Goal: Task Accomplishment & Management: Complete application form

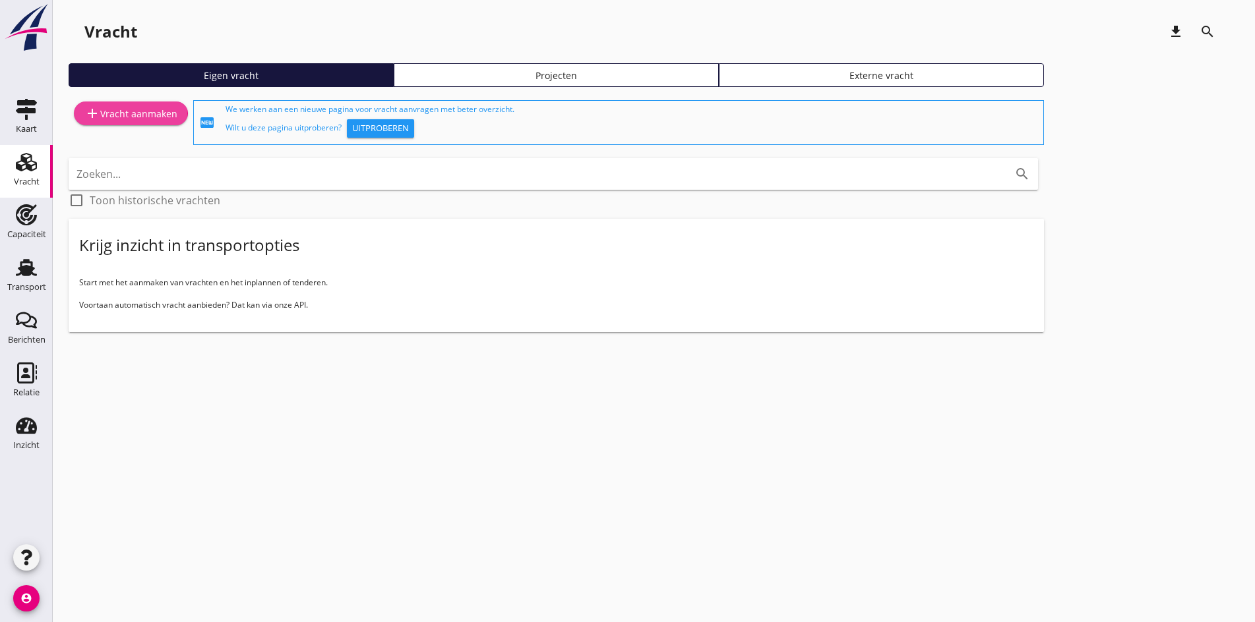
click at [145, 122] on link "add Vracht aanmaken" at bounding box center [131, 114] width 114 height 24
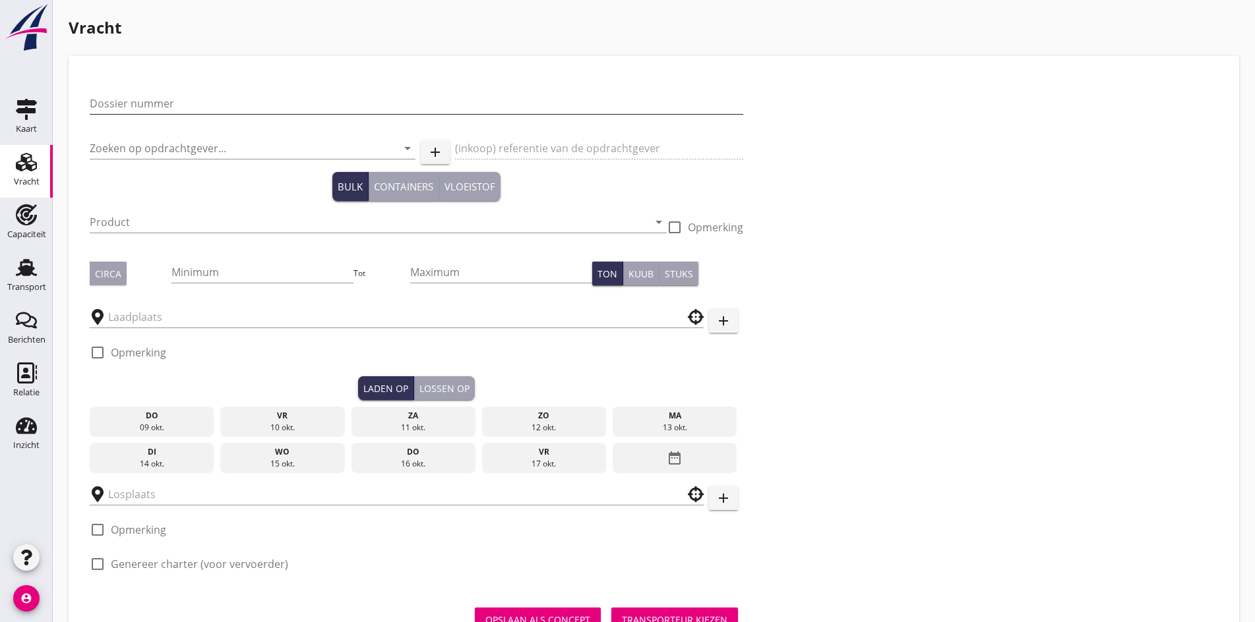
click at [135, 107] on input "Dossier nummer" at bounding box center [416, 103] width 653 height 21
type input "20250711"
click at [121, 138] on input "Zoeken op opdrachtgever..." at bounding box center [234, 148] width 289 height 21
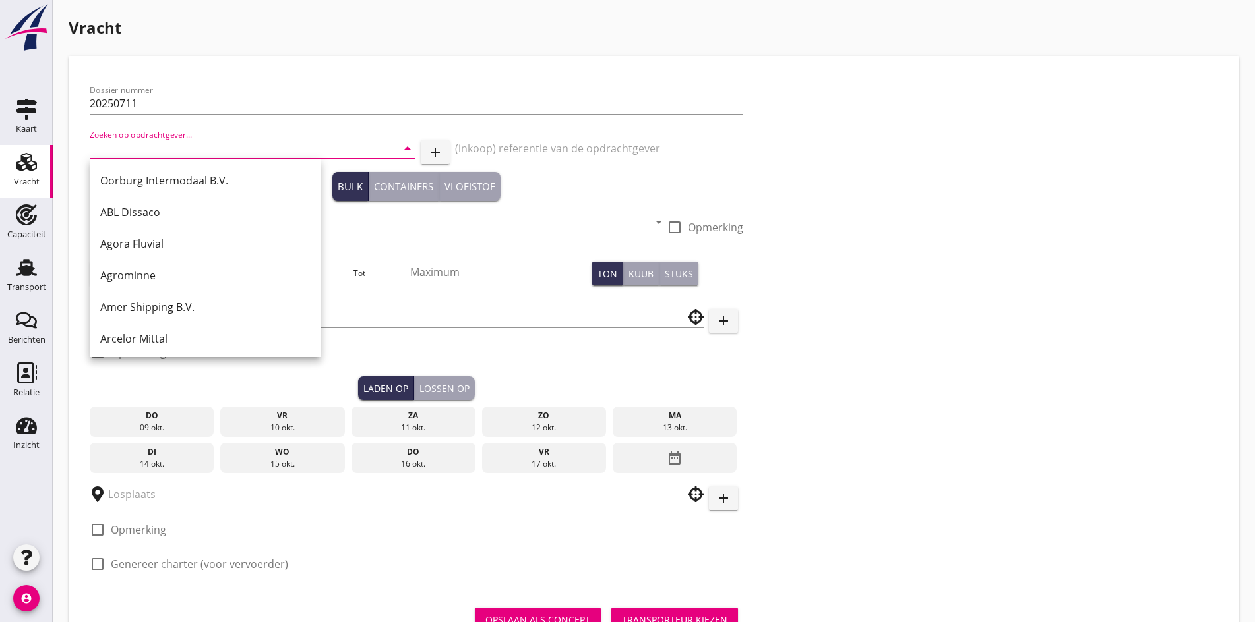
click at [165, 146] on input "Zoeken op opdrachtgever..." at bounding box center [234, 148] width 289 height 21
click at [142, 152] on input "Zoeken op opdrachtgever..." at bounding box center [234, 148] width 289 height 21
click at [202, 157] on input "Zoeken op opdrachtgever..." at bounding box center [234, 148] width 289 height 21
click at [134, 148] on input "Zoeken op opdrachtgever..." at bounding box center [234, 148] width 289 height 21
click at [135, 146] on input "Zoeken op opdrachtgever..." at bounding box center [234, 148] width 289 height 21
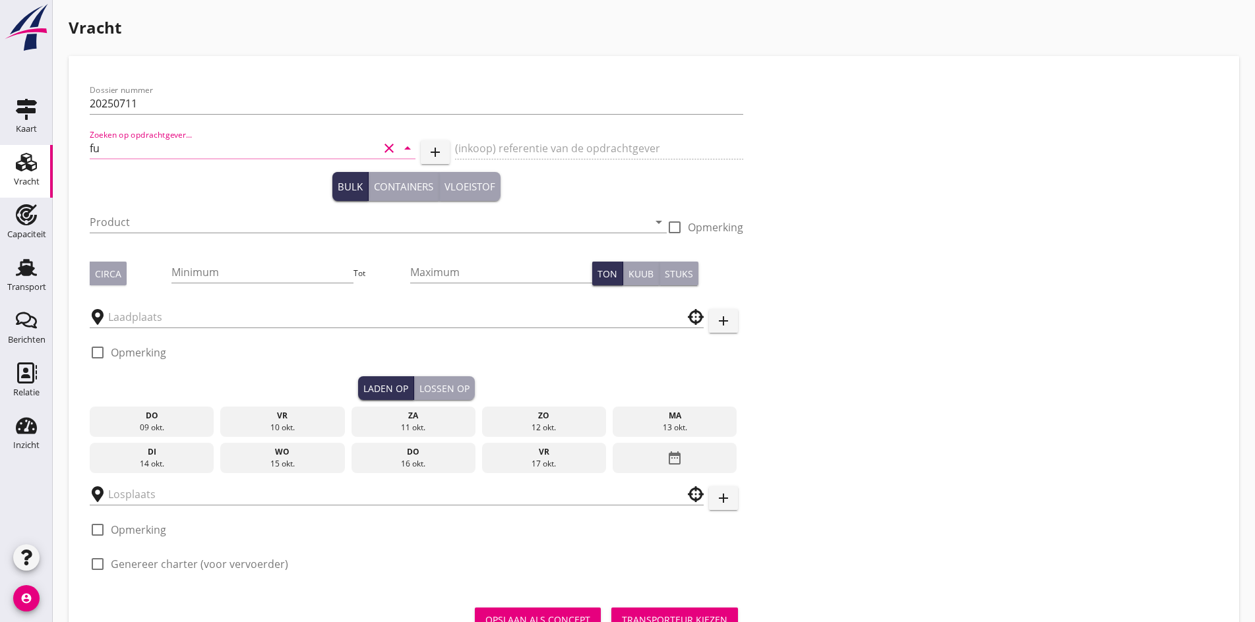
type input "f"
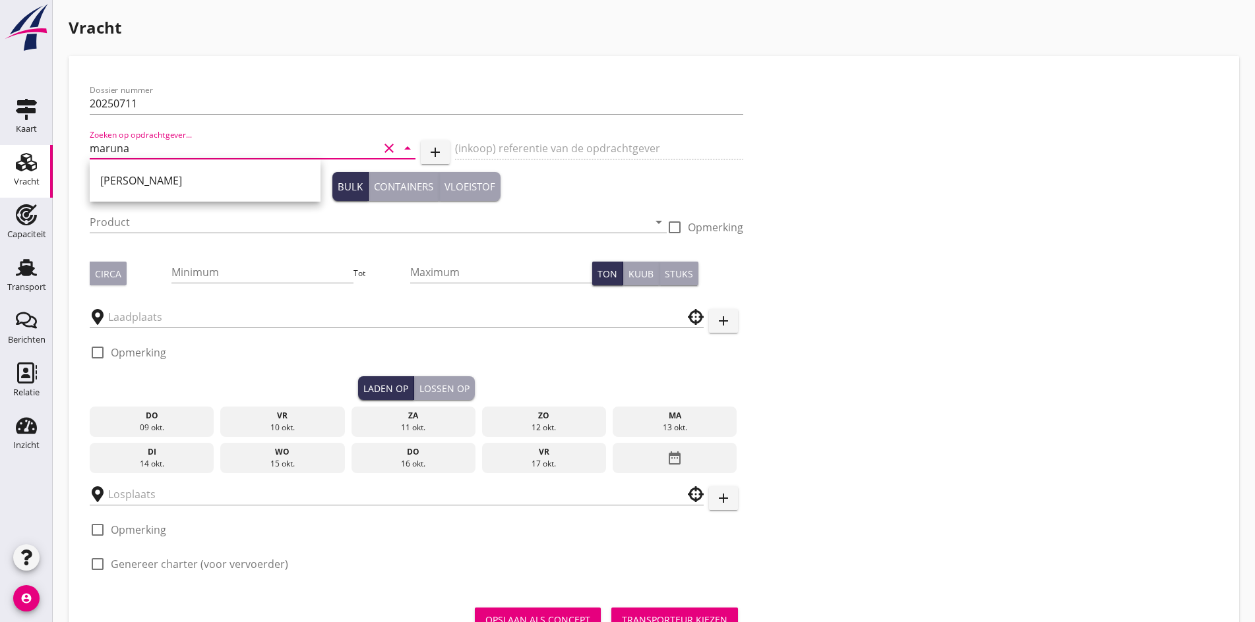
click at [159, 196] on div "[PERSON_NAME]" at bounding box center [205, 181] width 231 height 42
click at [157, 191] on div "[PERSON_NAME]" at bounding box center [205, 181] width 210 height 32
type input "[PERSON_NAME]"
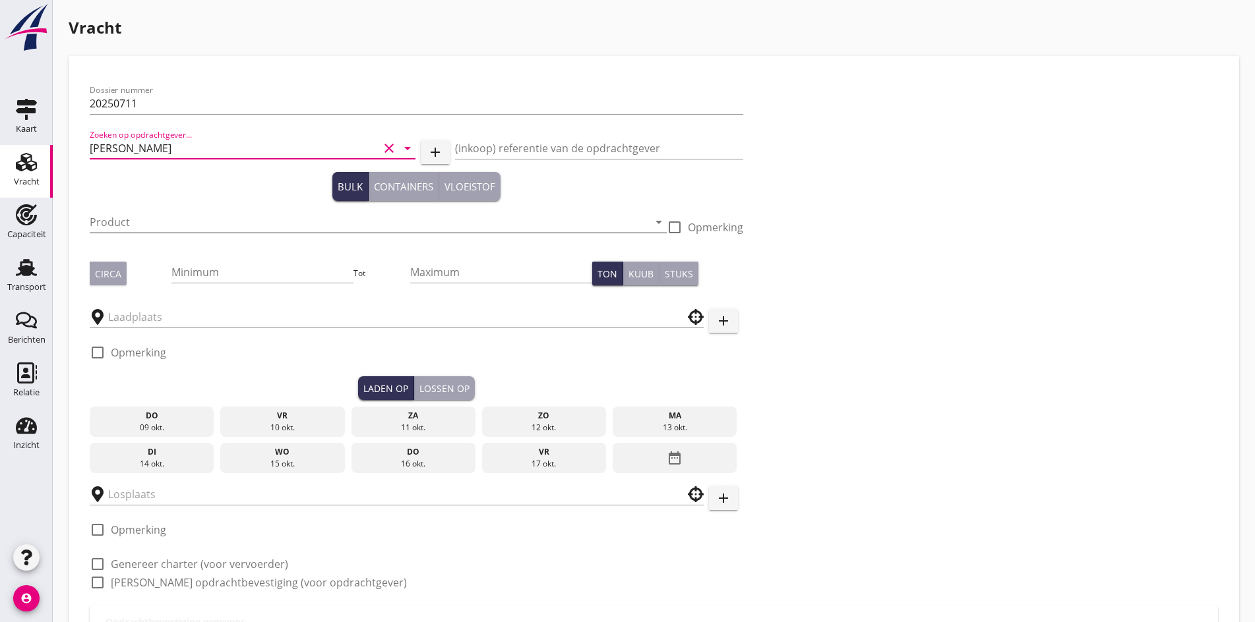
click at [142, 218] on input "Product" at bounding box center [369, 222] width 558 height 21
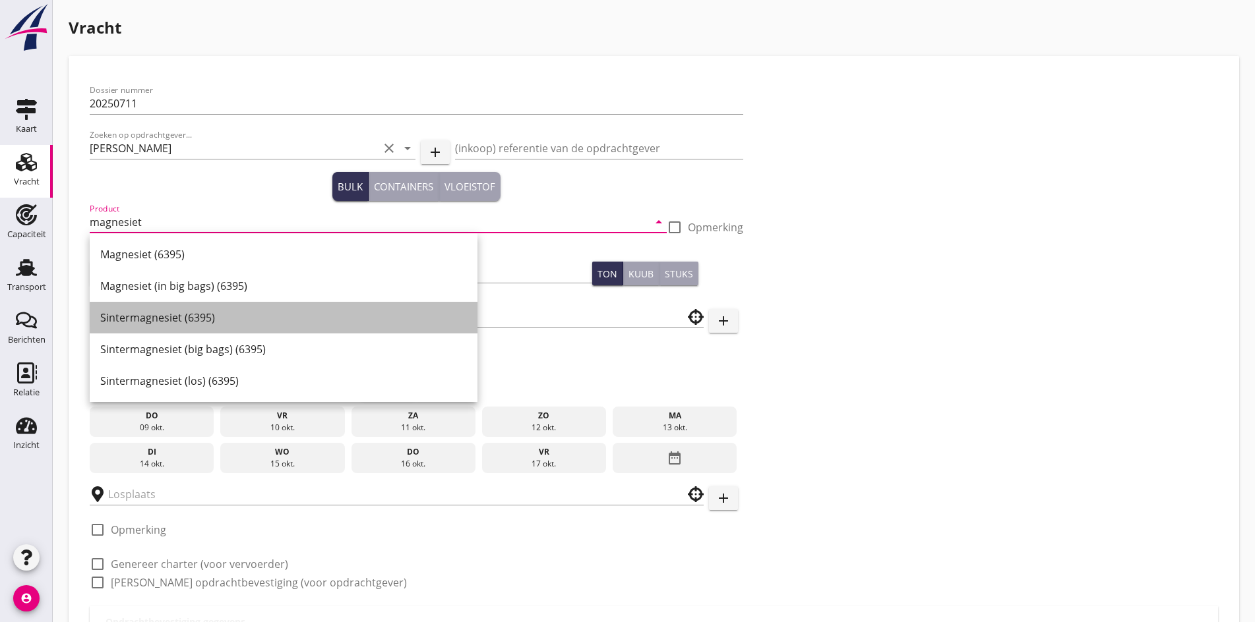
click at [156, 320] on div "Sintermagnesiet (6395)" at bounding box center [283, 318] width 367 height 16
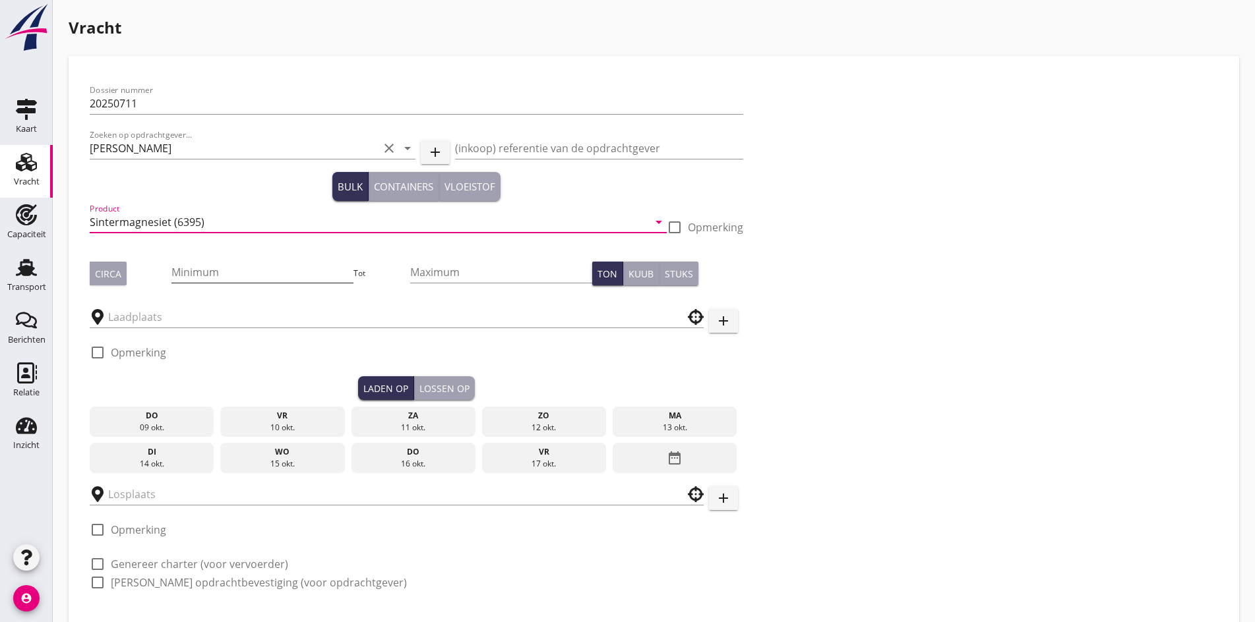
type input "Sintermagnesiet (6395)"
click at [171, 274] on input "Minimum" at bounding box center [262, 272] width 182 height 21
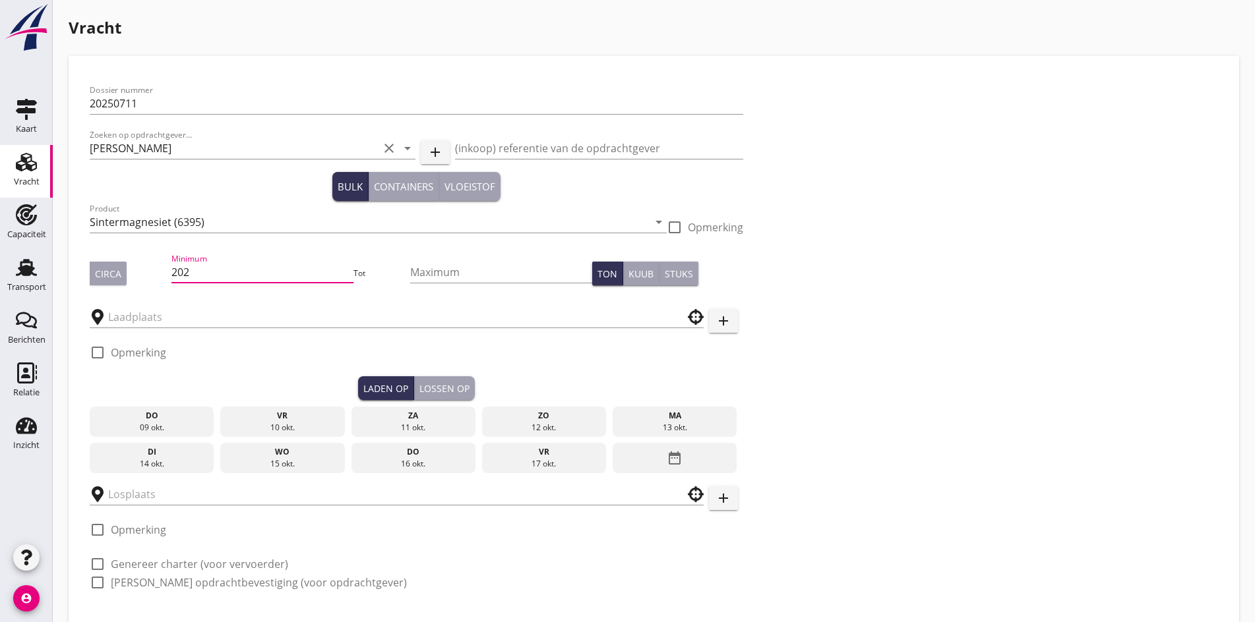
drag, startPoint x: 161, startPoint y: 272, endPoint x: 150, endPoint y: 274, distance: 10.7
click at [171, 274] on input "202" at bounding box center [262, 272] width 182 height 21
type input "2059"
click at [160, 301] on div at bounding box center [397, 313] width 614 height 29
click at [115, 278] on div "Circa" at bounding box center [108, 274] width 26 height 14
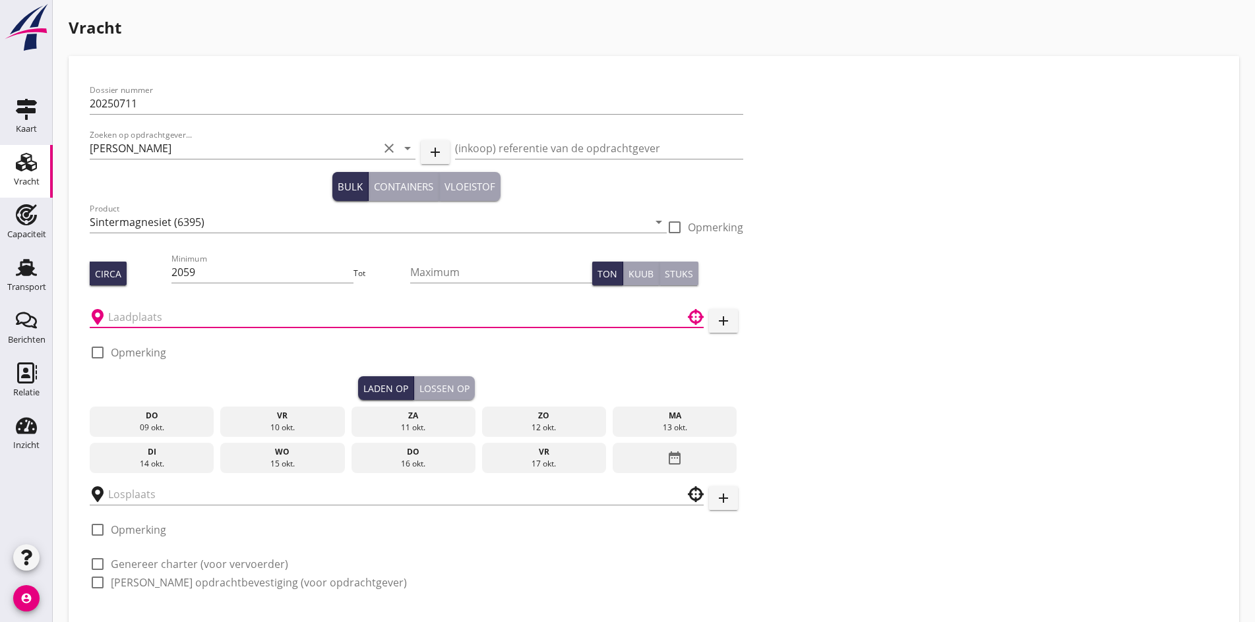
click at [147, 320] on input "text" at bounding box center [387, 317] width 558 height 21
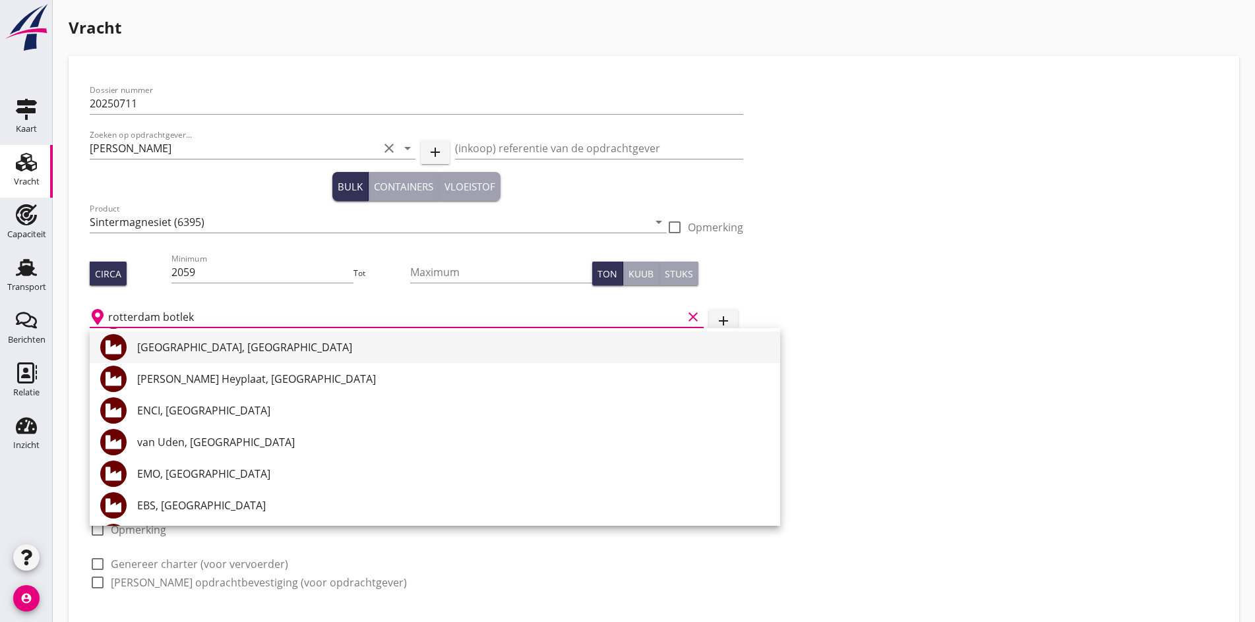
scroll to position [132, 0]
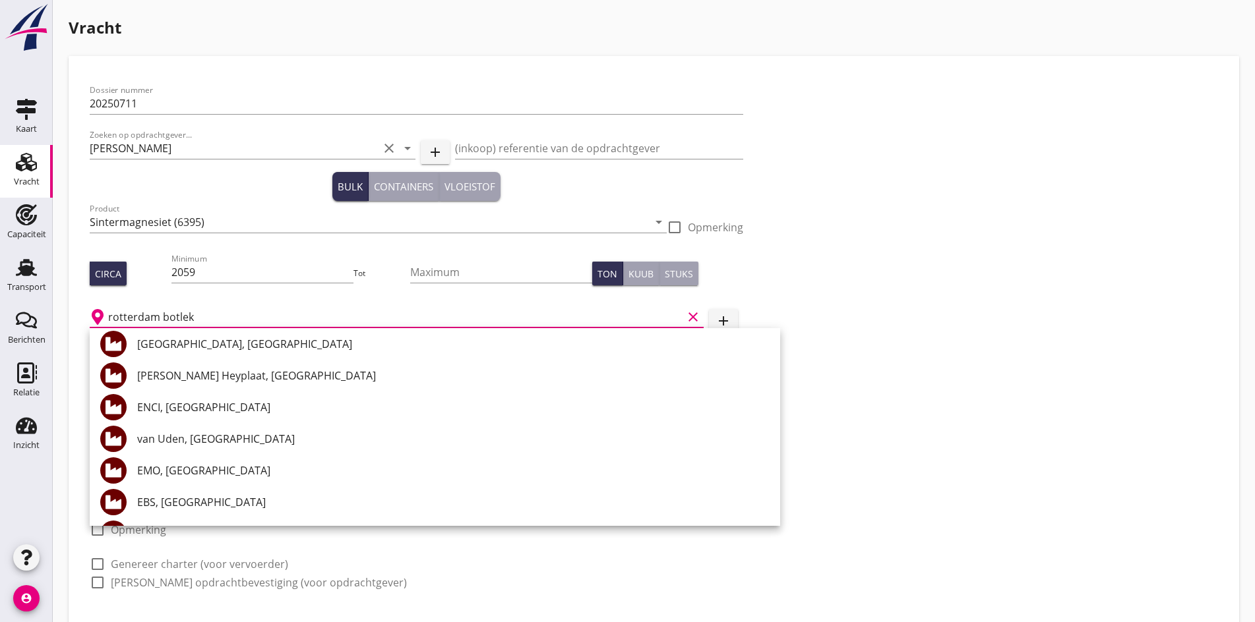
drag, startPoint x: 193, startPoint y: 318, endPoint x: 94, endPoint y: 322, distance: 99.6
click at [94, 323] on div "rotterdam botlek clear" at bounding box center [397, 317] width 614 height 21
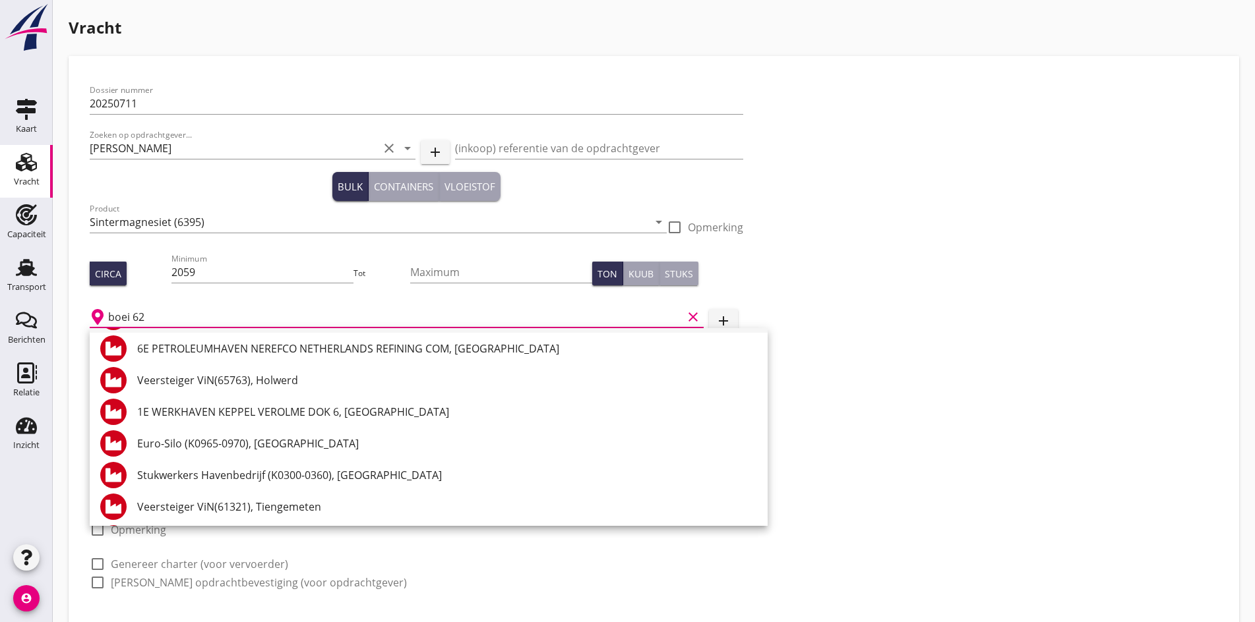
scroll to position [1369, 0]
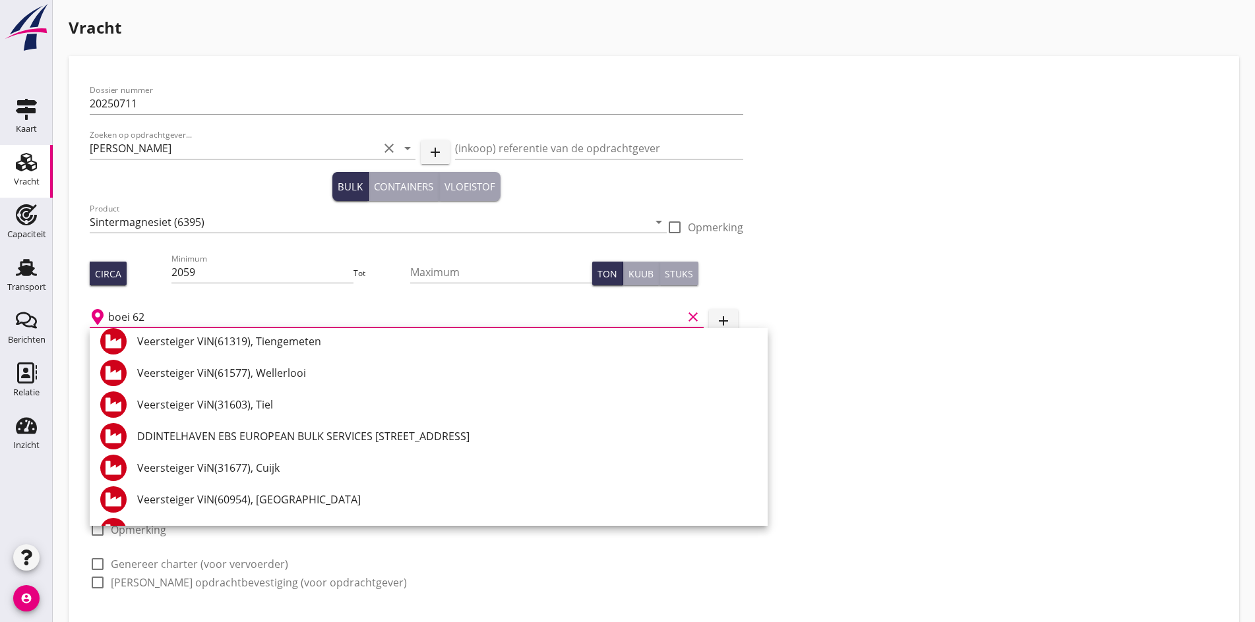
click at [146, 309] on input "boei 62" at bounding box center [395, 317] width 574 height 21
drag, startPoint x: 146, startPoint y: 311, endPoint x: 64, endPoint y: 315, distance: 82.5
click at [64, 315] on div "Vracht Dossier nummer 20250711 Zoeken op opdrachtgever... Maruna Bevrachting cl…" at bounding box center [654, 348] width 1202 height 696
type input "boei 62"
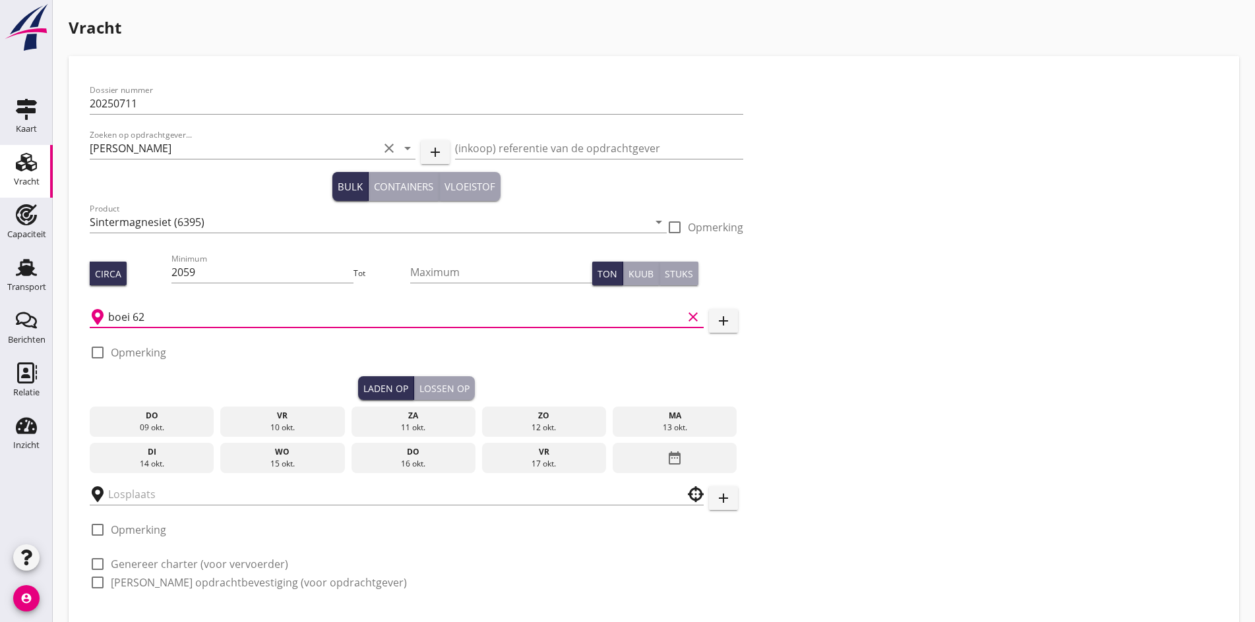
click at [140, 320] on input "boei 62" at bounding box center [395, 317] width 574 height 21
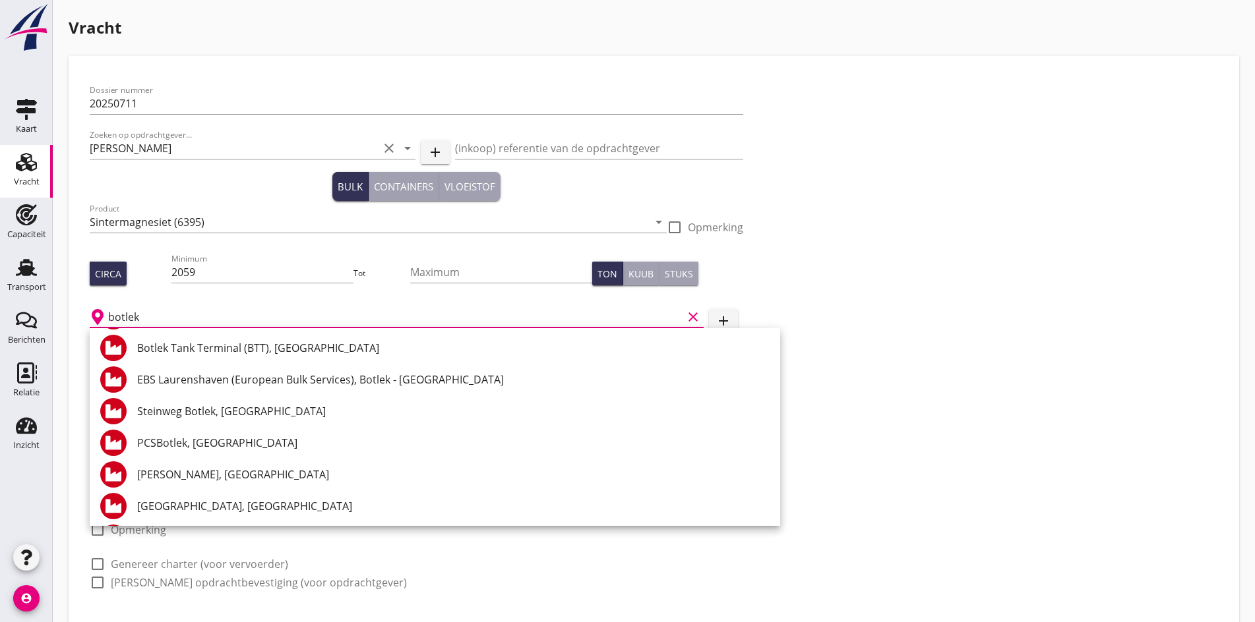
scroll to position [2471, 0]
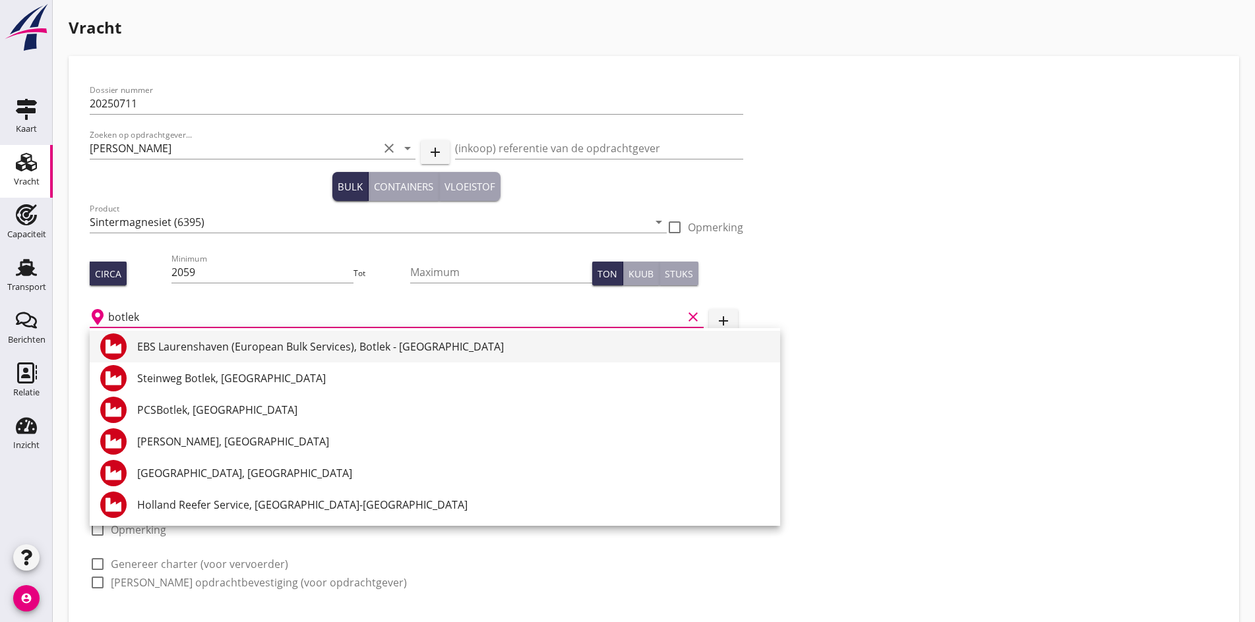
click at [243, 354] on div "EBS Laurenshaven (European Bulk Services), Botlek - [GEOGRAPHIC_DATA]" at bounding box center [453, 347] width 632 height 16
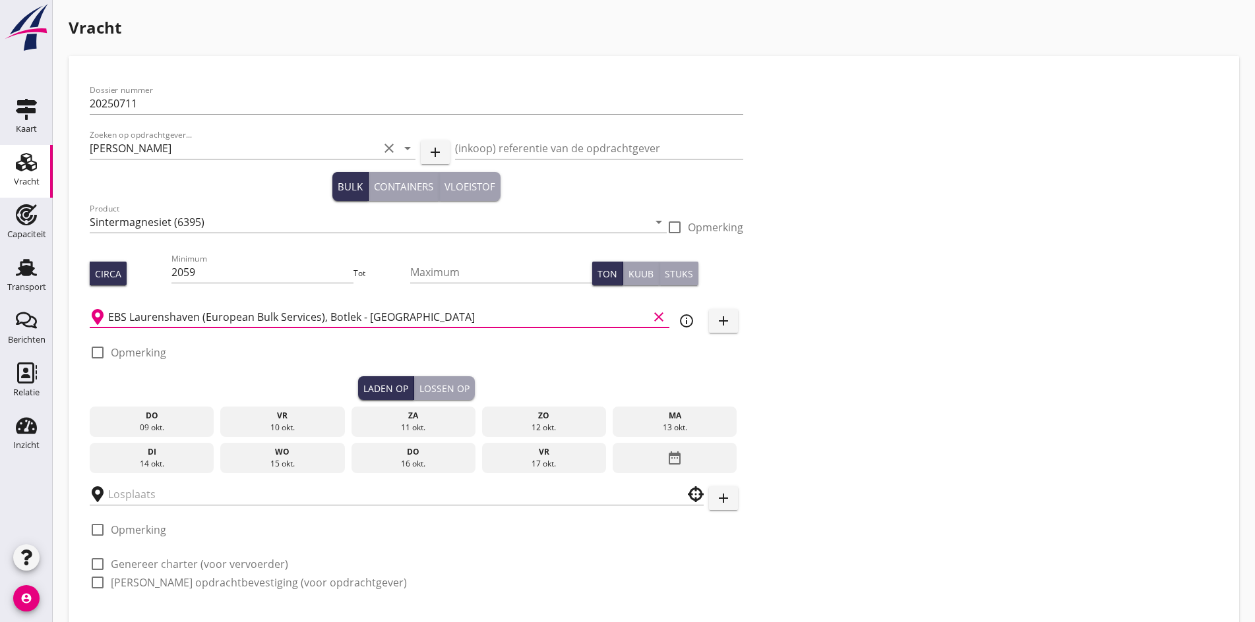
type input "EBS Laurenshaven (European Bulk Services), Botlek - [GEOGRAPHIC_DATA]"
click at [88, 350] on div at bounding box center [97, 353] width 22 height 22
checkbox input "true"
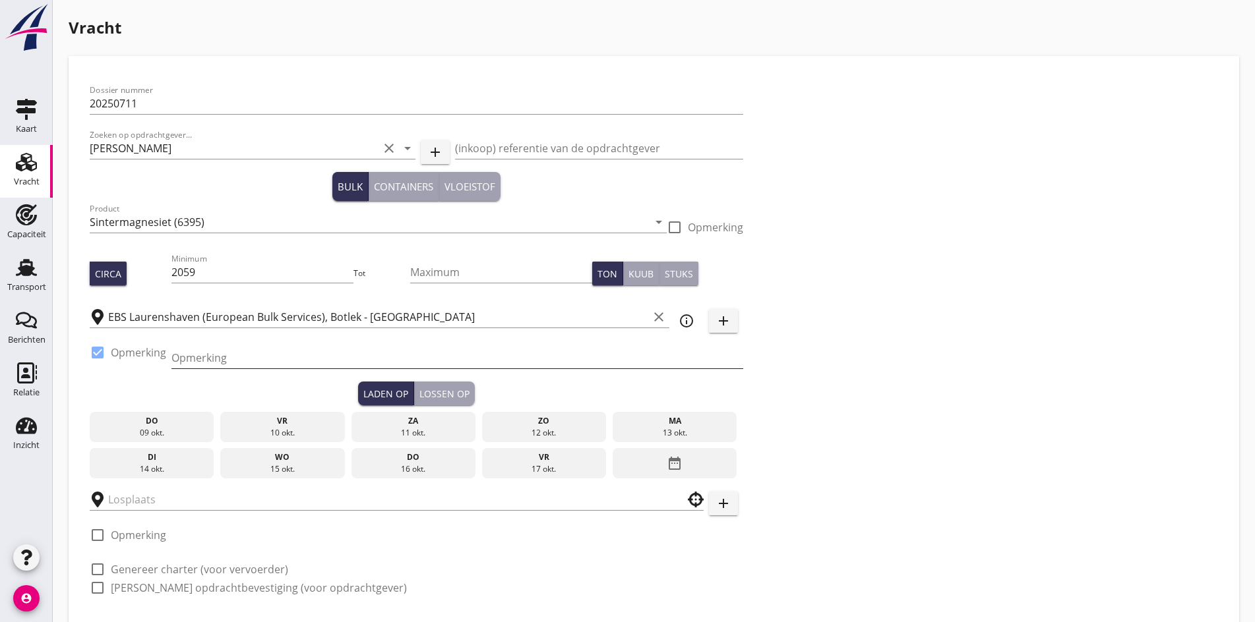
click at [191, 357] on input "Opmerking" at bounding box center [457, 357] width 572 height 21
type input "ex Trans Asia"
click at [153, 424] on div "do" at bounding box center [152, 421] width 118 height 12
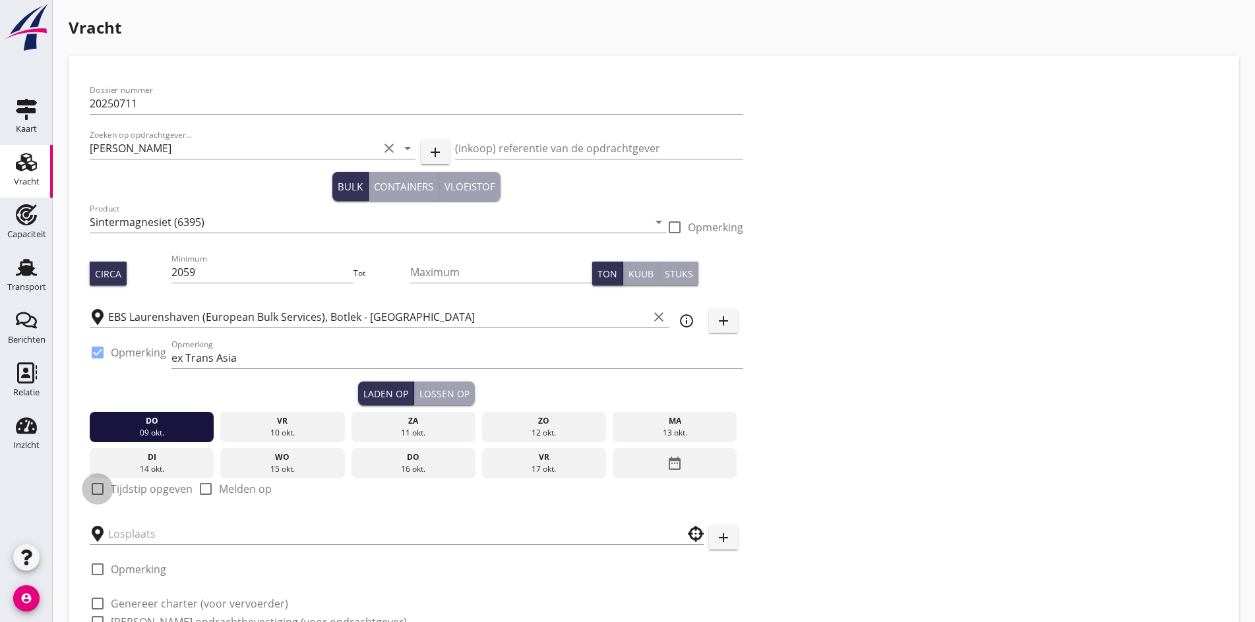
click at [99, 487] on div at bounding box center [97, 489] width 22 height 22
checkbox input "true"
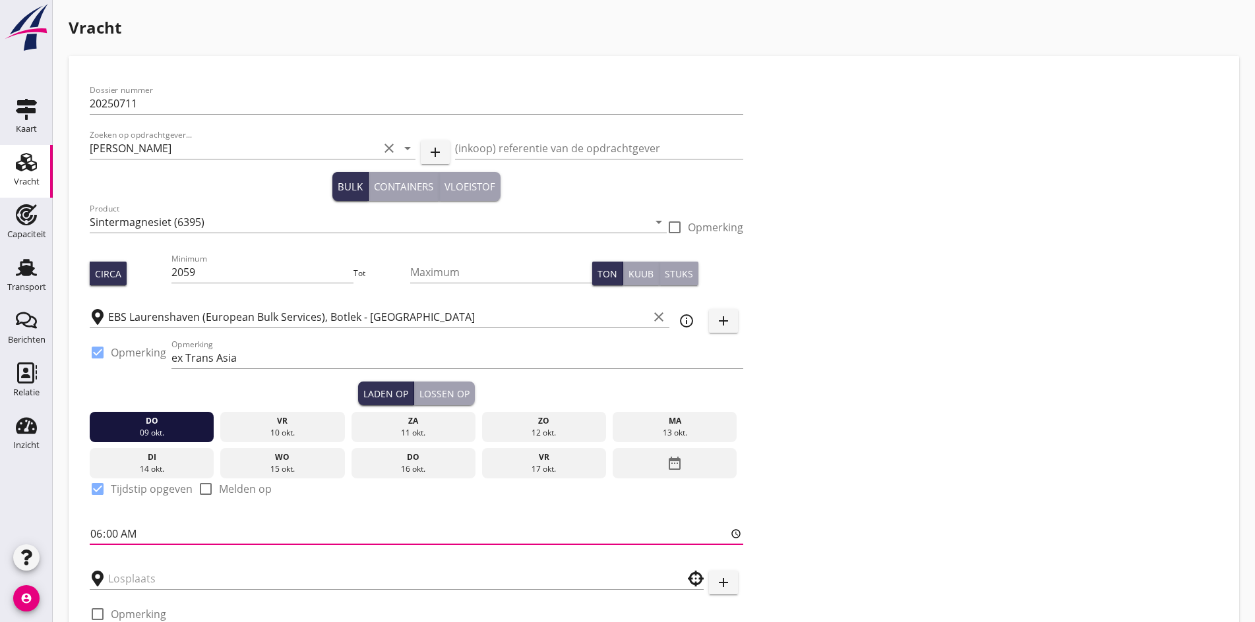
click at [96, 529] on input "06:00" at bounding box center [416, 533] width 653 height 21
type input "20:00"
click at [123, 573] on input "text" at bounding box center [387, 578] width 558 height 21
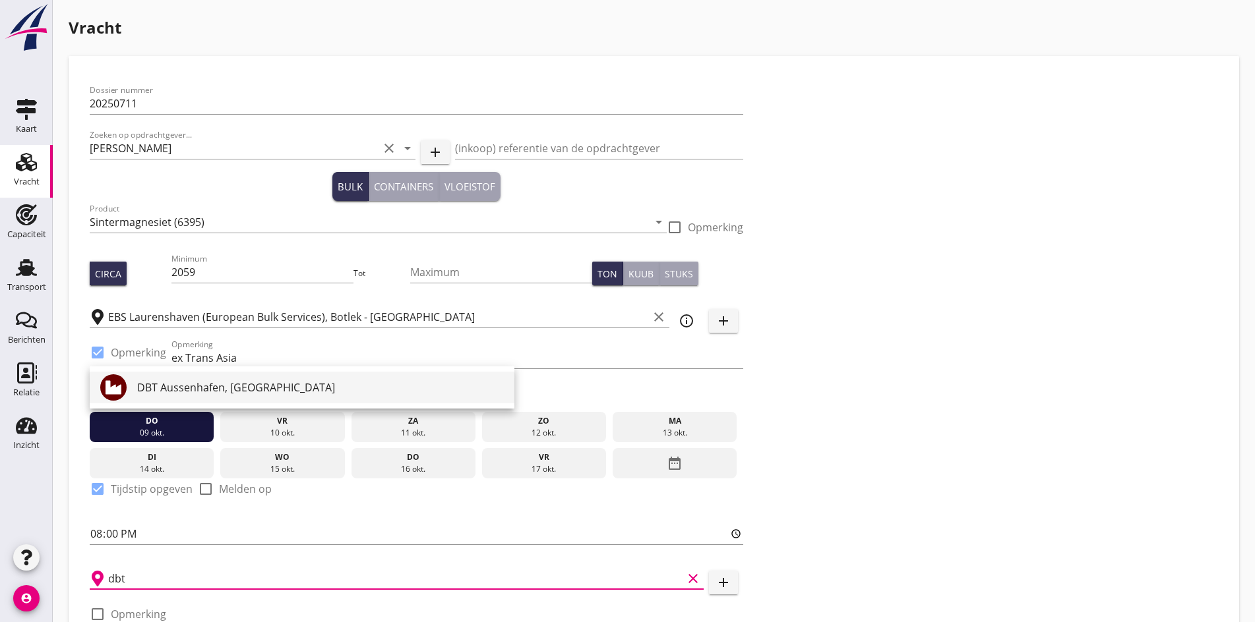
click at [186, 386] on div "DBT Aussenhafen, [GEOGRAPHIC_DATA]" at bounding box center [320, 388] width 367 height 16
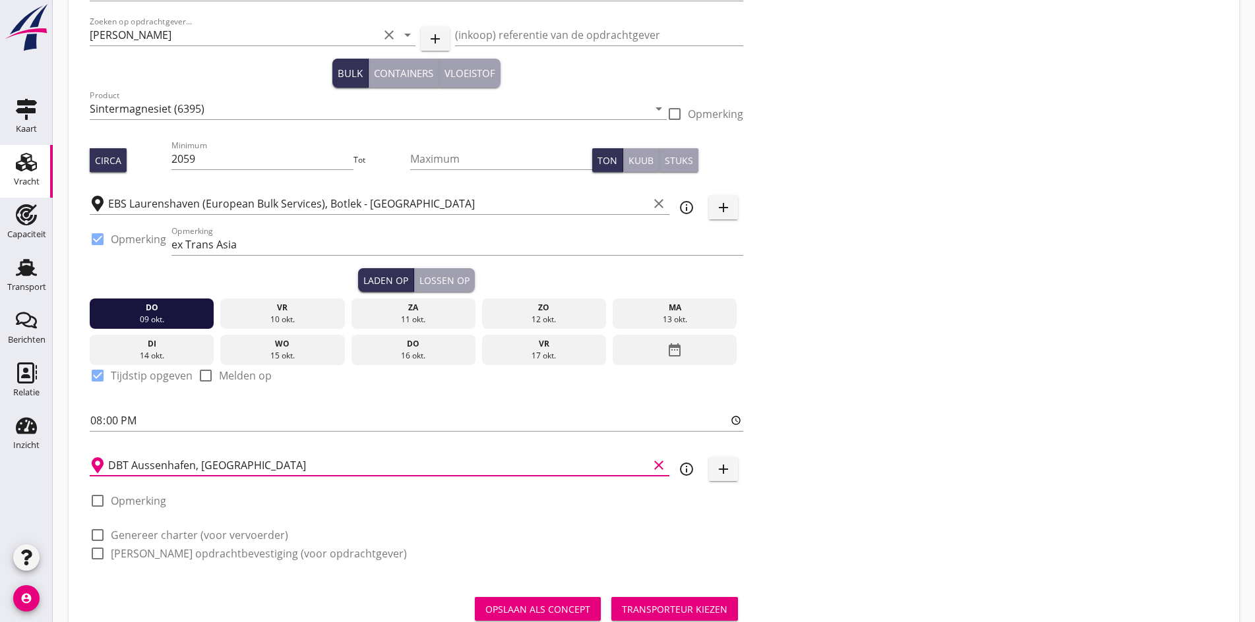
scroll to position [132, 0]
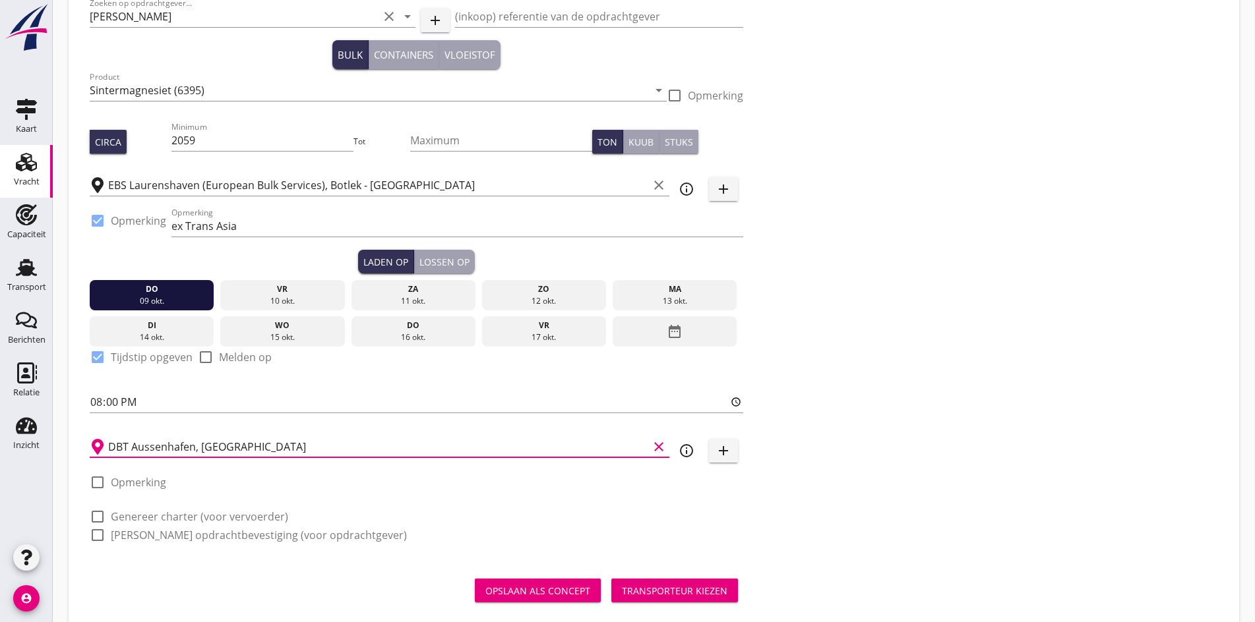
type input "DBT Aussenhafen, [GEOGRAPHIC_DATA]"
click at [419, 265] on div "Lossen op" at bounding box center [444, 262] width 50 height 14
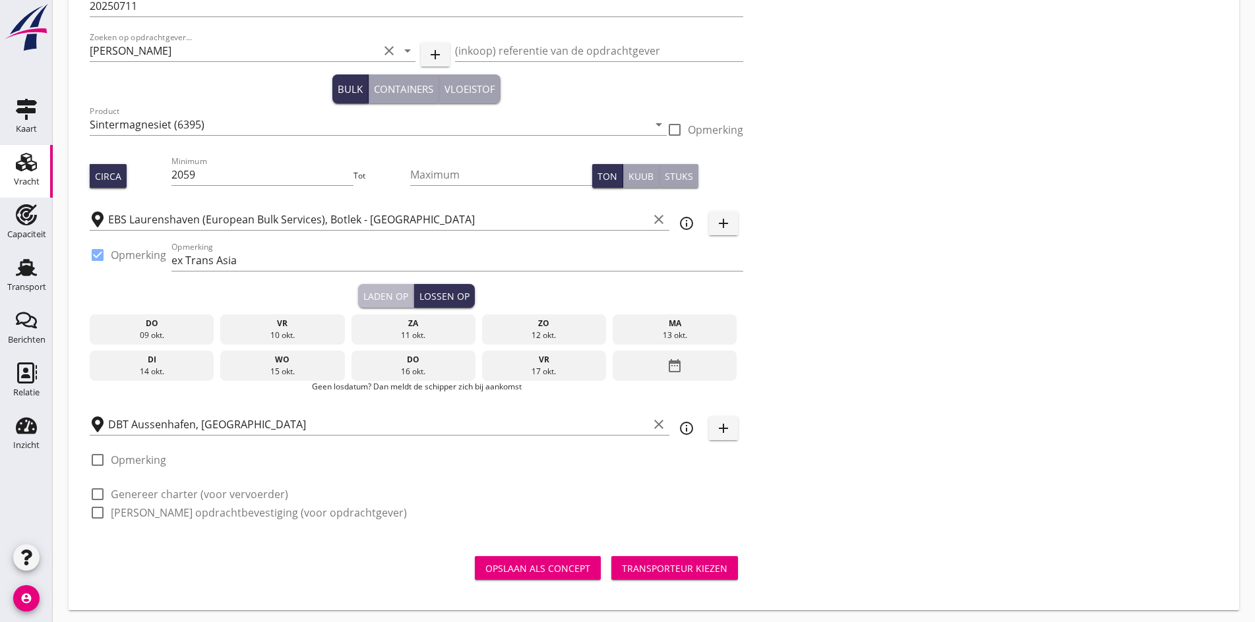
click at [363, 289] on div "Laden op" at bounding box center [385, 296] width 45 height 14
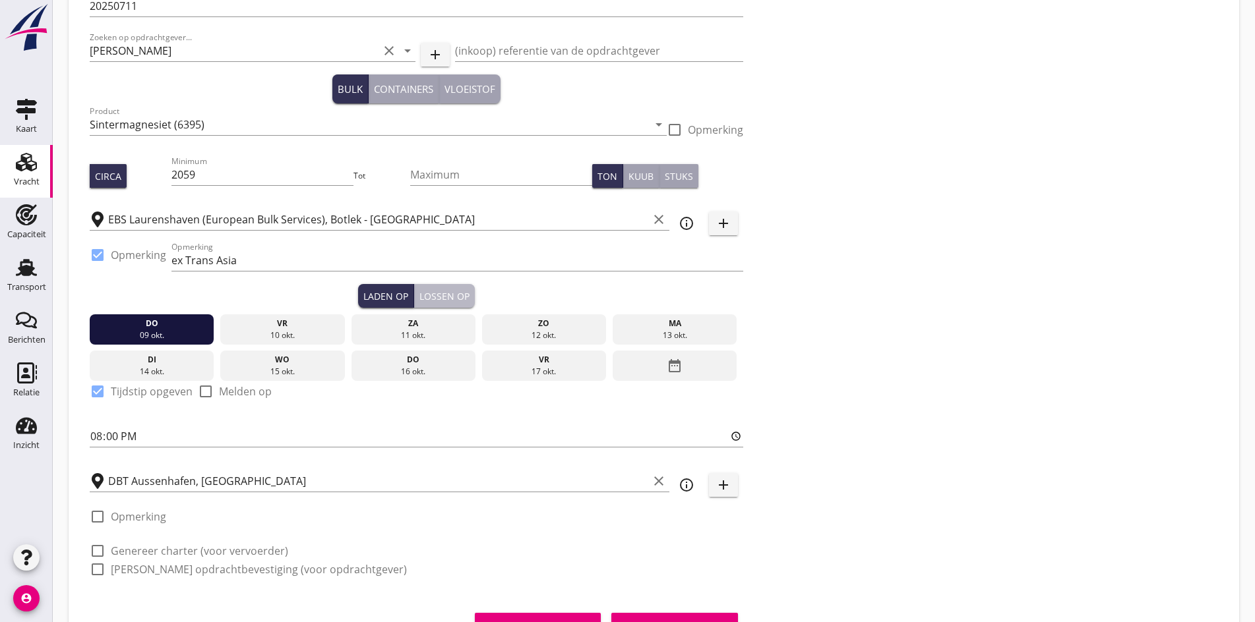
click at [414, 288] on button "Lossen op" at bounding box center [444, 296] width 61 height 24
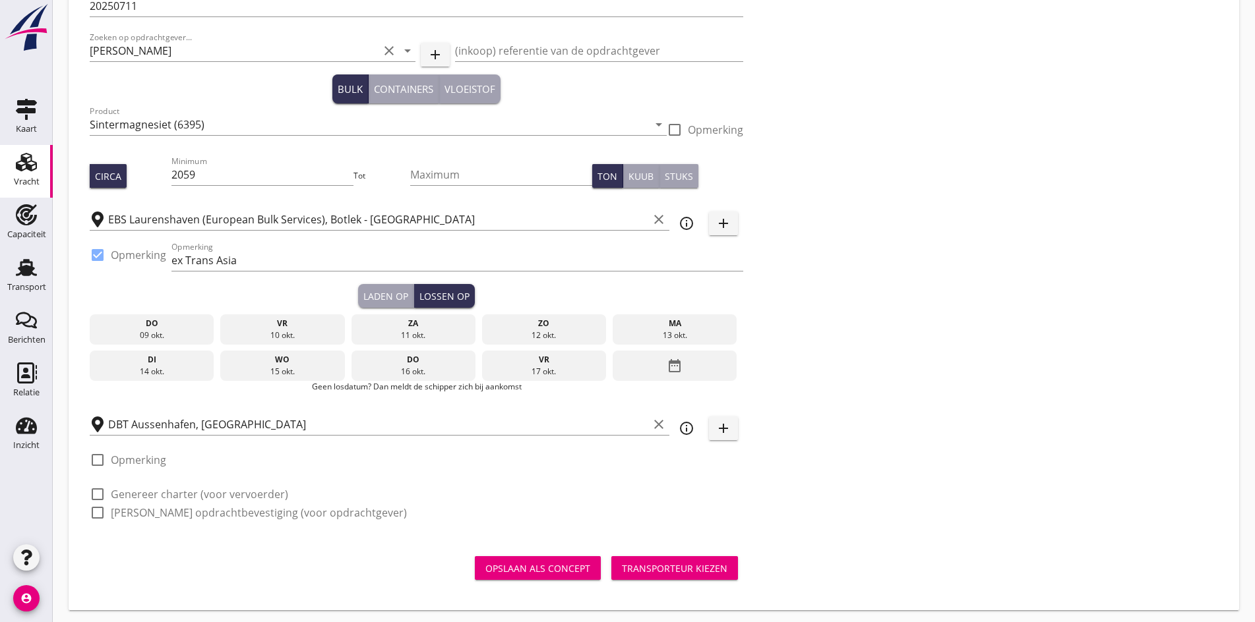
click at [616, 330] on div "13 okt." at bounding box center [675, 336] width 118 height 12
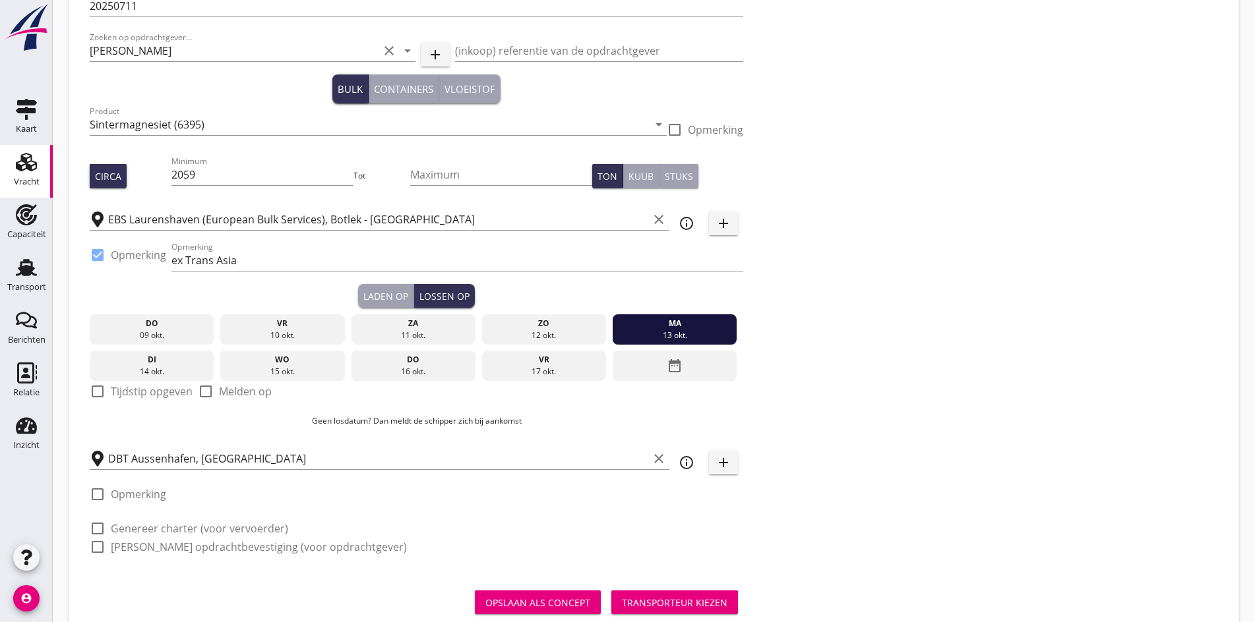
click at [96, 391] on div at bounding box center [97, 391] width 22 height 22
checkbox input "true"
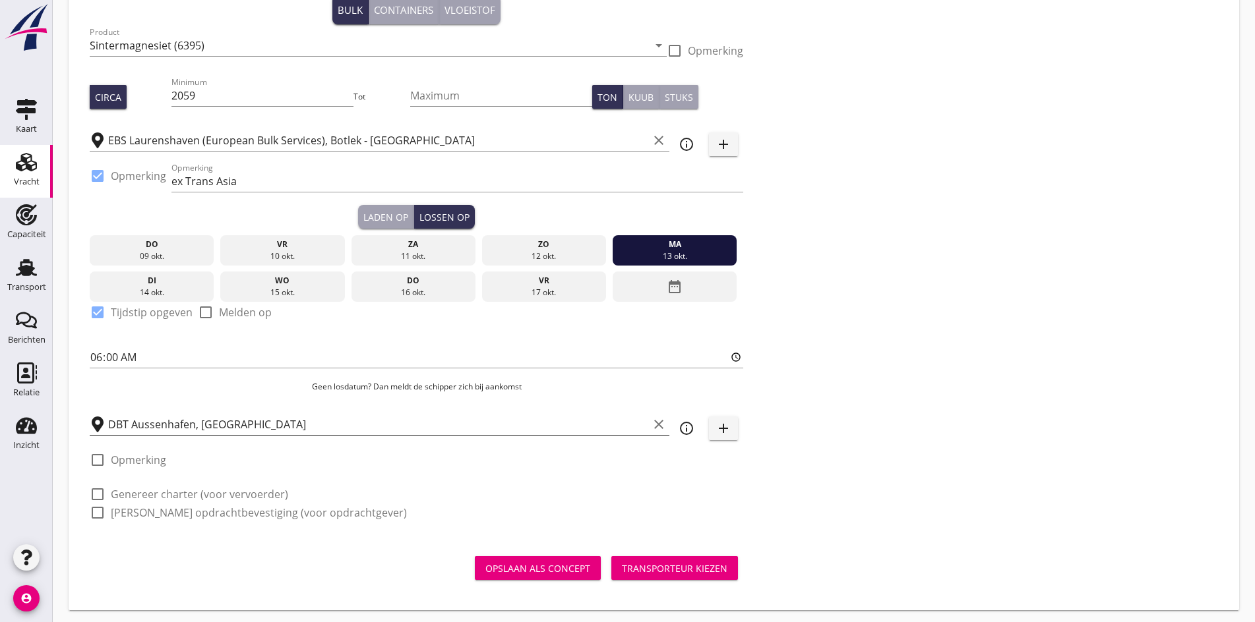
scroll to position [1, 0]
click at [104, 493] on div at bounding box center [97, 494] width 22 height 22
checkbox input "true"
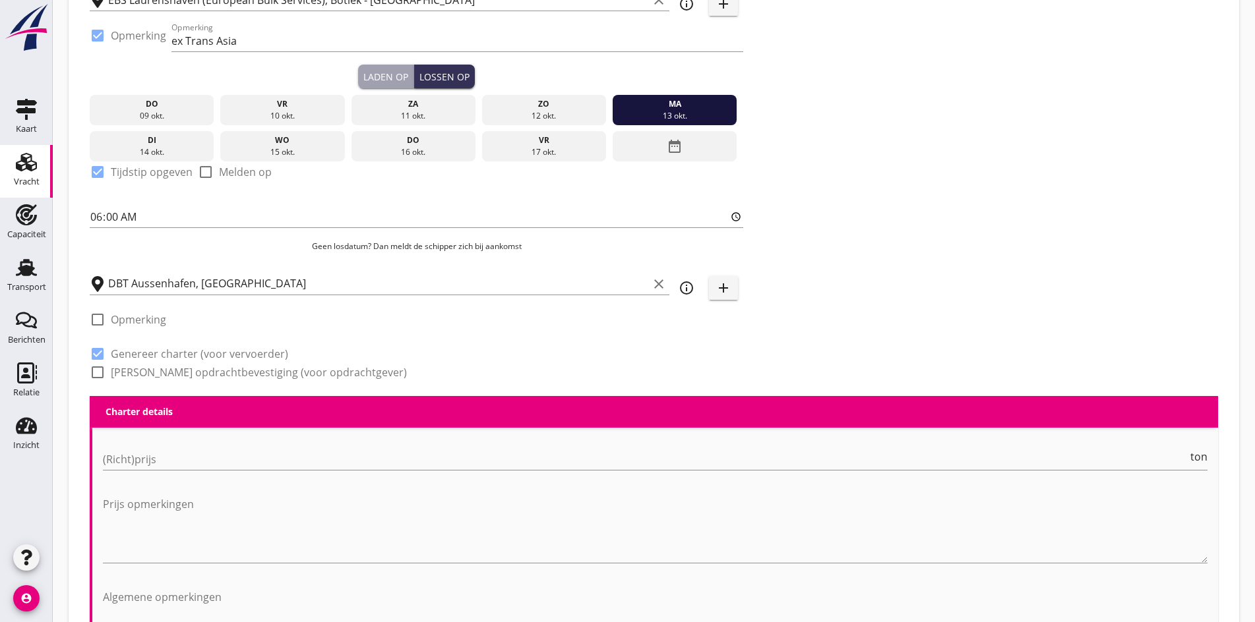
scroll to position [506, 0]
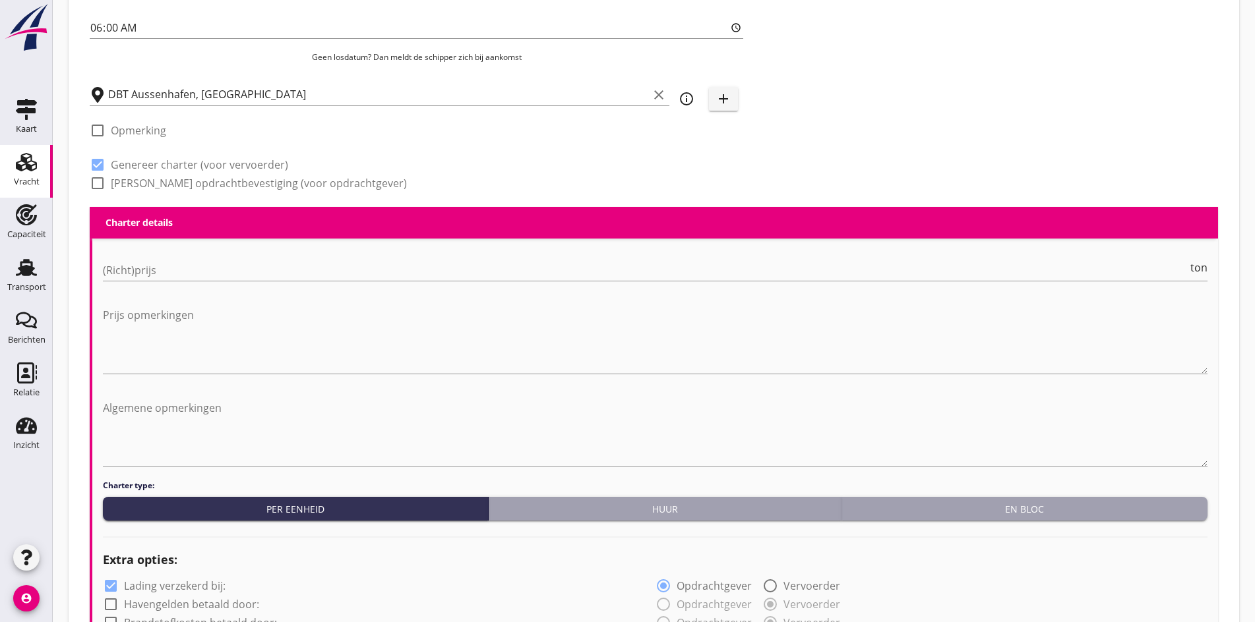
click at [191, 278] on div "(Richt)prijs ton" at bounding box center [655, 277] width 1104 height 34
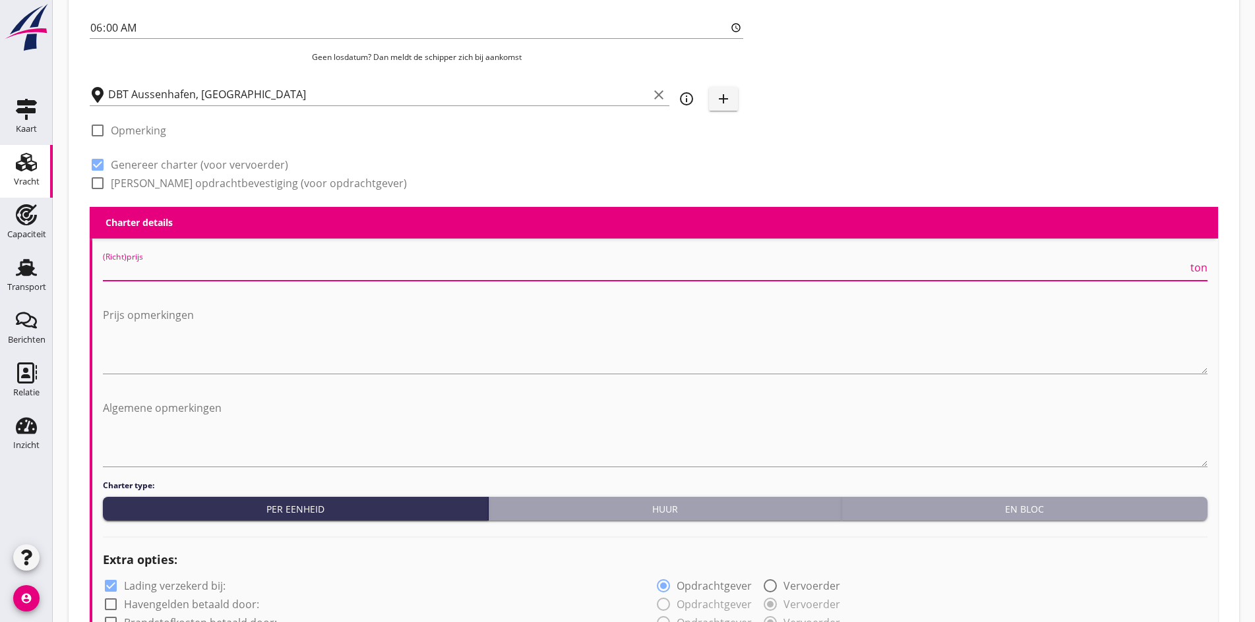
click at [185, 270] on input "(Richt)prijs" at bounding box center [645, 270] width 1085 height 21
type input "5.5"
drag, startPoint x: 127, startPoint y: 260, endPoint x: 88, endPoint y: 261, distance: 39.6
click at [88, 261] on div "Dossier nummer 20250711 Zoeken op opdrachtgever... Maruna Bevrachting clear arr…" at bounding box center [653, 542] width 1149 height 1965
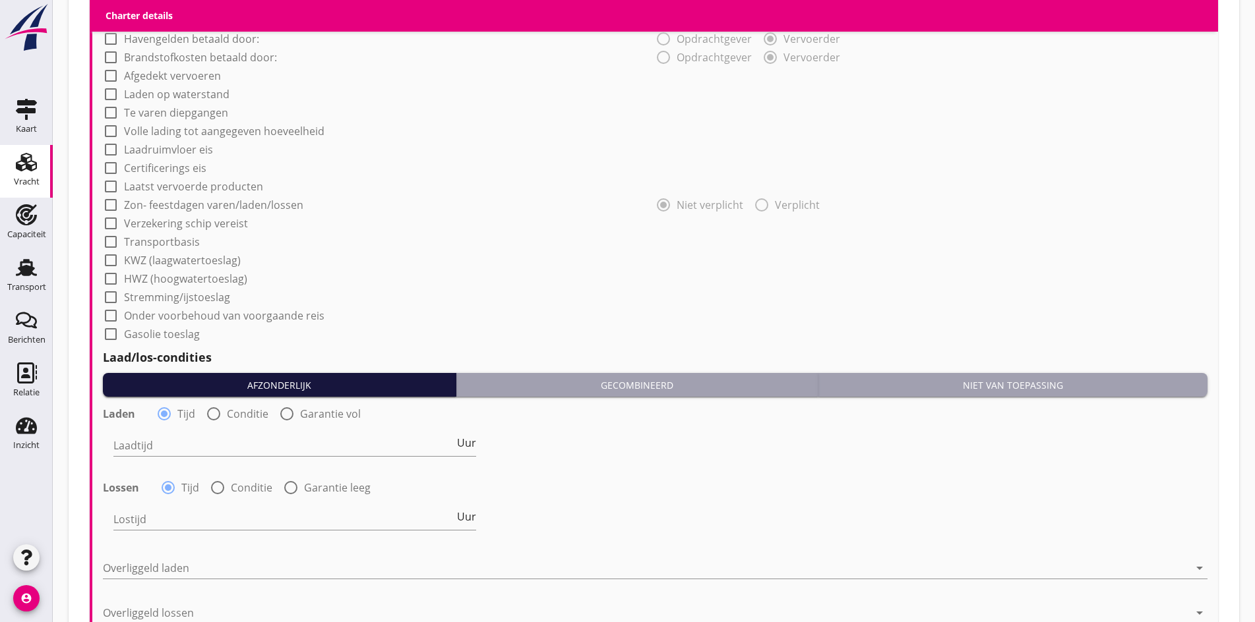
scroll to position [1166, 0]
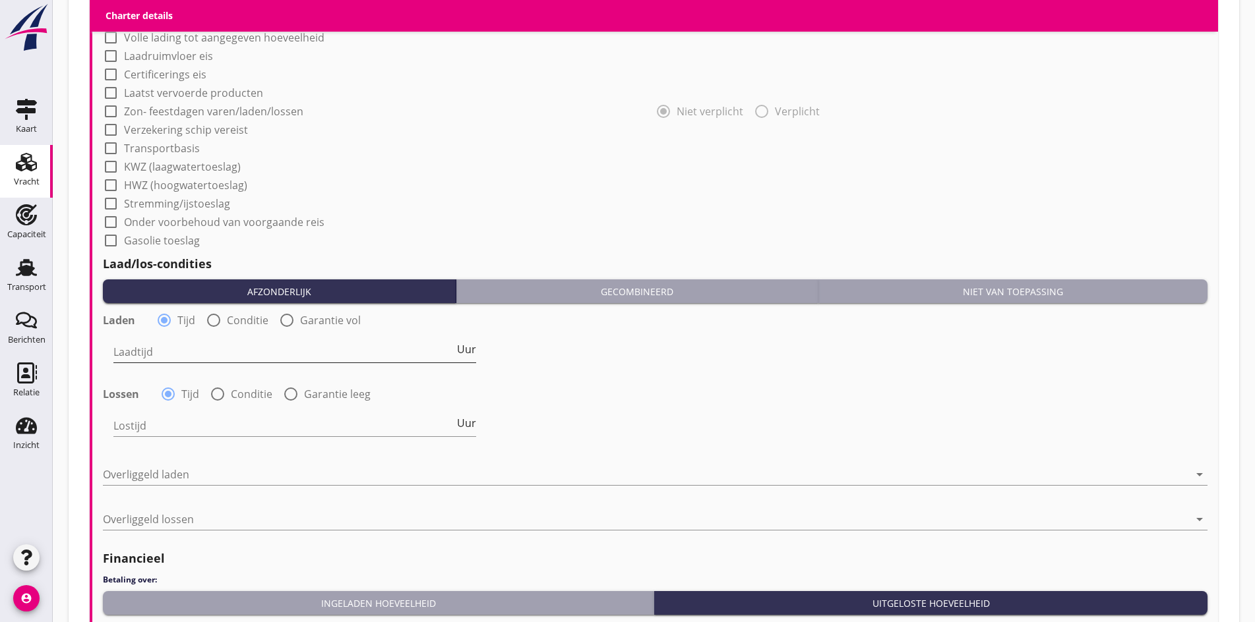
type input "0"
click at [216, 342] on input "Laadtijd" at bounding box center [283, 352] width 341 height 21
type input "36"
click at [165, 419] on input "Lostijd" at bounding box center [283, 425] width 341 height 21
type input "36"
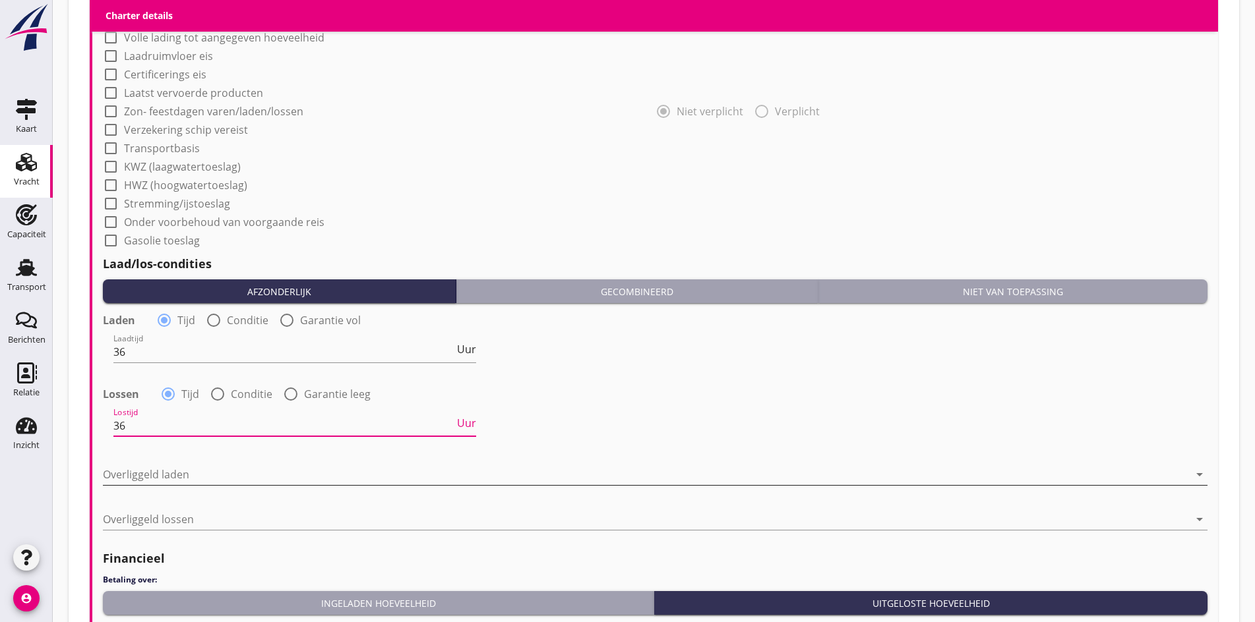
click at [156, 471] on div at bounding box center [646, 474] width 1086 height 21
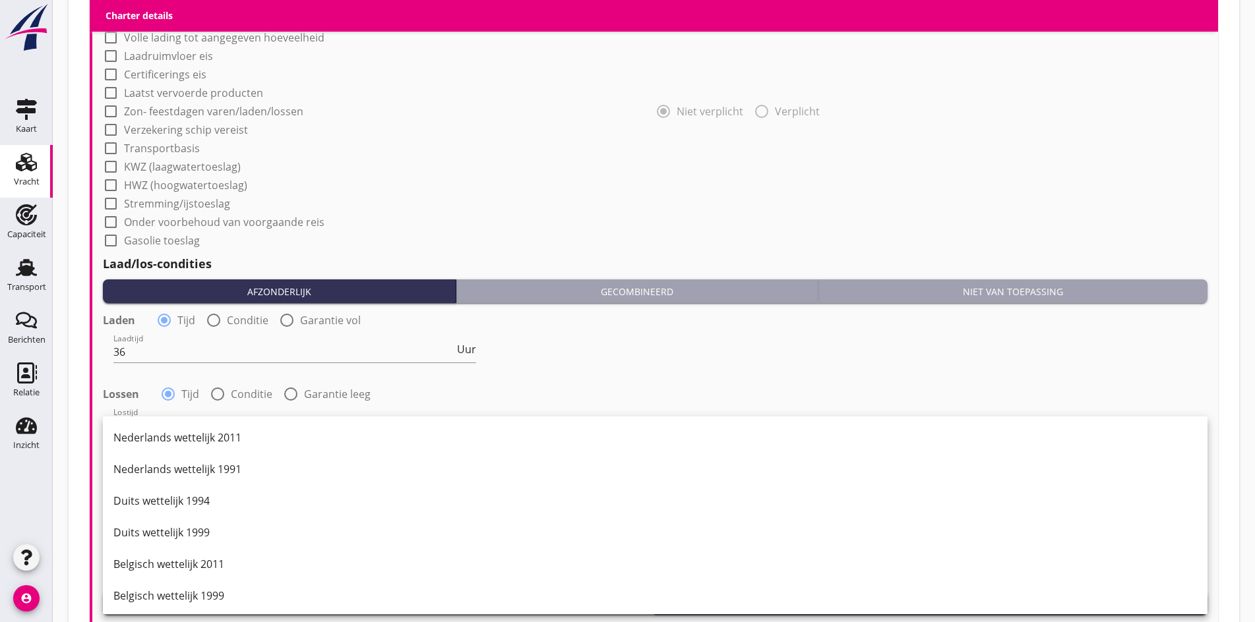
click at [990, 289] on div "Niet van toepassing" at bounding box center [1012, 292] width 378 height 14
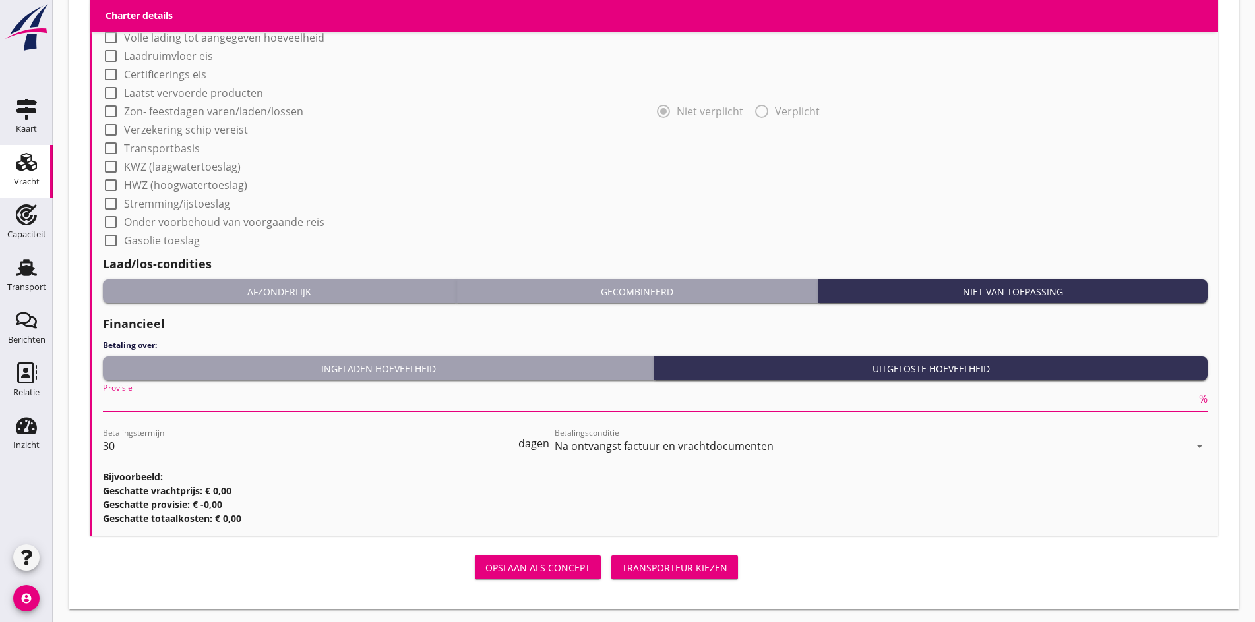
click at [146, 402] on input "Provisie" at bounding box center [649, 401] width 1093 height 21
type input "0"
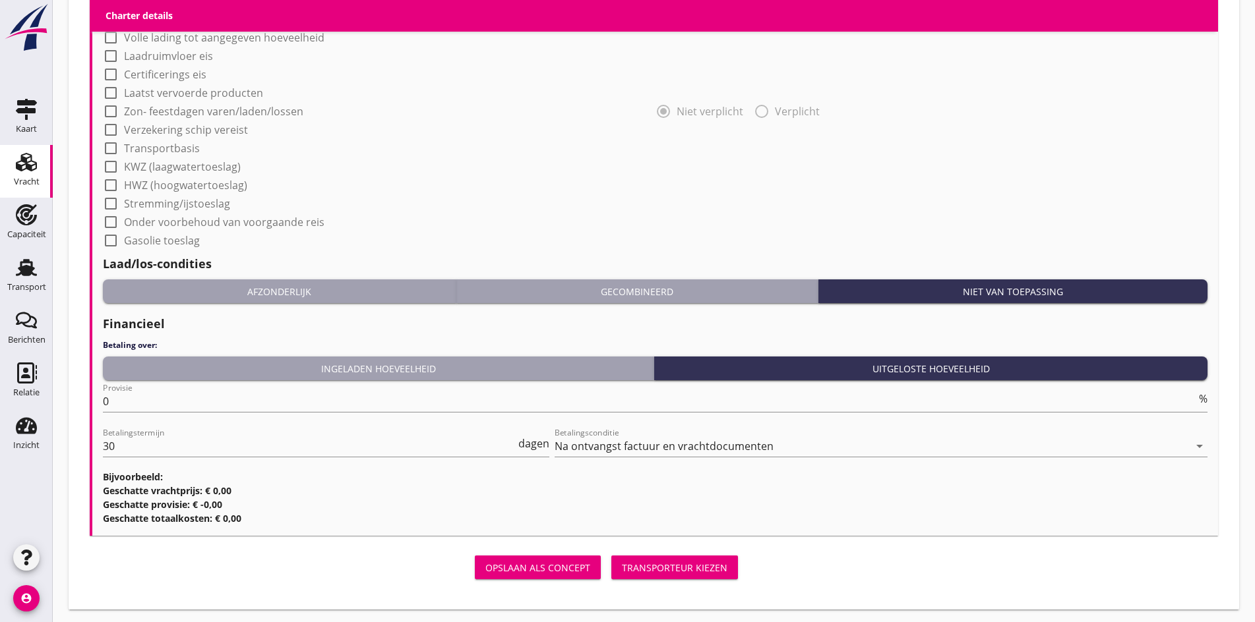
drag, startPoint x: 469, startPoint y: 539, endPoint x: 467, endPoint y: 554, distance: 15.2
click at [622, 561] on div "Transporteur kiezen" at bounding box center [674, 568] width 105 height 14
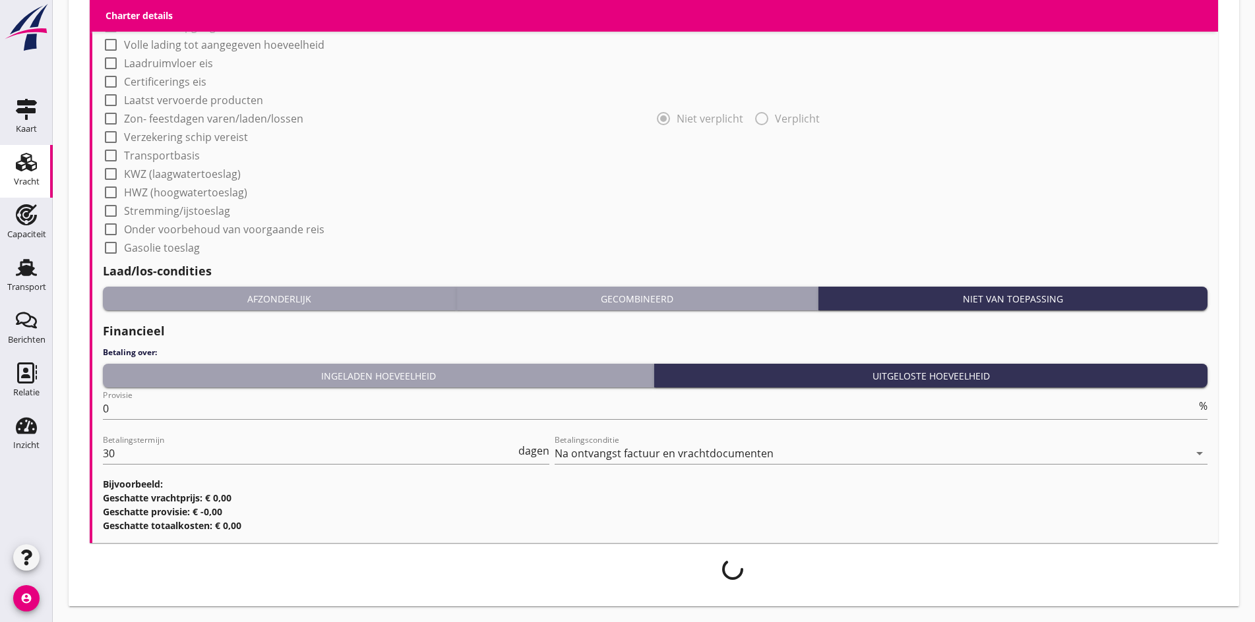
scroll to position [1155, 0]
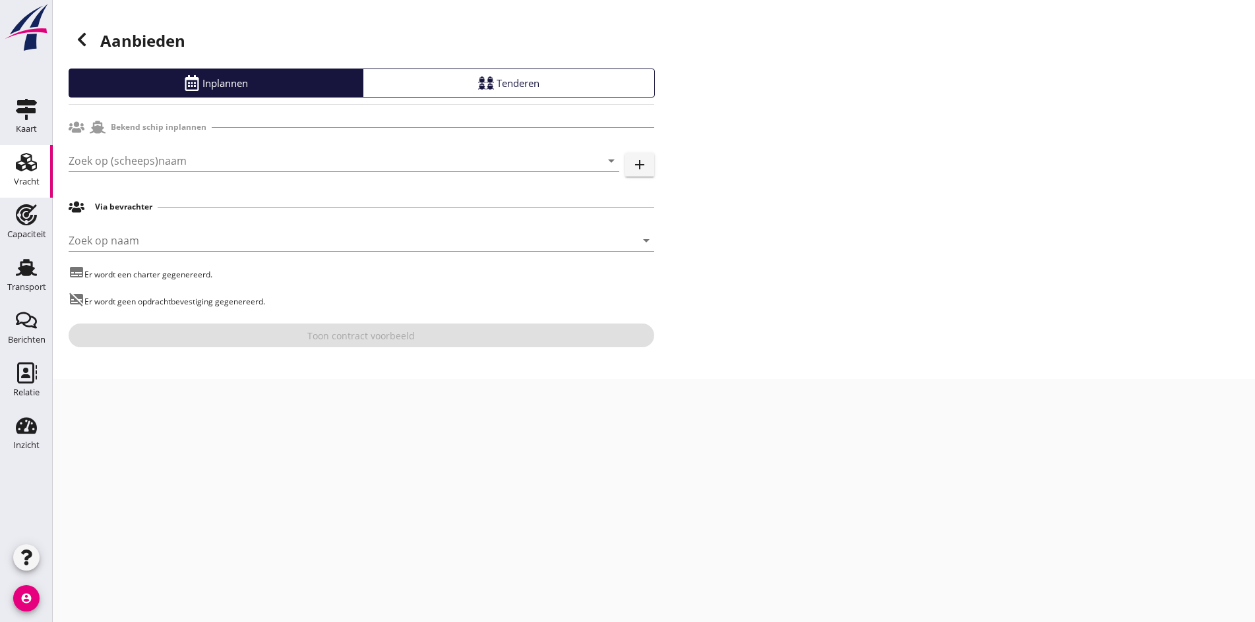
click at [84, 42] on icon at bounding box center [82, 40] width 16 height 16
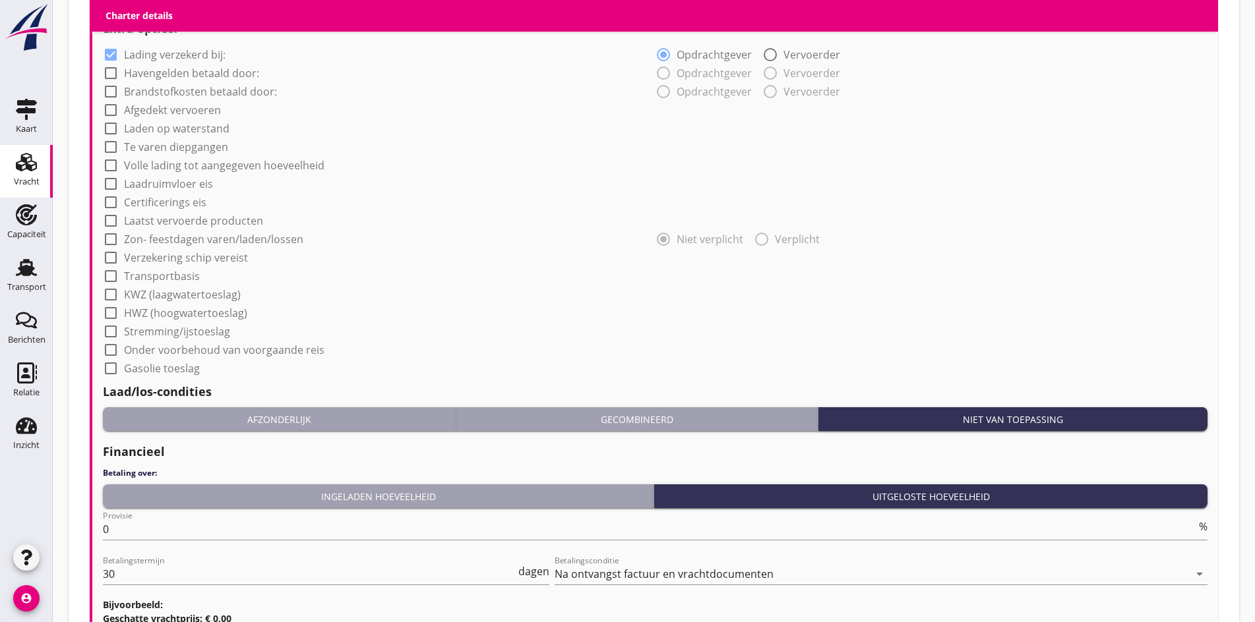
scroll to position [977, 0]
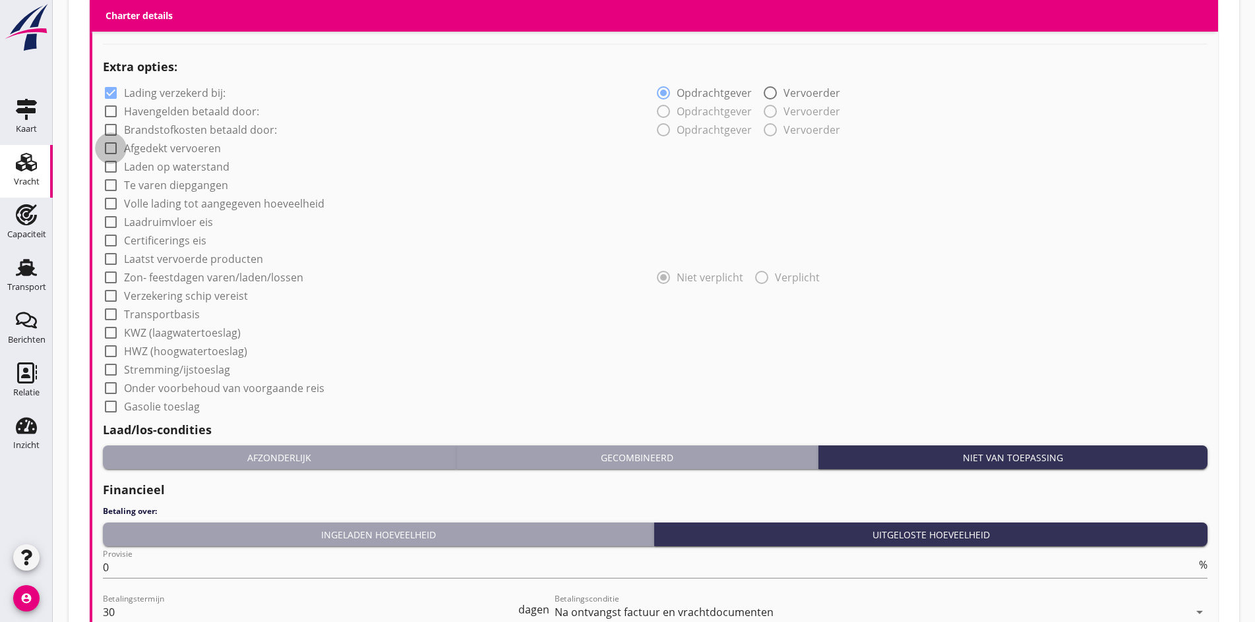
drag, startPoint x: 113, startPoint y: 145, endPoint x: 214, endPoint y: 275, distance: 164.9
click at [112, 145] on div at bounding box center [111, 148] width 22 height 22
checkbox input "true"
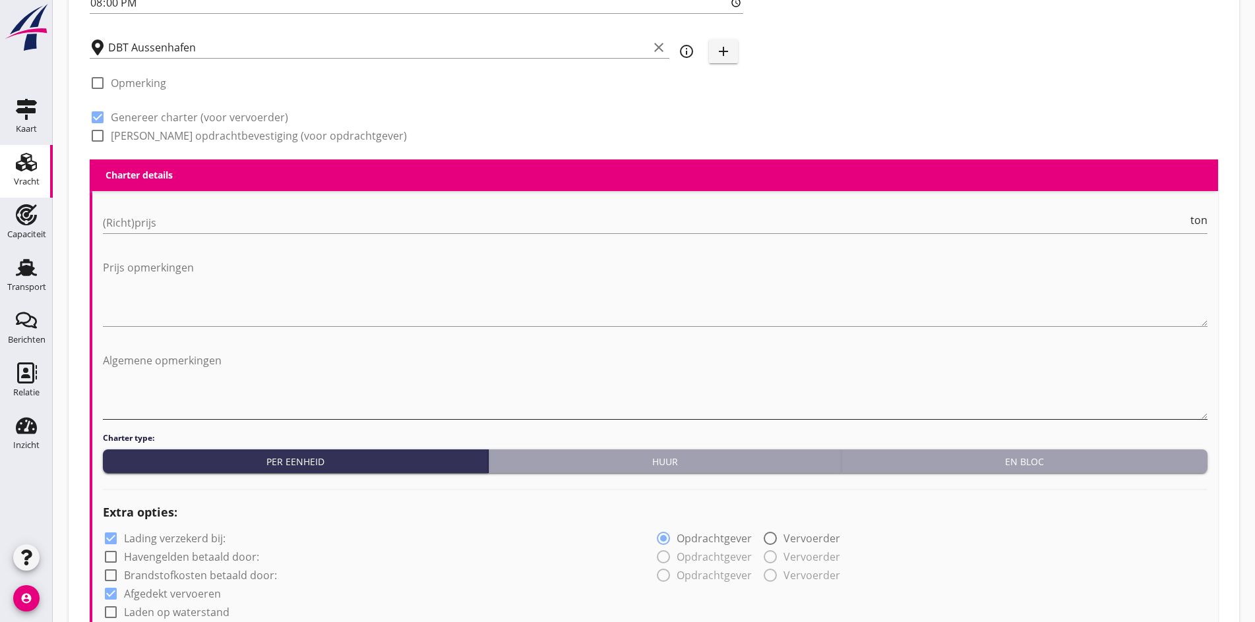
scroll to position [516, 0]
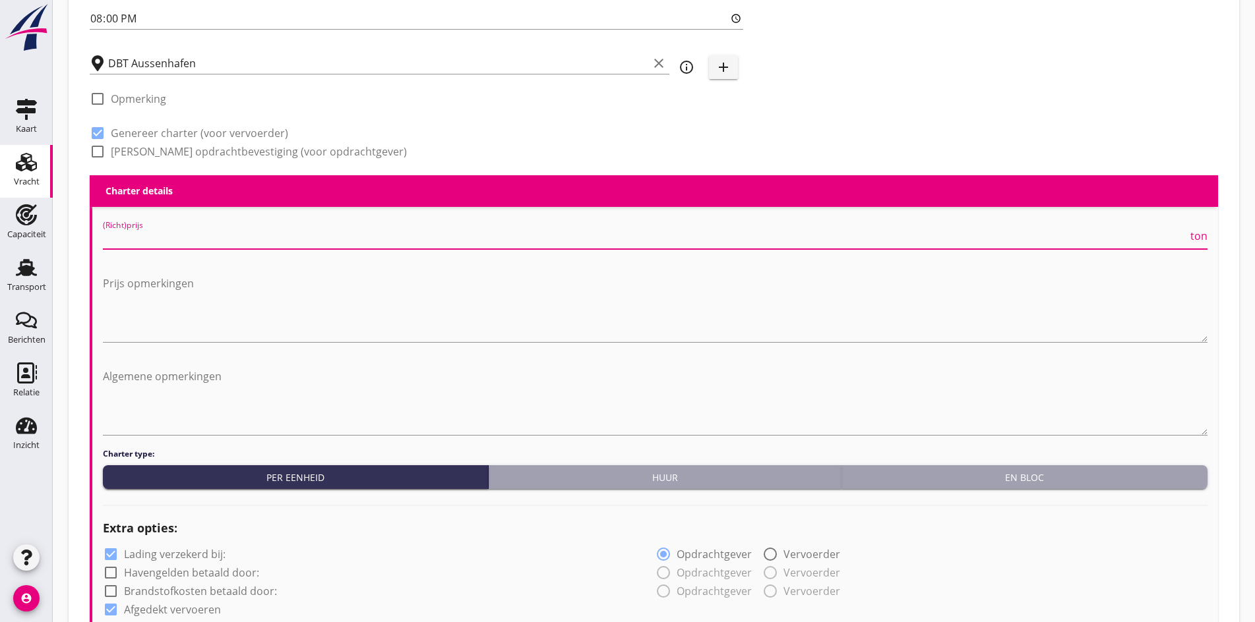
click at [153, 228] on input "(Richt)prijs" at bounding box center [645, 238] width 1085 height 21
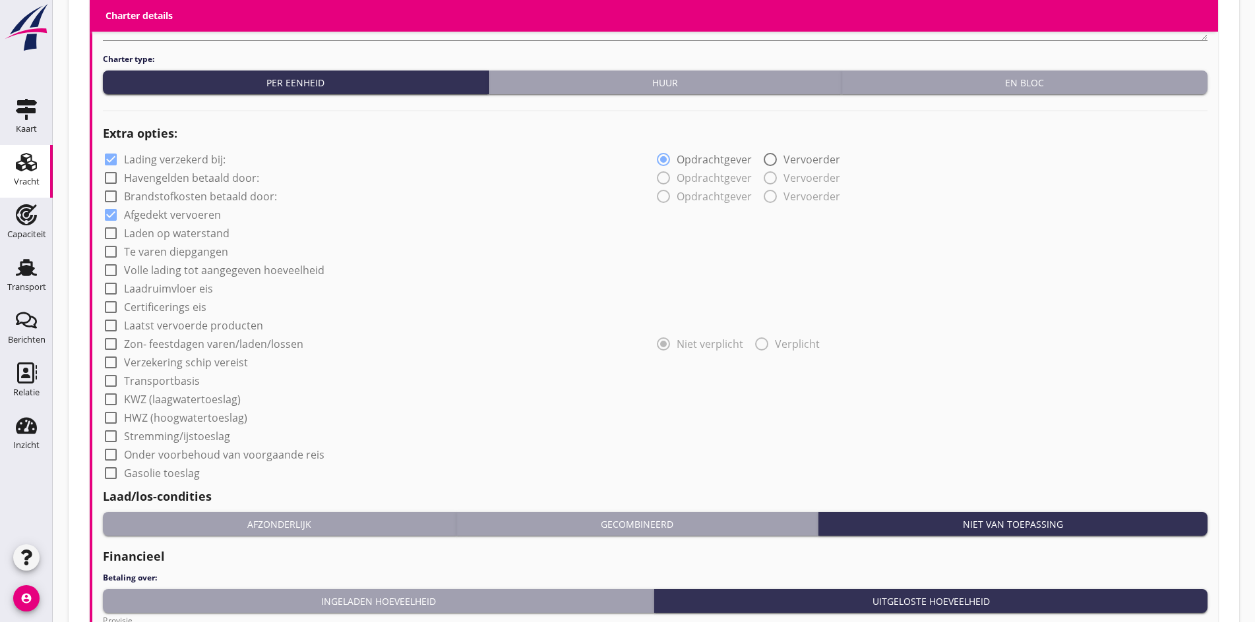
scroll to position [1175, 0]
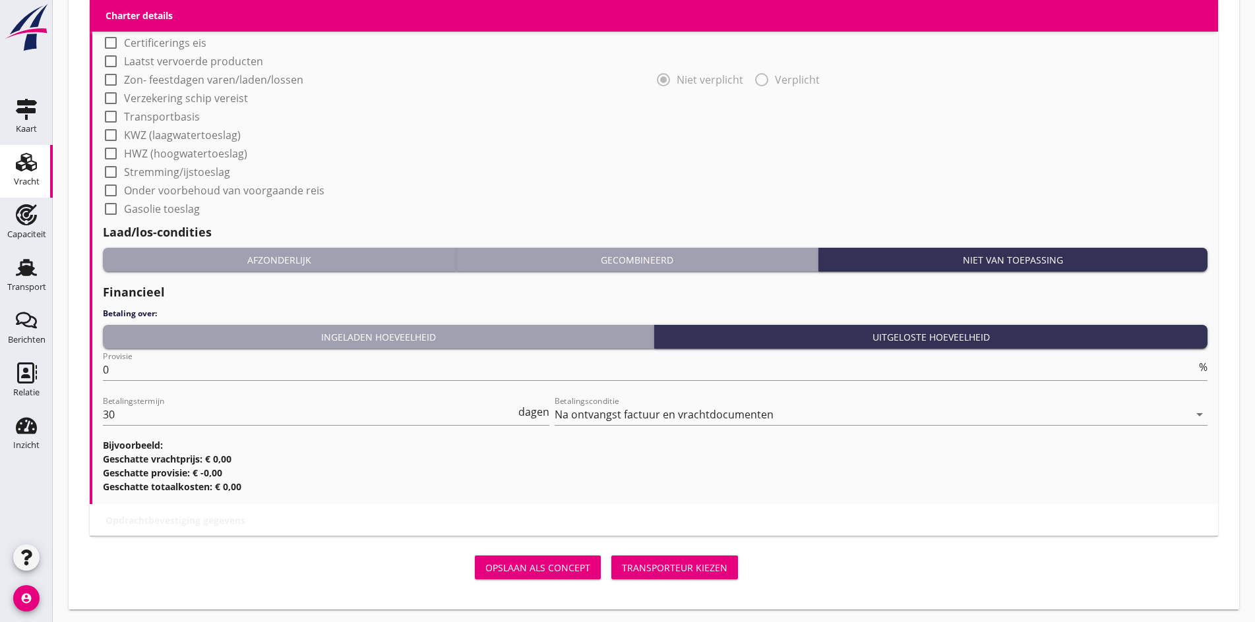
type input "0"
click at [622, 561] on div "Transporteur kiezen" at bounding box center [674, 568] width 105 height 14
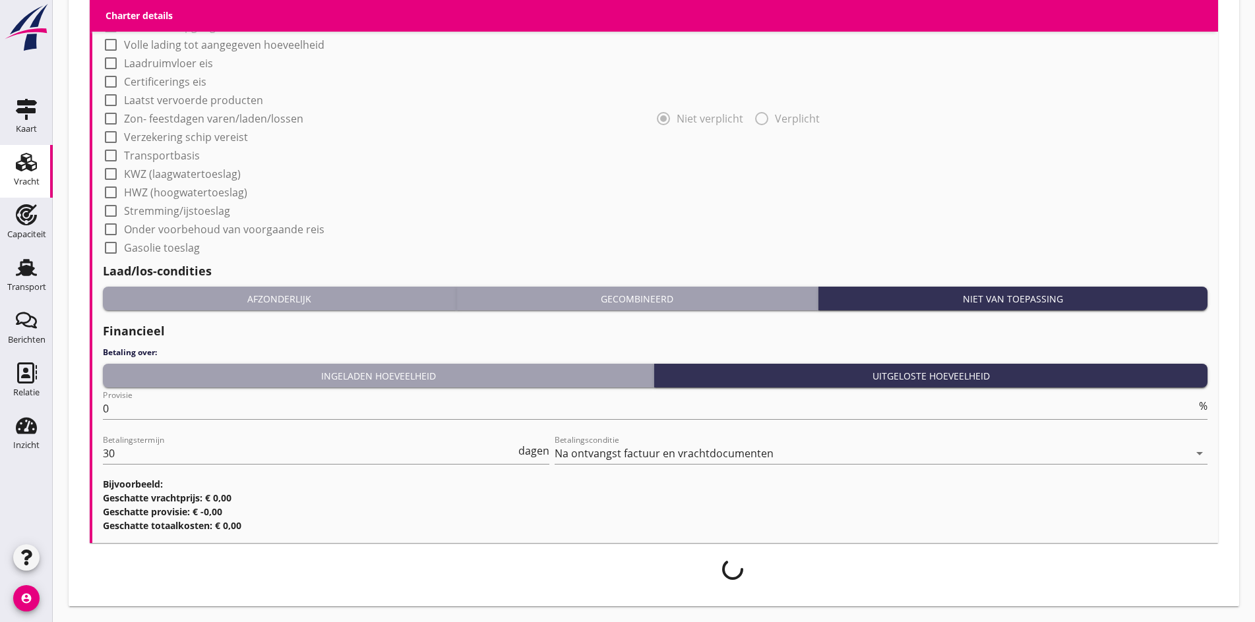
scroll to position [1133, 0]
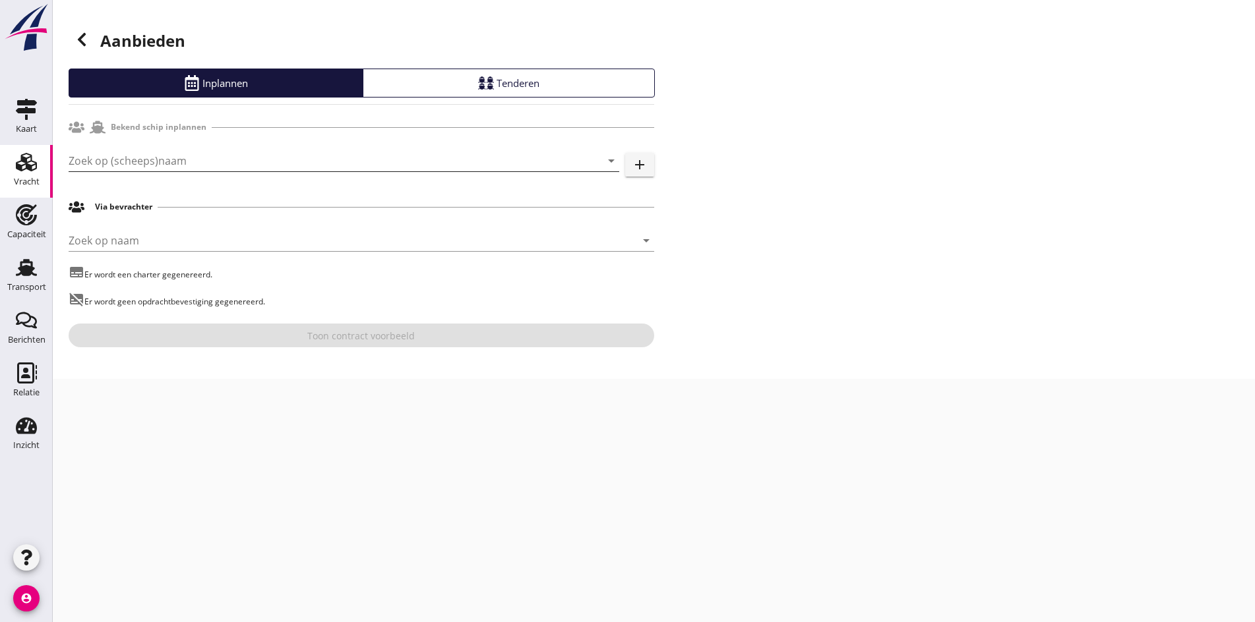
click at [169, 153] on input "Zoek op (scheeps)naam" at bounding box center [326, 160] width 514 height 21
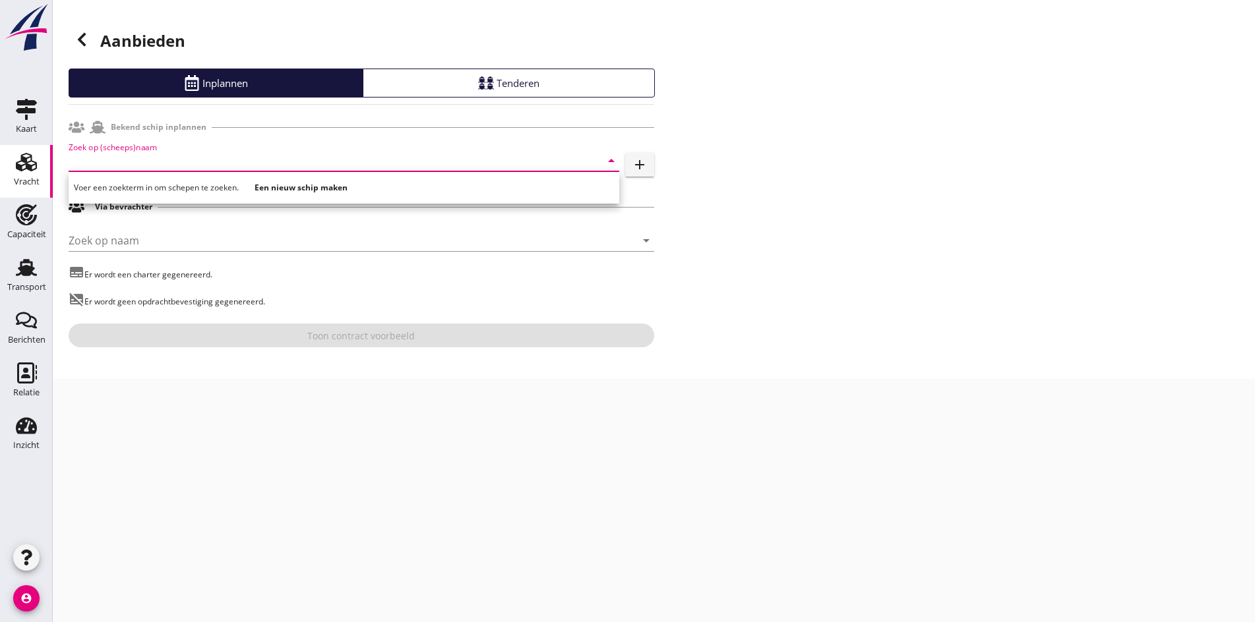
click at [90, 158] on input "Zoek op (scheeps)naam" at bounding box center [326, 160] width 514 height 21
click at [185, 161] on input "Zoek op (scheeps)naam" at bounding box center [326, 160] width 514 height 21
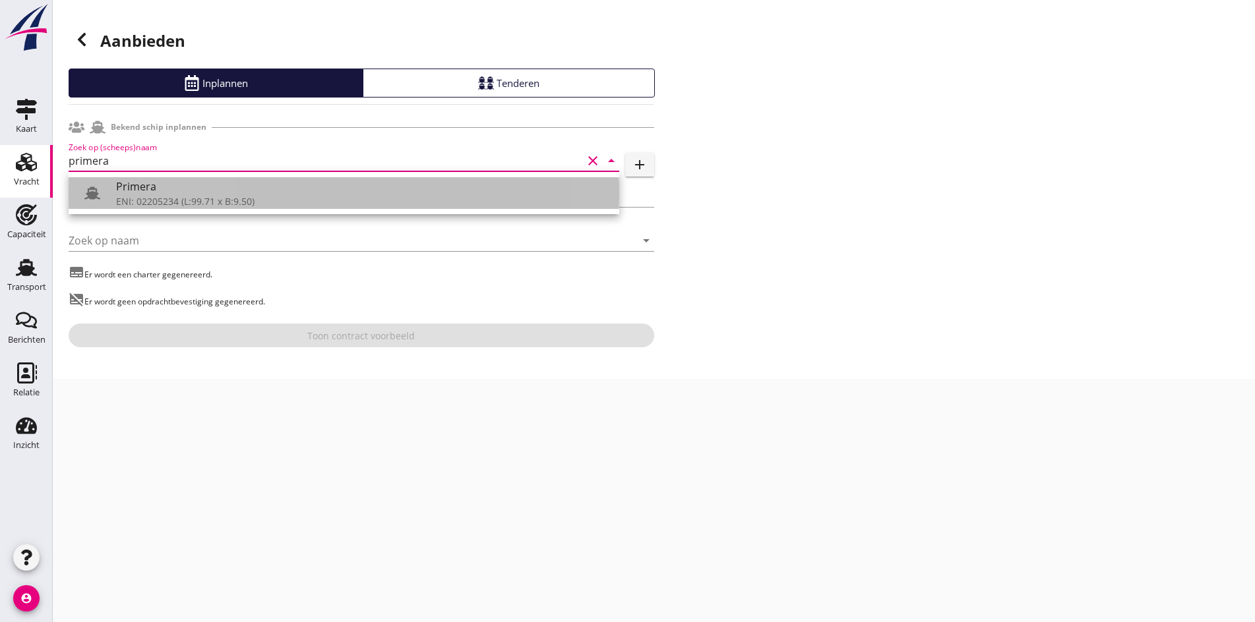
click at [205, 181] on div "Primera" at bounding box center [362, 187] width 492 height 16
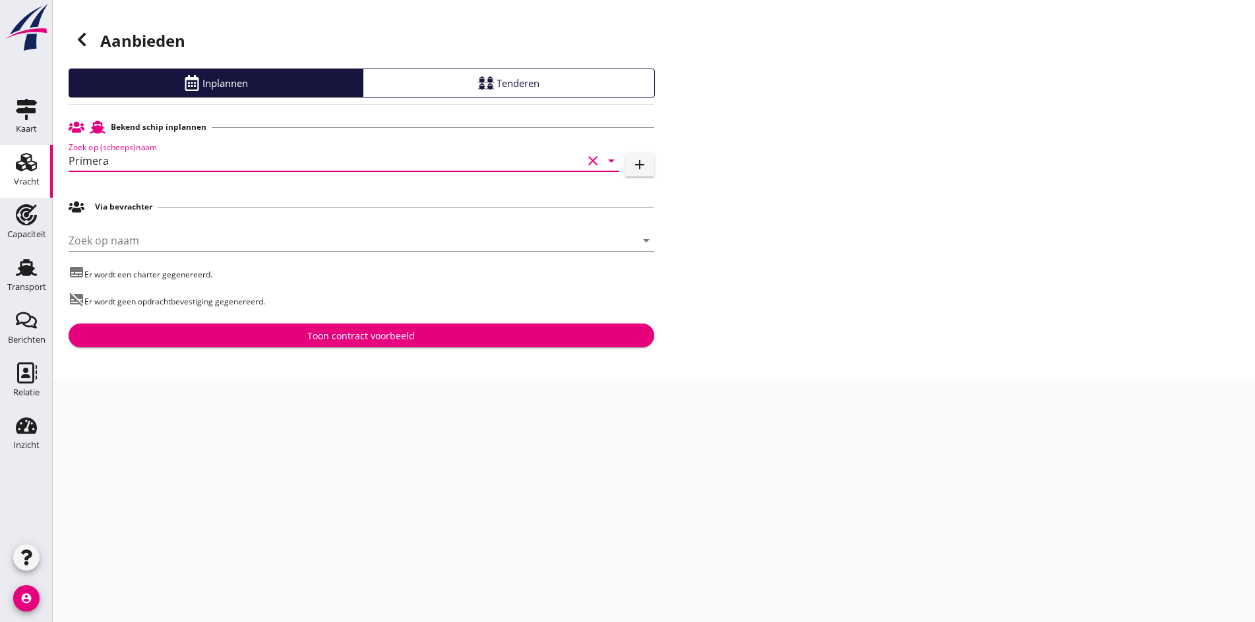
type input "Primera"
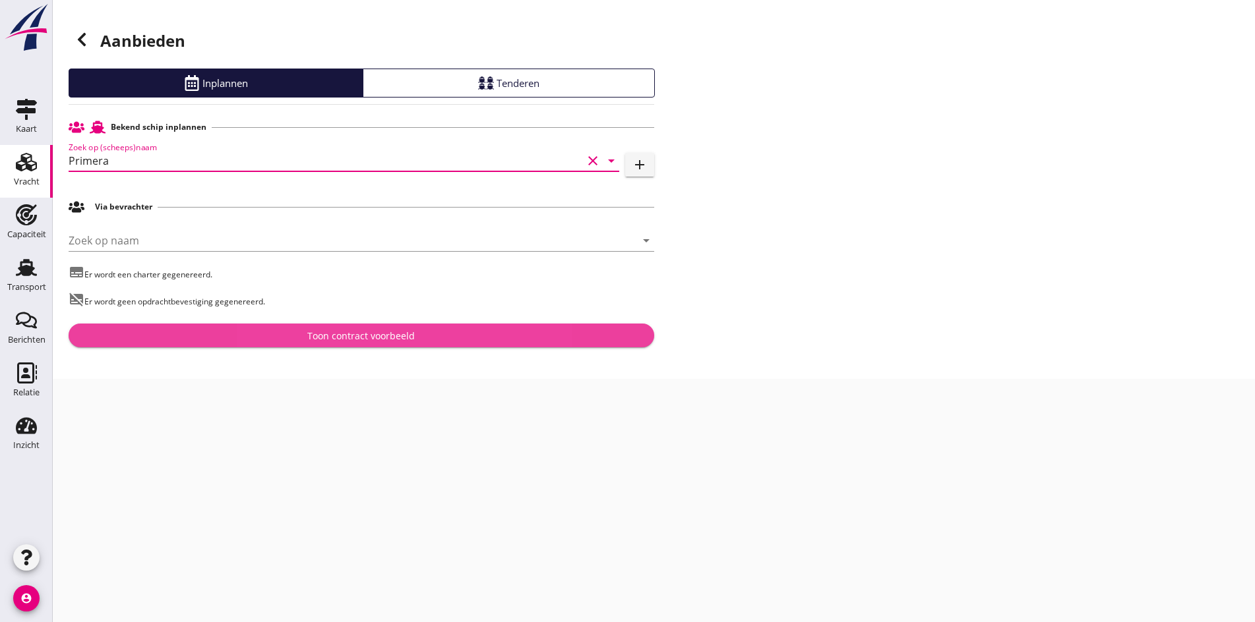
click at [349, 330] on div "Toon contract voorbeeld" at bounding box center [360, 336] width 107 height 14
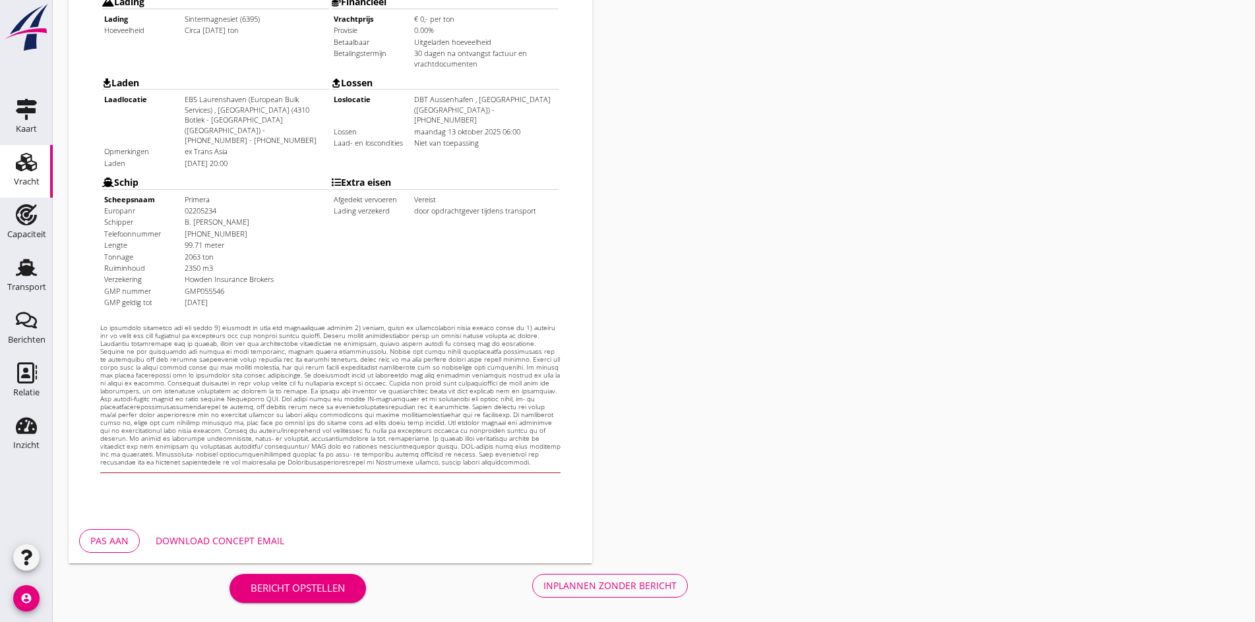
scroll to position [354, 0]
click at [532, 578] on button "Inplannen zonder bericht" at bounding box center [610, 586] width 156 height 24
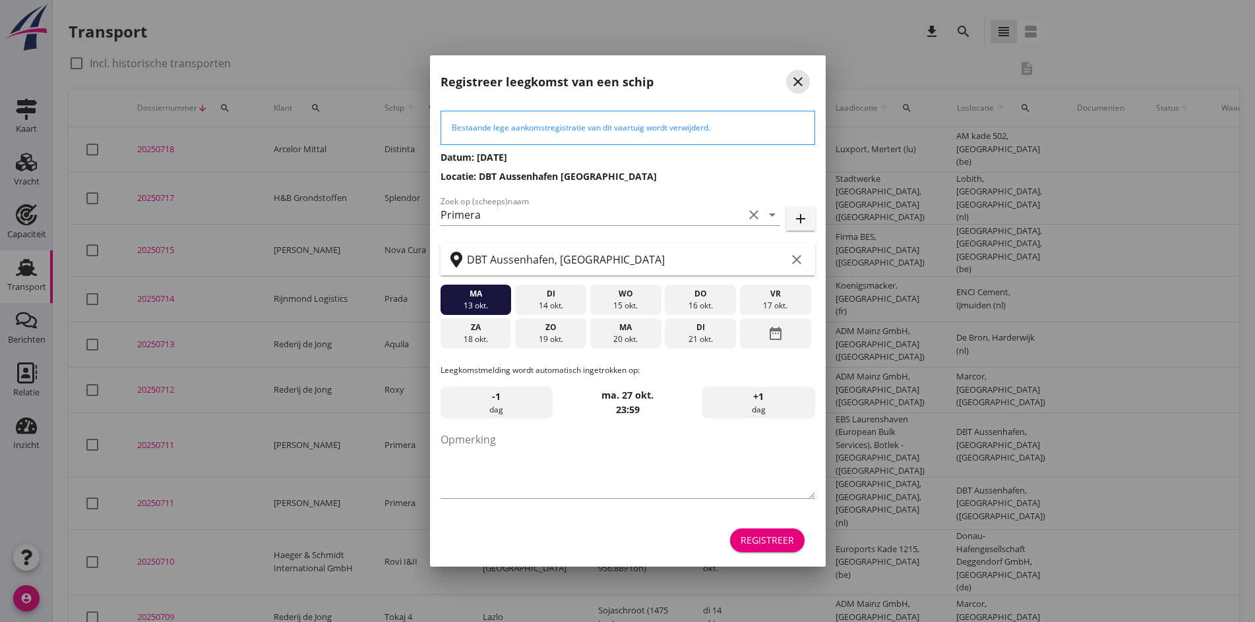
drag, startPoint x: 796, startPoint y: 80, endPoint x: 781, endPoint y: 82, distance: 15.9
click at [796, 80] on icon "close" at bounding box center [798, 82] width 16 height 16
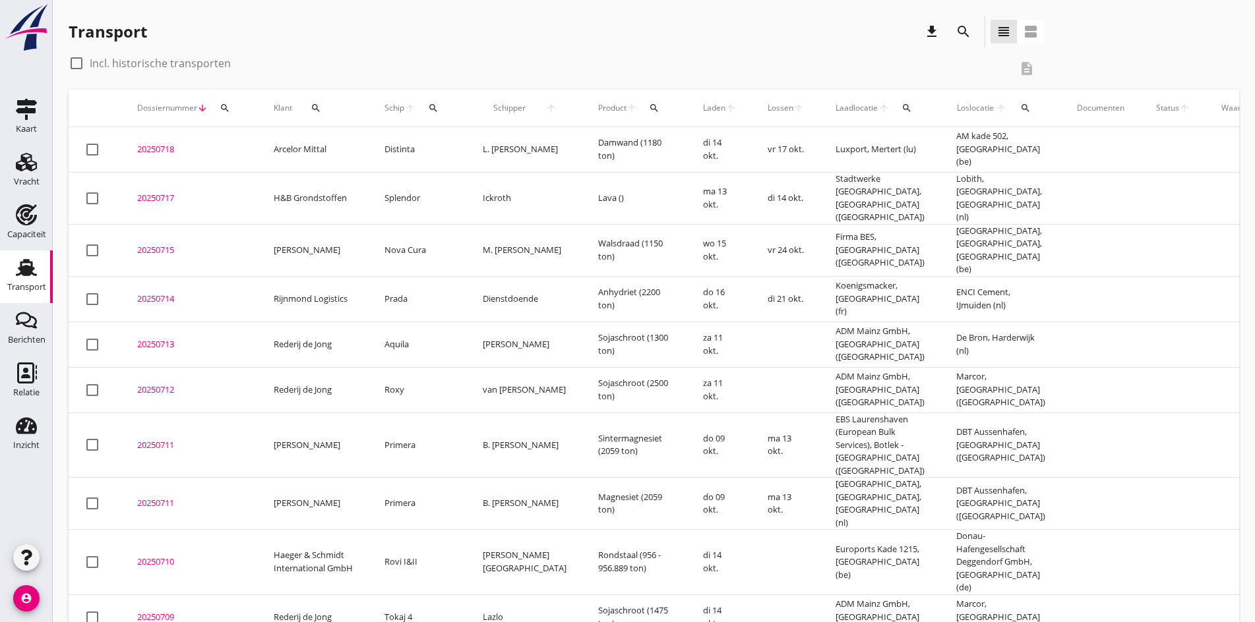
click at [168, 439] on div "20250711" at bounding box center [189, 445] width 105 height 13
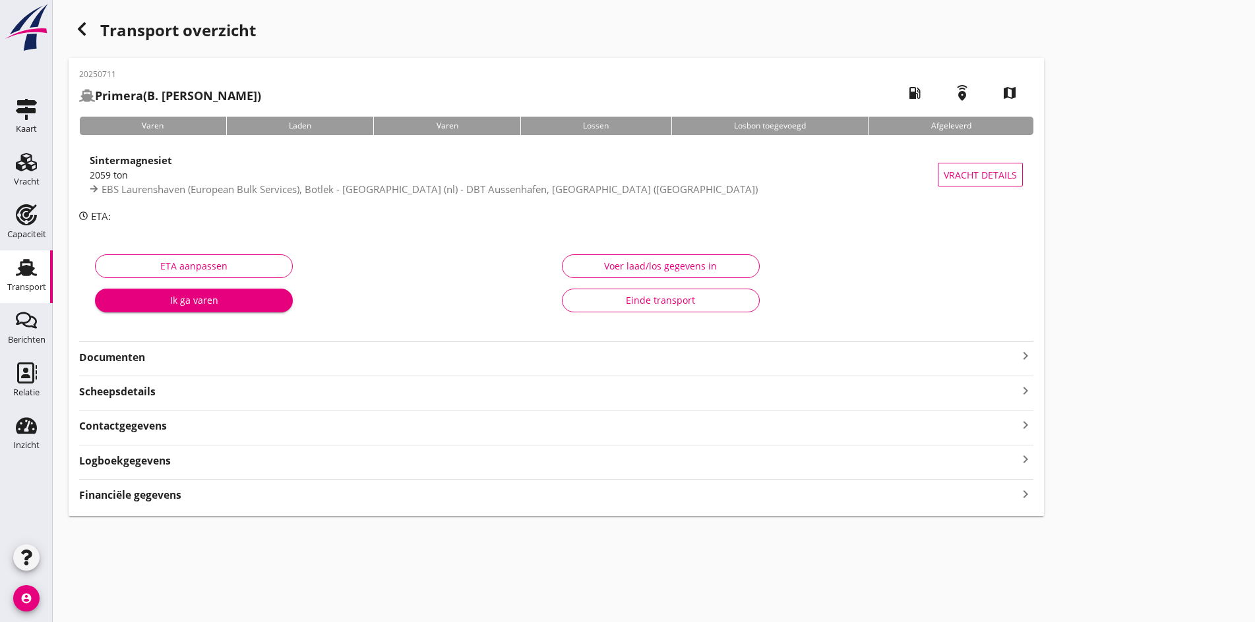
click at [1017, 351] on icon "keyboard_arrow_right" at bounding box center [1025, 356] width 16 height 16
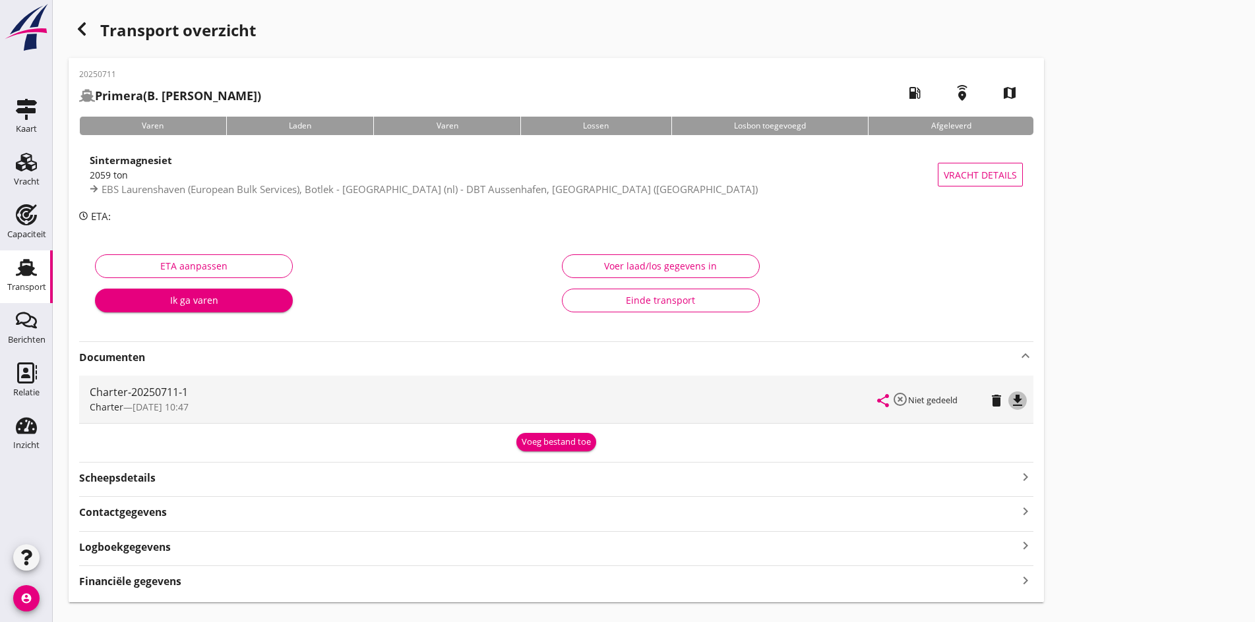
click at [1009, 402] on icon "file_download" at bounding box center [1017, 401] width 16 height 16
click at [26, 158] on use at bounding box center [26, 162] width 21 height 18
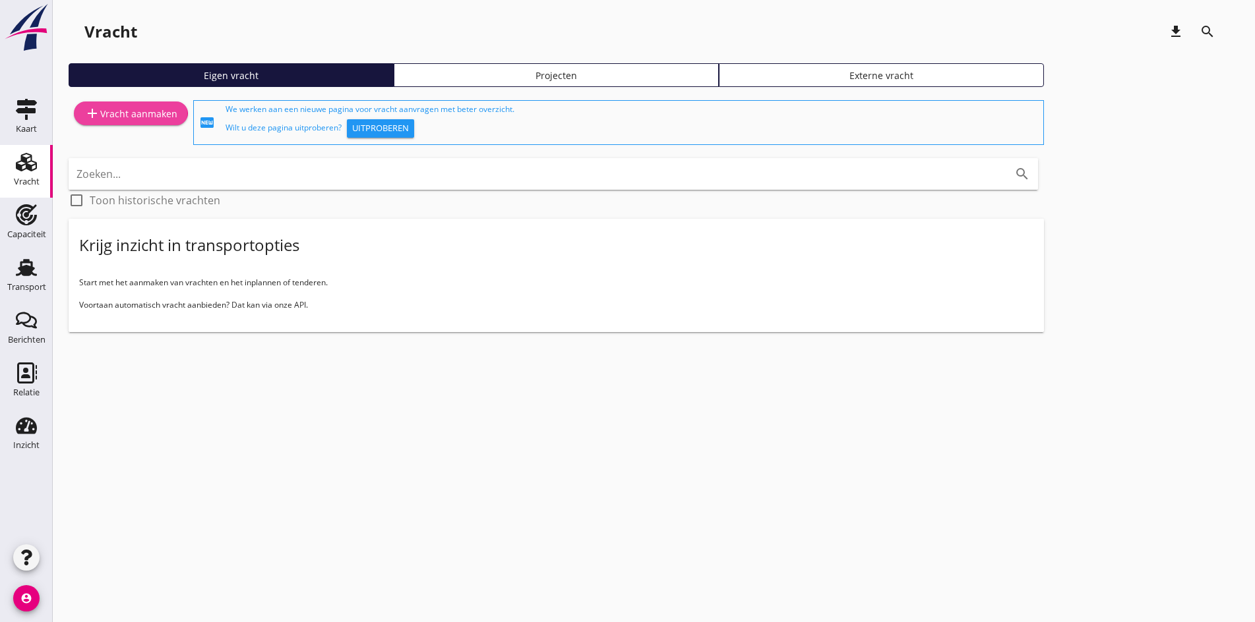
click at [109, 111] on div "add Vracht aanmaken" at bounding box center [130, 113] width 93 height 16
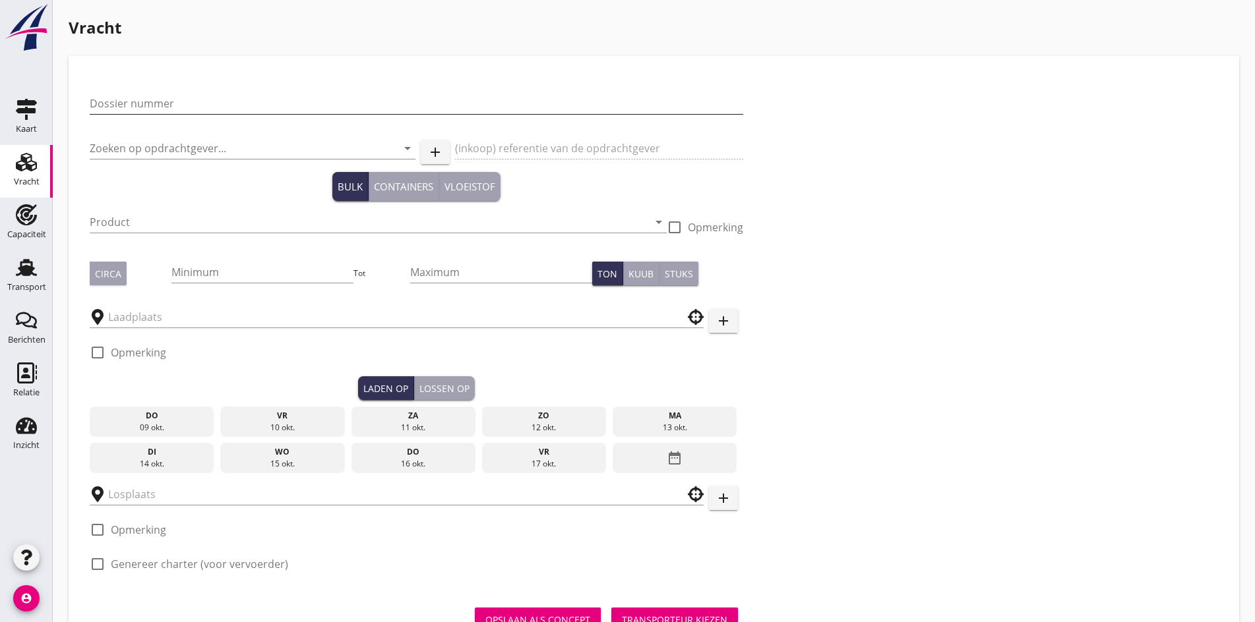
click at [176, 108] on input "Dossier nummer" at bounding box center [416, 103] width 653 height 21
click at [122, 100] on input "2025" at bounding box center [416, 103] width 653 height 21
type input "20250719"
click at [127, 150] on input "Zoeken op opdrachtgever..." at bounding box center [234, 148] width 289 height 21
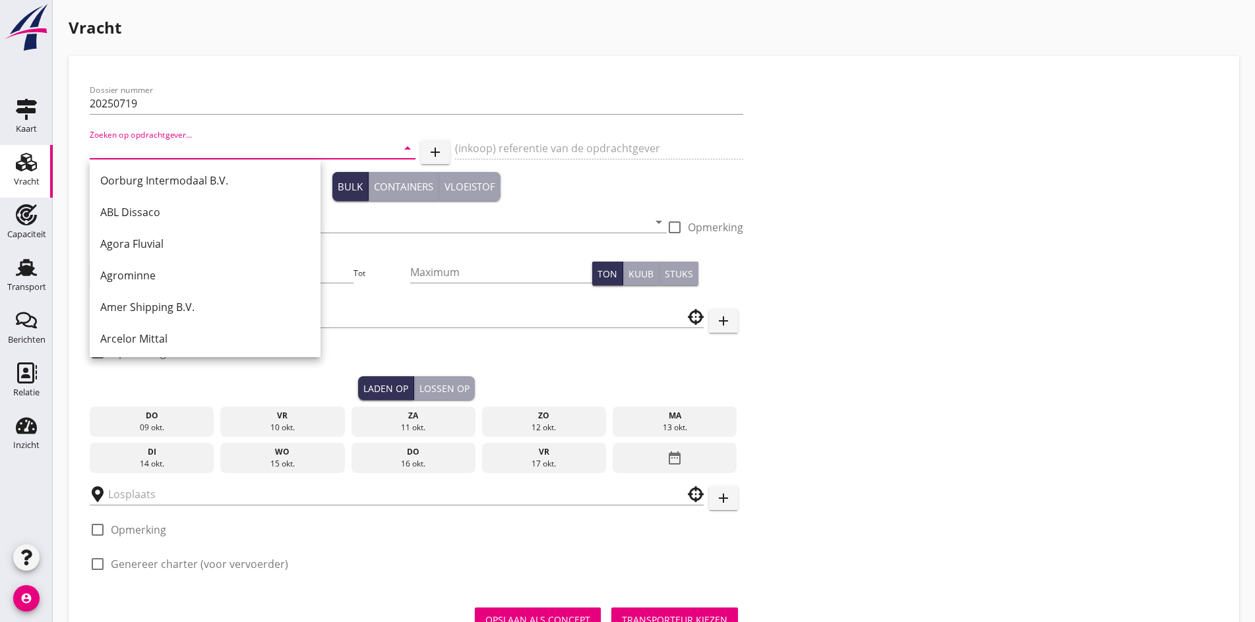
click at [164, 156] on input "Zoeken op opdrachtgever..." at bounding box center [234, 148] width 289 height 21
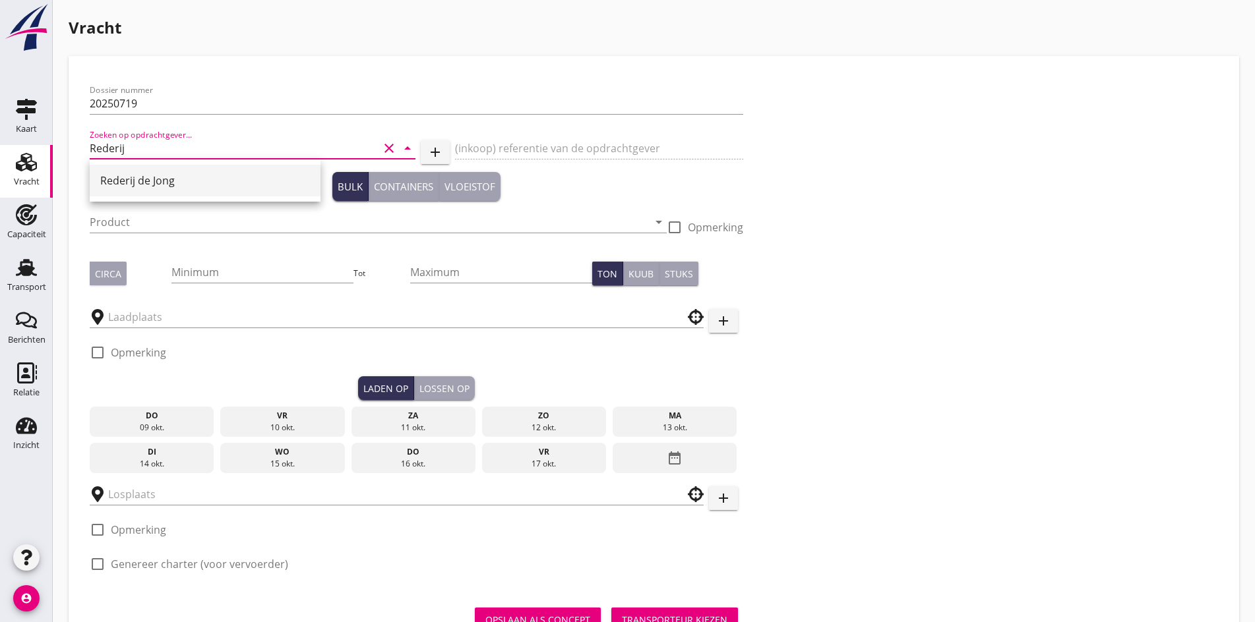
click at [140, 173] on div "Rederij de Jong" at bounding box center [205, 181] width 210 height 16
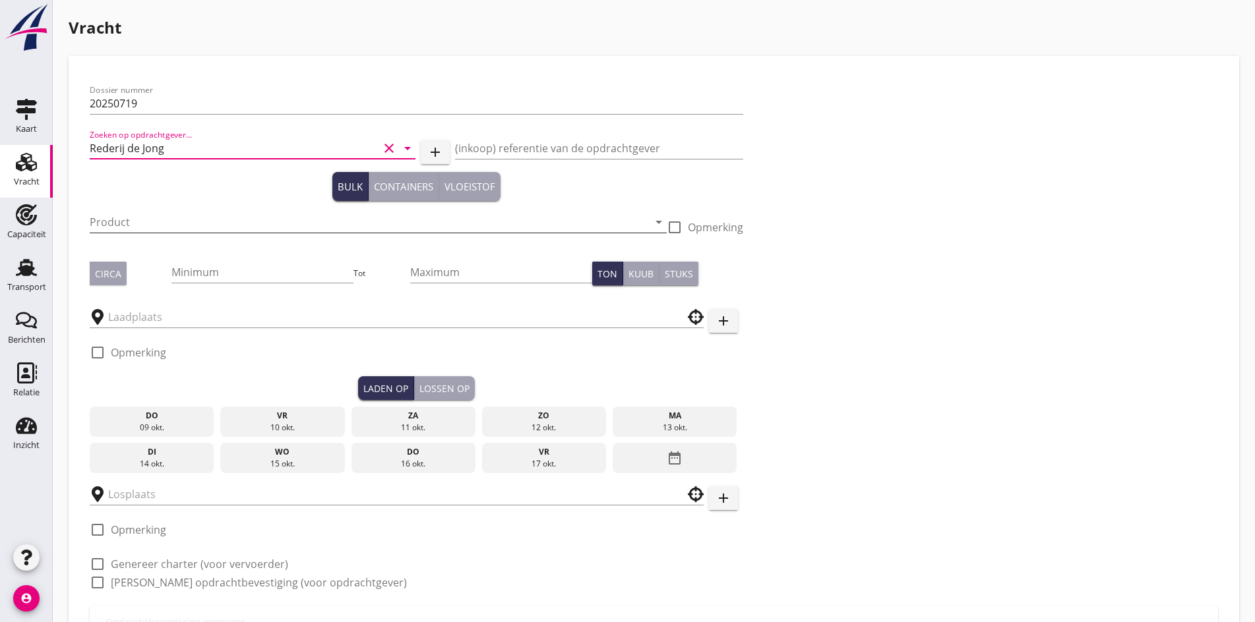
type input "Rederij de Jong"
click at [129, 219] on input "Product" at bounding box center [369, 222] width 558 height 21
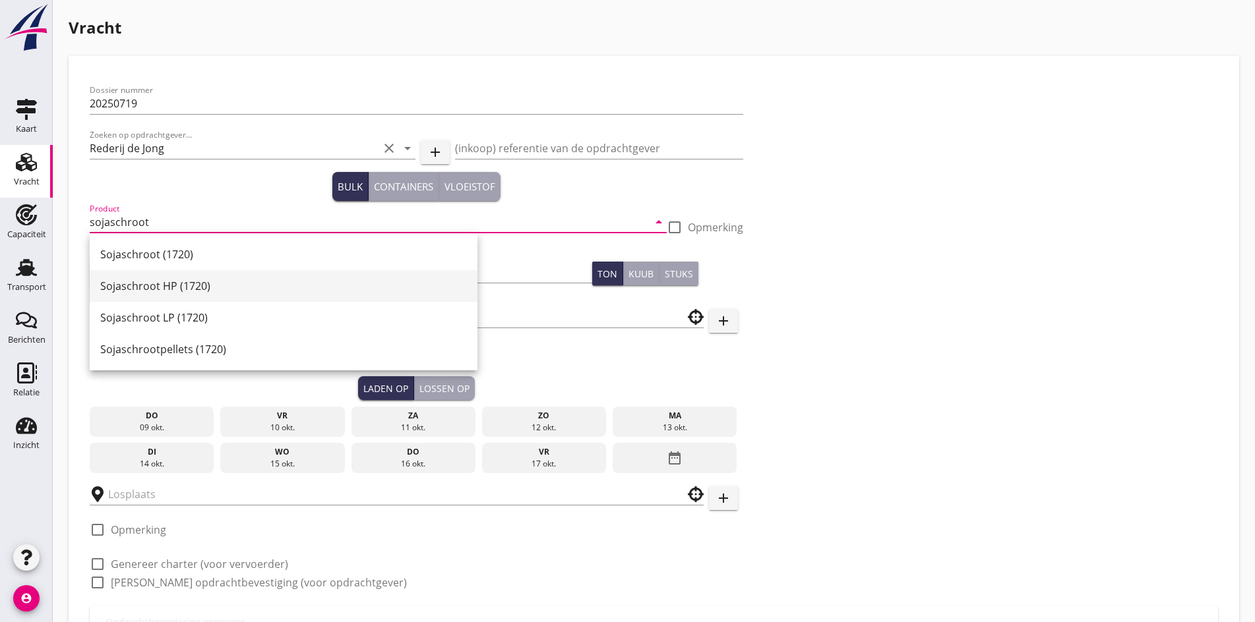
click at [165, 279] on div "Sojaschroot HP (1720)" at bounding box center [283, 286] width 367 height 16
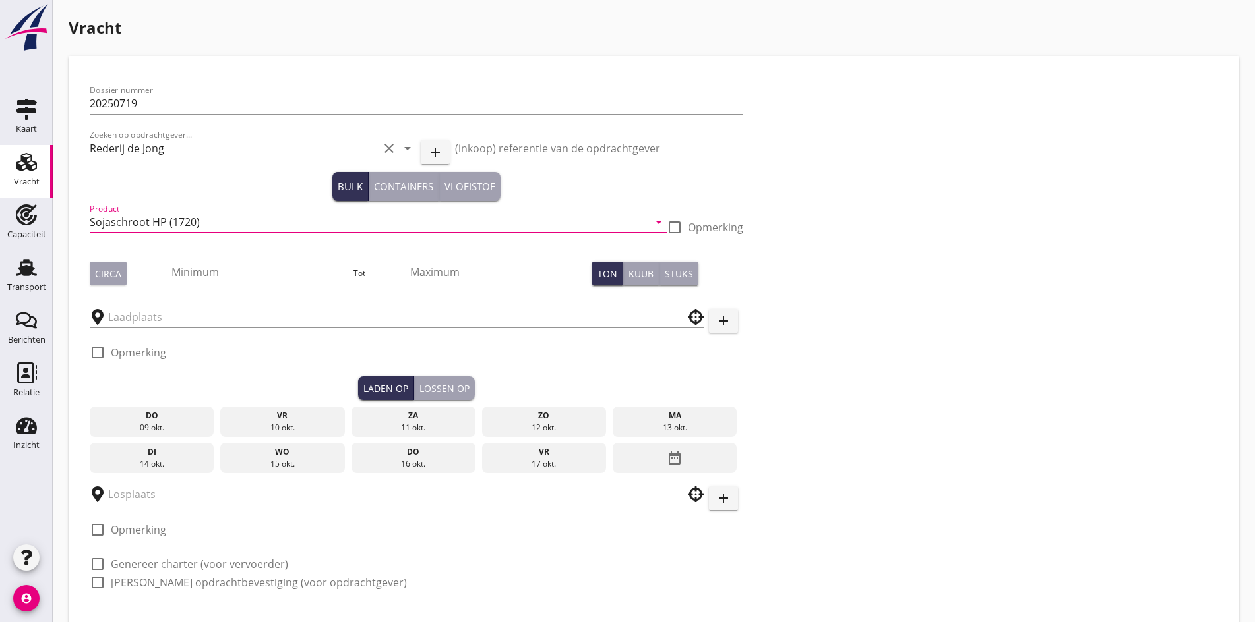
click at [225, 226] on input "Sojaschroot HP (1720)" at bounding box center [369, 222] width 558 height 21
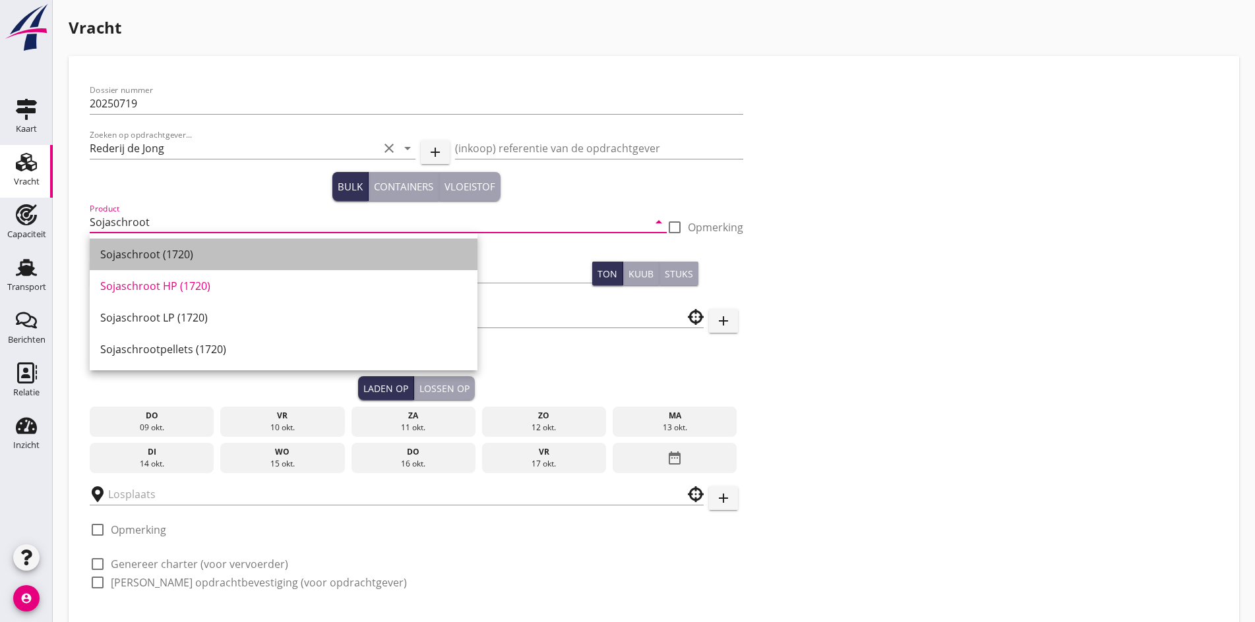
click at [154, 256] on div "Sojaschroot (1720)" at bounding box center [283, 255] width 367 height 16
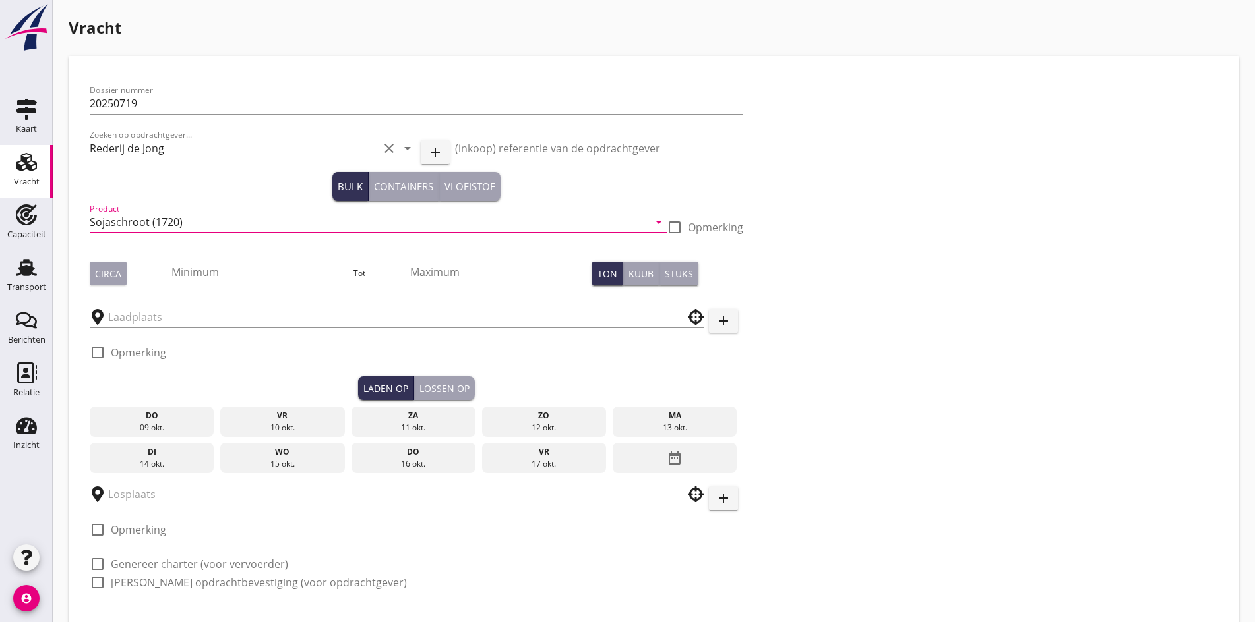
type input "Sojaschroot (1720)"
click at [171, 271] on input "Minimum" at bounding box center [262, 272] width 182 height 21
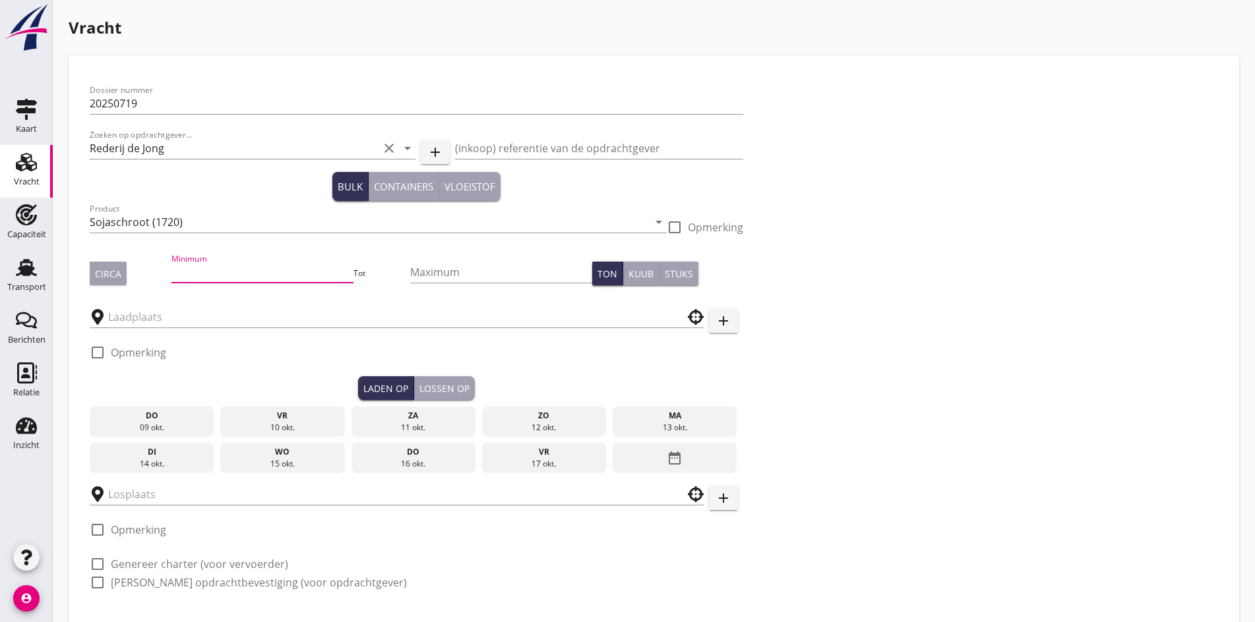
click at [103, 278] on div "Circa" at bounding box center [108, 274] width 26 height 14
click at [183, 278] on input "Minimum" at bounding box center [262, 272] width 182 height 21
type input "1450"
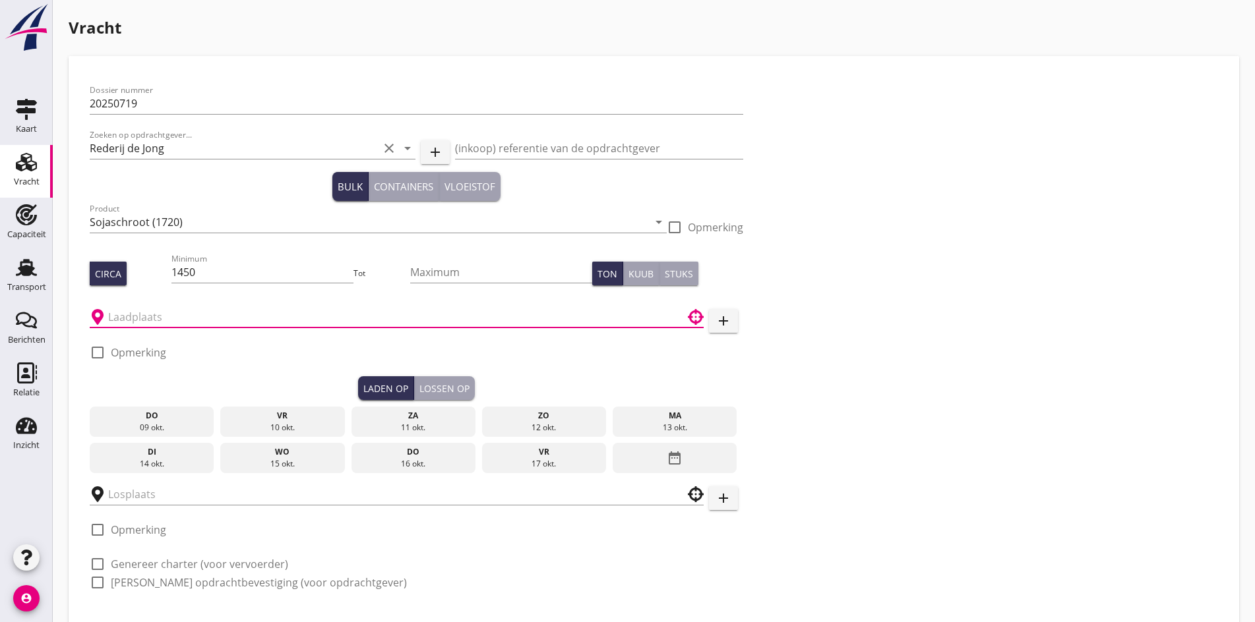
click at [202, 321] on input "text" at bounding box center [387, 317] width 558 height 21
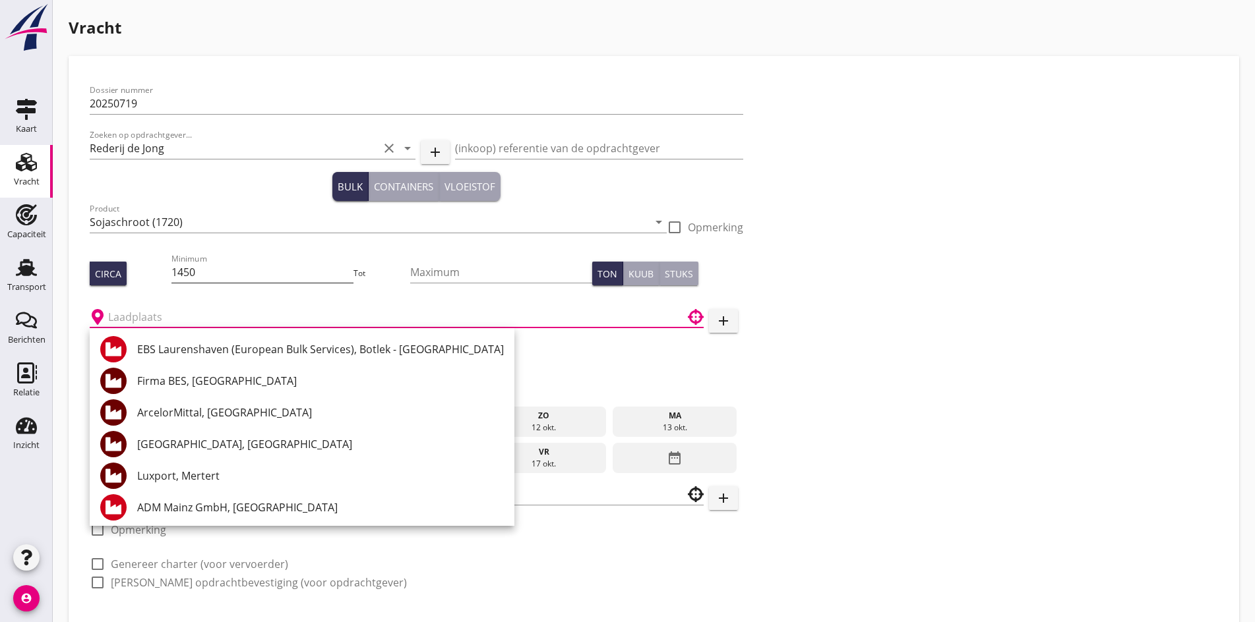
click at [173, 270] on input "1450" at bounding box center [262, 272] width 182 height 21
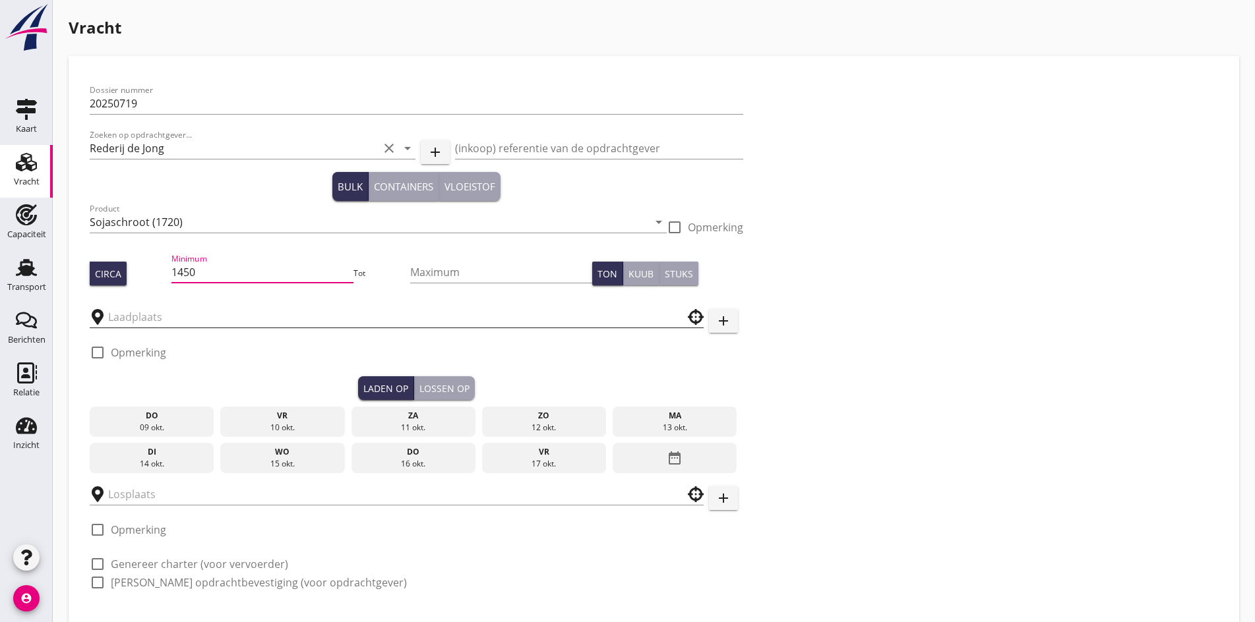
click at [180, 313] on input "text" at bounding box center [387, 317] width 558 height 21
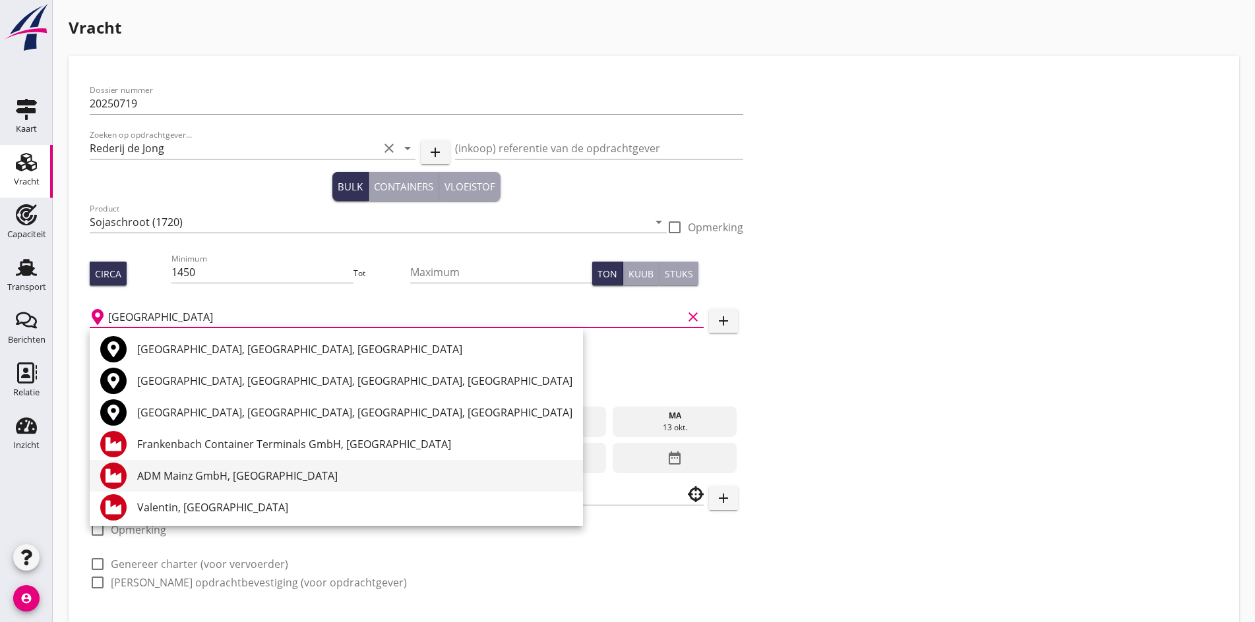
click at [204, 471] on div "ADM Mainz GmbH, [GEOGRAPHIC_DATA]" at bounding box center [354, 476] width 435 height 16
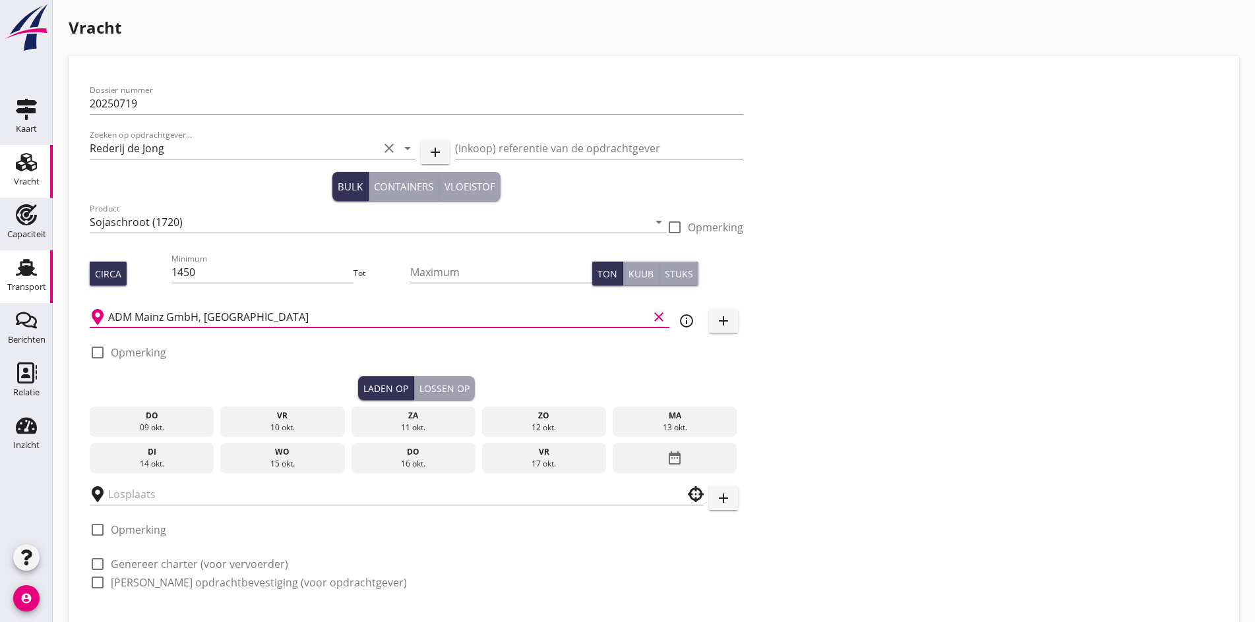
type input "ADM Mainz GmbH, [GEOGRAPHIC_DATA]"
click at [630, 407] on div "Dossier nummer 20250719 Zoeken op opdrachtgever... Rederij de Jong clear arrow_…" at bounding box center [653, 341] width 1139 height 529
click at [456, 387] on div "Laden op Lossen op" at bounding box center [416, 388] width 653 height 24
click at [455, 373] on div "check_box_outline_blank Opmerking" at bounding box center [416, 357] width 653 height 40
click at [616, 427] on div "13 okt." at bounding box center [675, 428] width 118 height 12
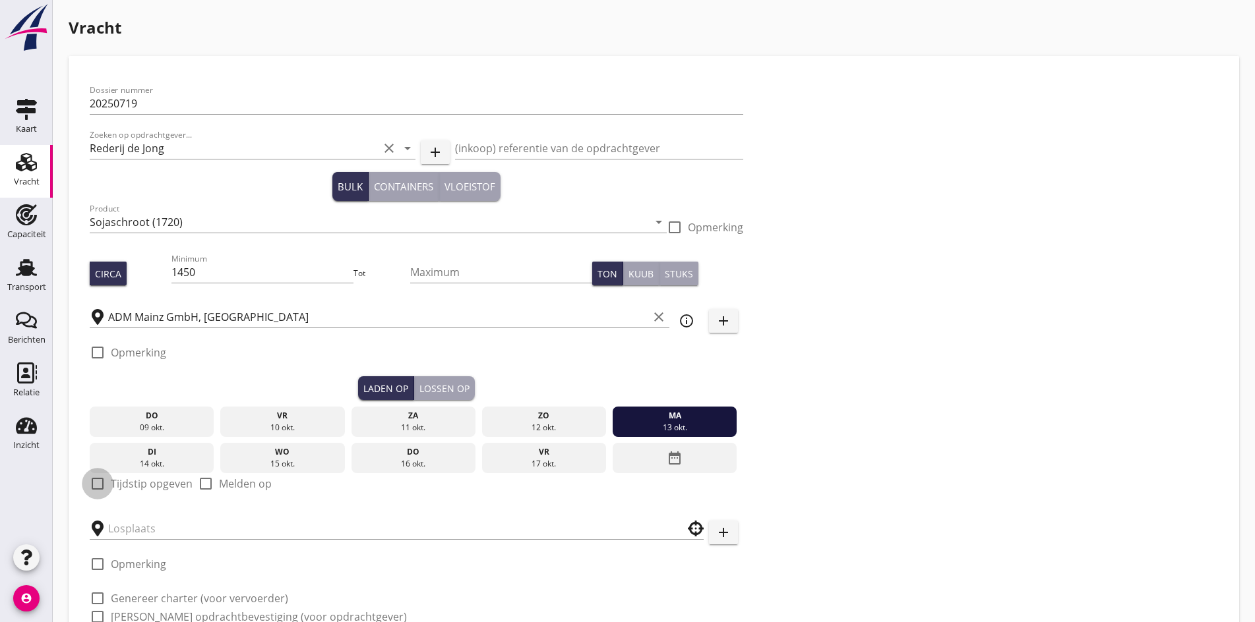
drag, startPoint x: 99, startPoint y: 481, endPoint x: 103, endPoint y: 490, distance: 10.0
click at [100, 481] on div at bounding box center [97, 484] width 22 height 22
checkbox input "true"
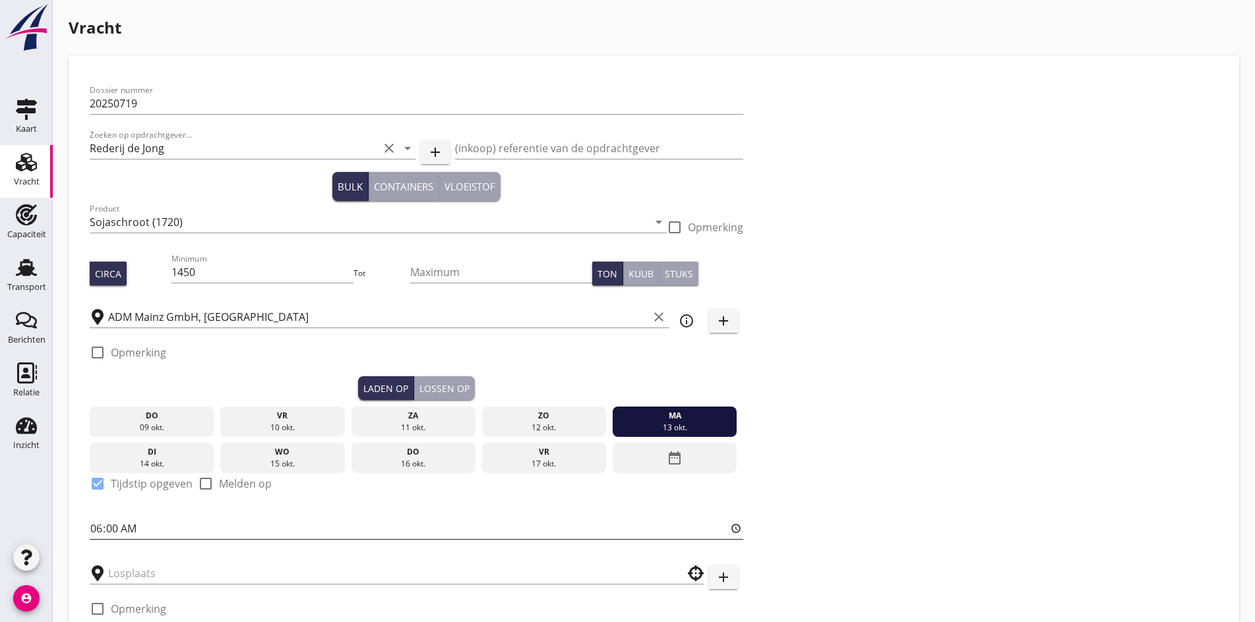
click at [96, 525] on input "06:00" at bounding box center [416, 528] width 653 height 21
type input "18:00"
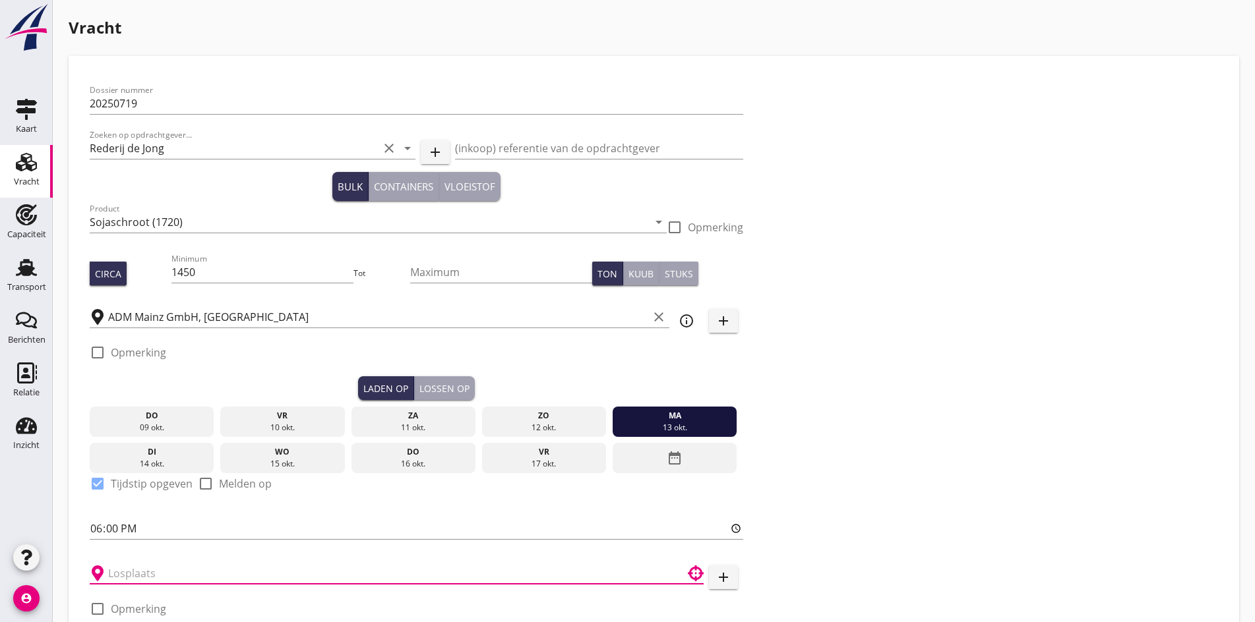
click at [120, 568] on input "text" at bounding box center [387, 573] width 558 height 21
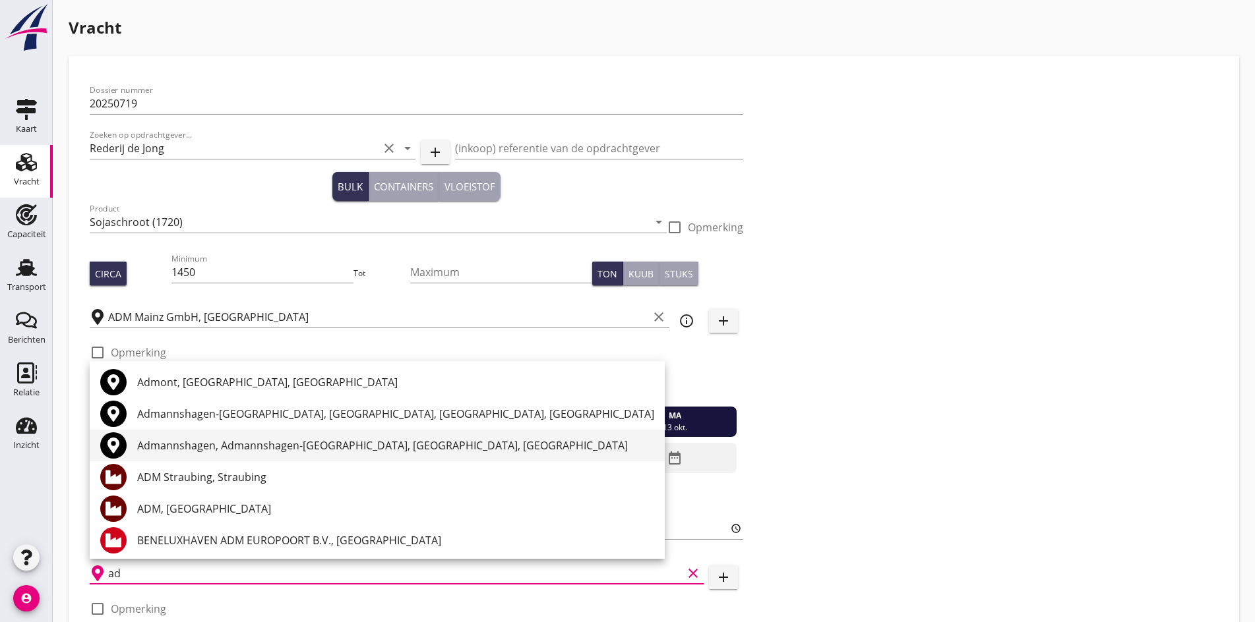
type input "a"
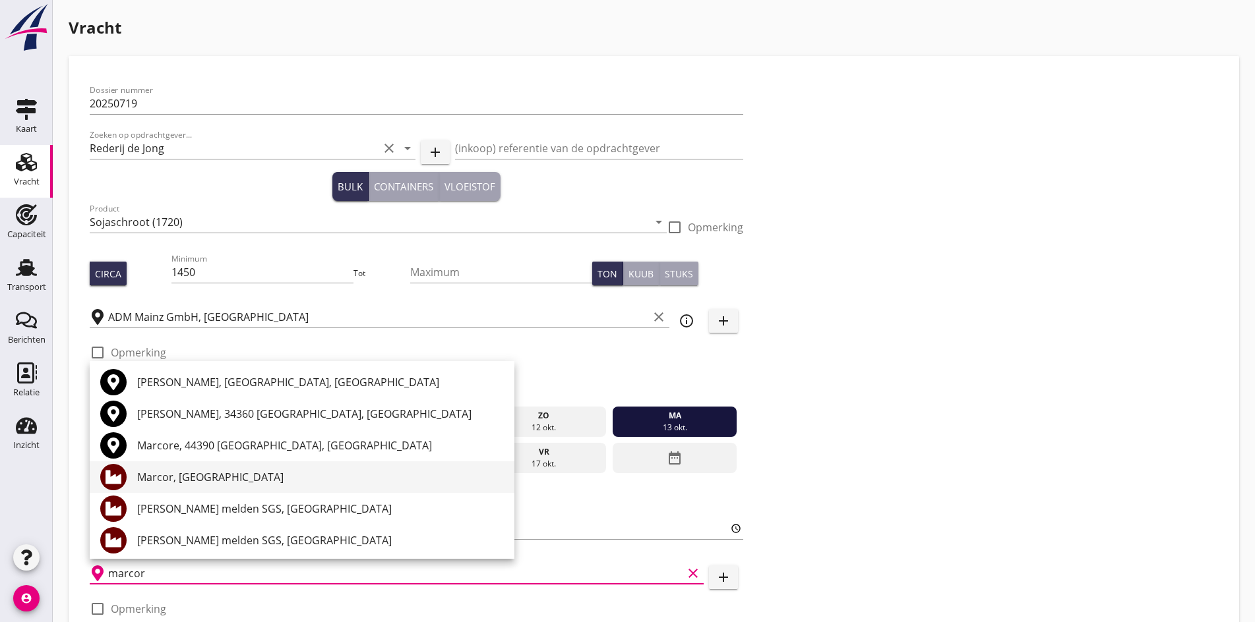
click at [189, 489] on div "Marcor, [GEOGRAPHIC_DATA]" at bounding box center [320, 478] width 367 height 32
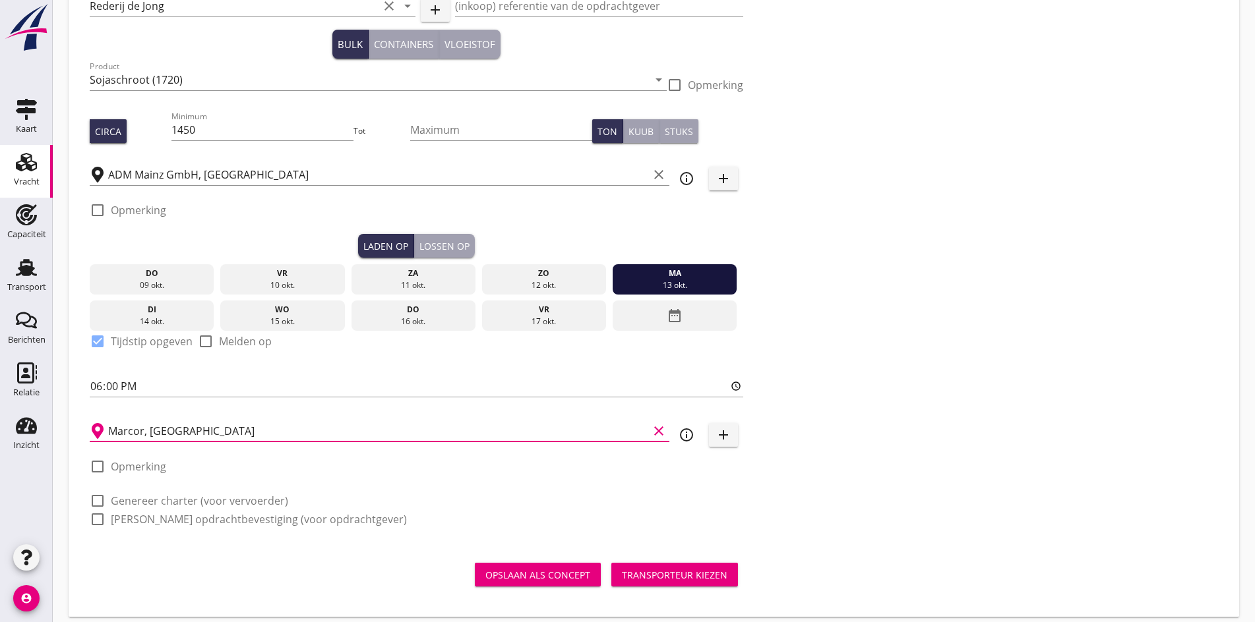
scroll to position [149, 0]
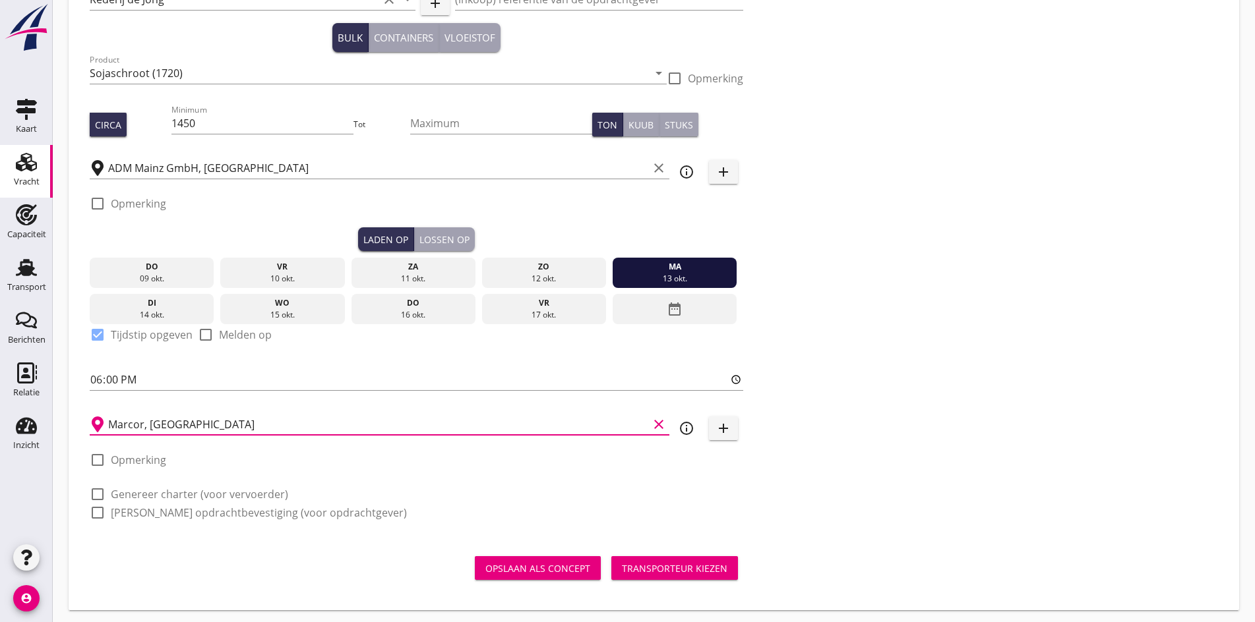
type input "Marcor, [GEOGRAPHIC_DATA]"
click at [90, 490] on div at bounding box center [97, 494] width 22 height 22
checkbox input "true"
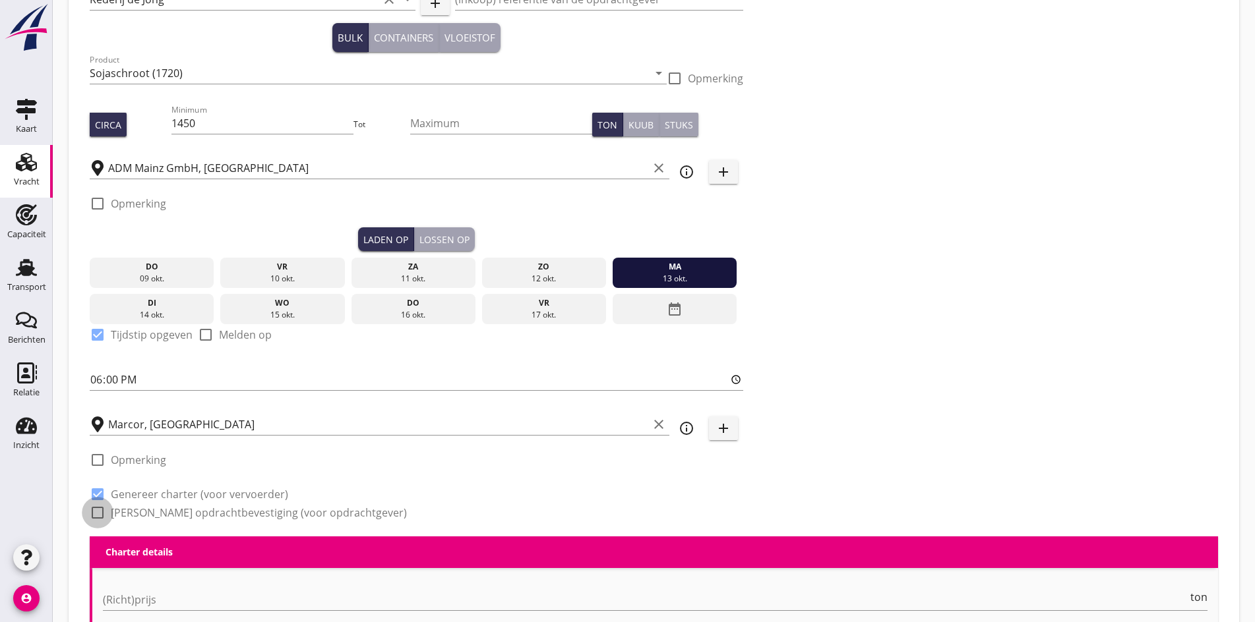
click at [96, 510] on div at bounding box center [97, 513] width 22 height 22
checkbox input "true"
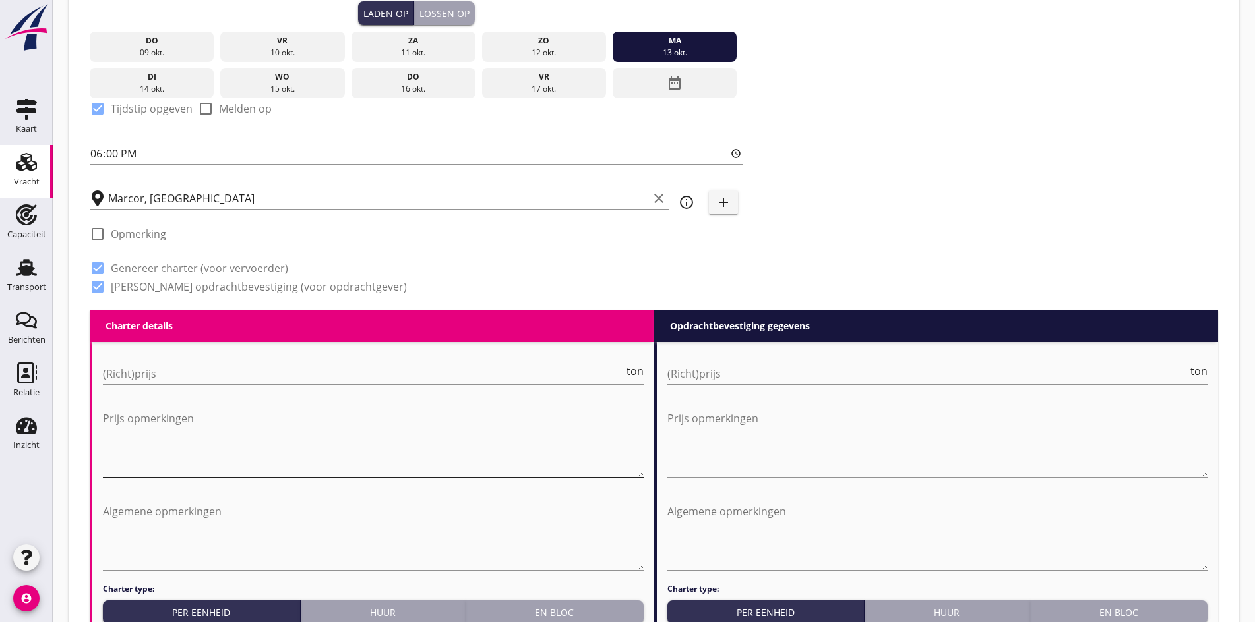
scroll to position [413, 0]
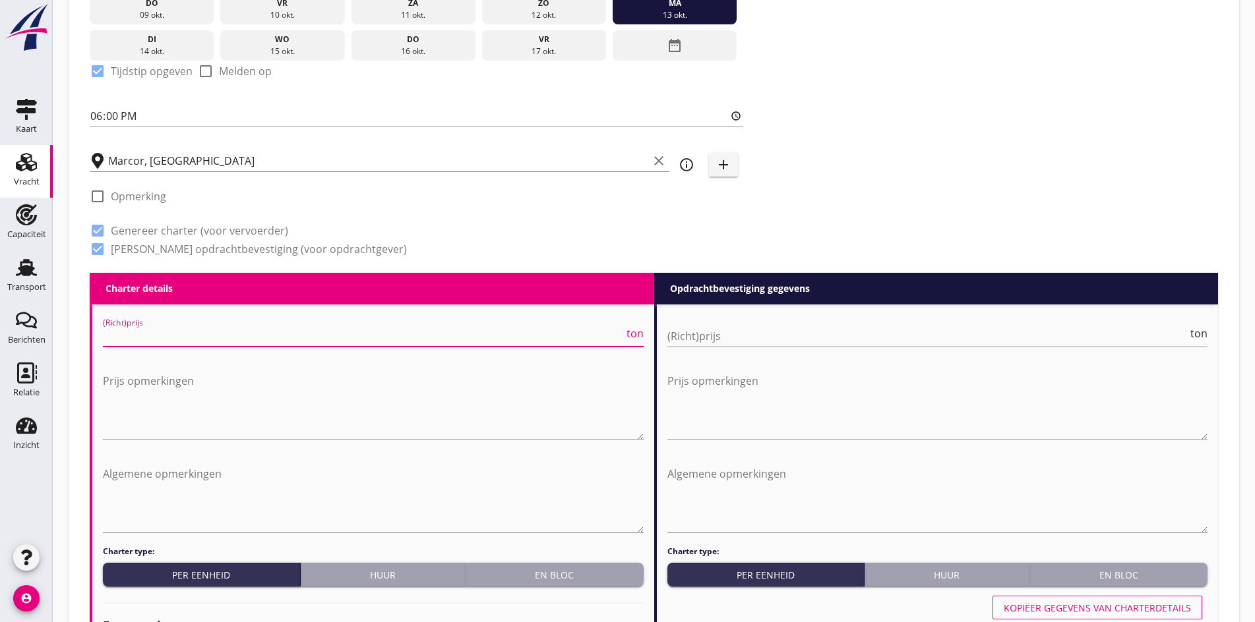
click at [138, 328] on input "(Richt)prijs" at bounding box center [363, 336] width 521 height 21
type input "1475"
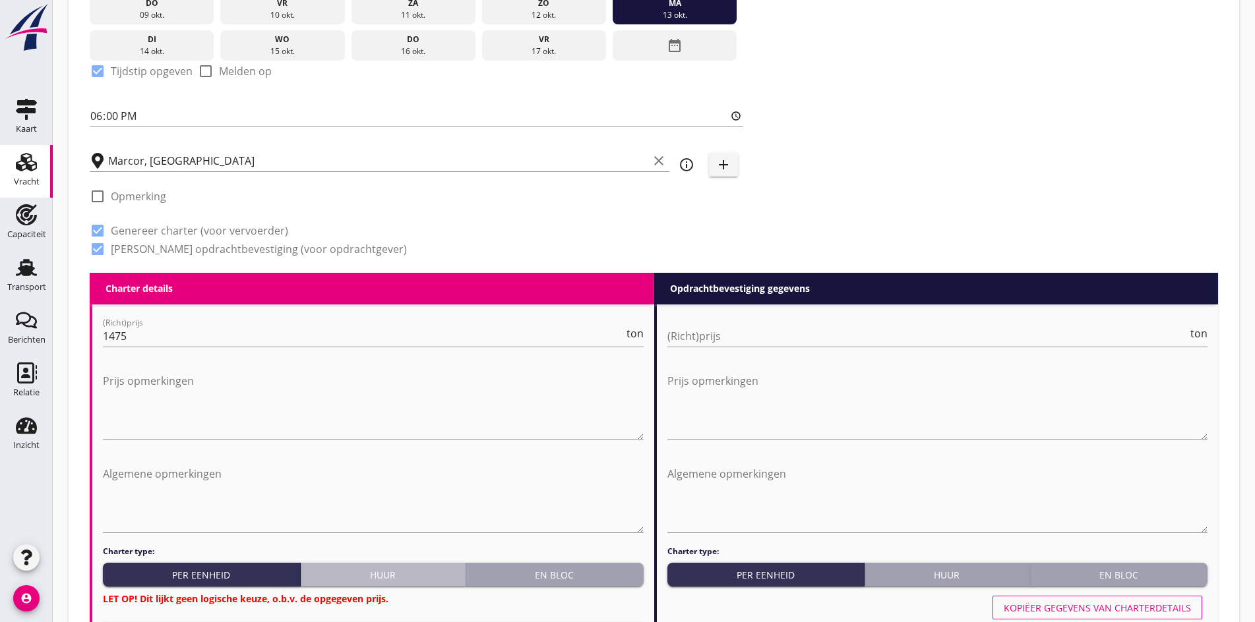
click at [398, 569] on div "Huur" at bounding box center [383, 575] width 154 height 14
radio input "true"
radio input "false"
radio input "true"
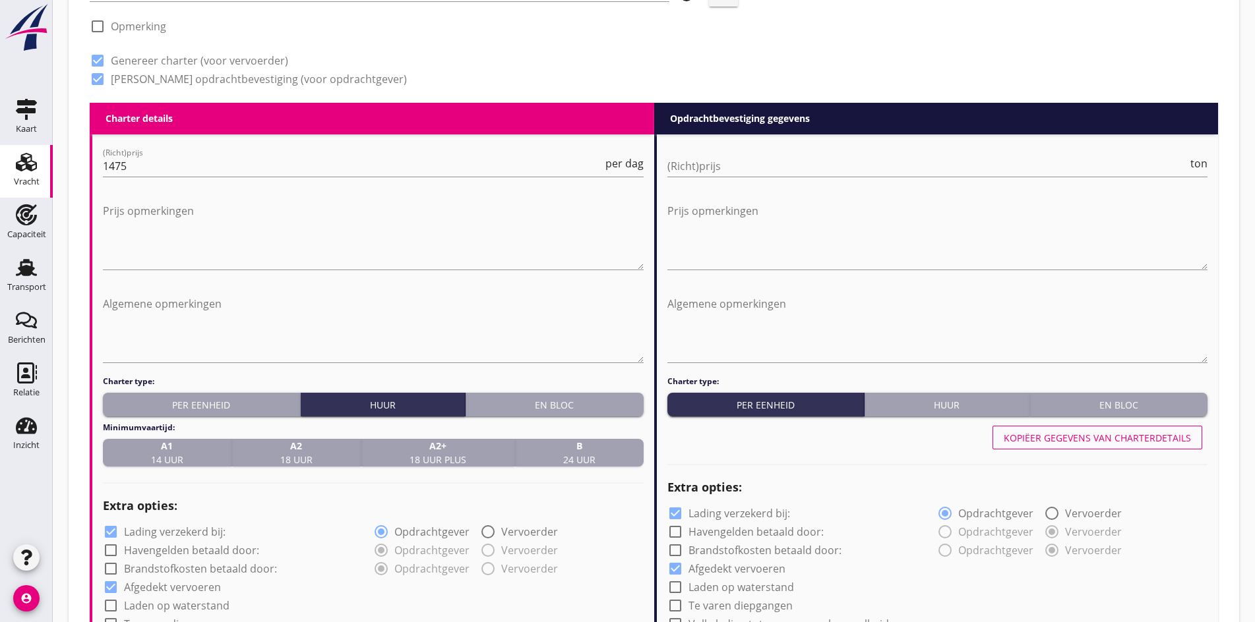
scroll to position [742, 0]
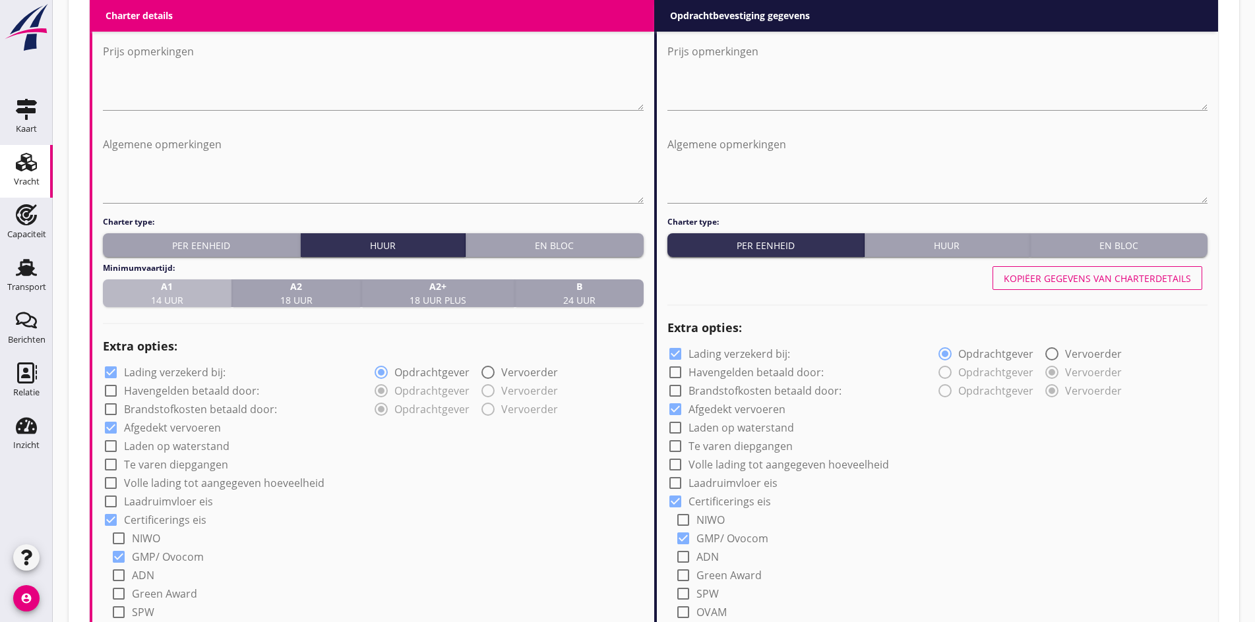
click at [167, 280] on strong "A1" at bounding box center [167, 287] width 32 height 14
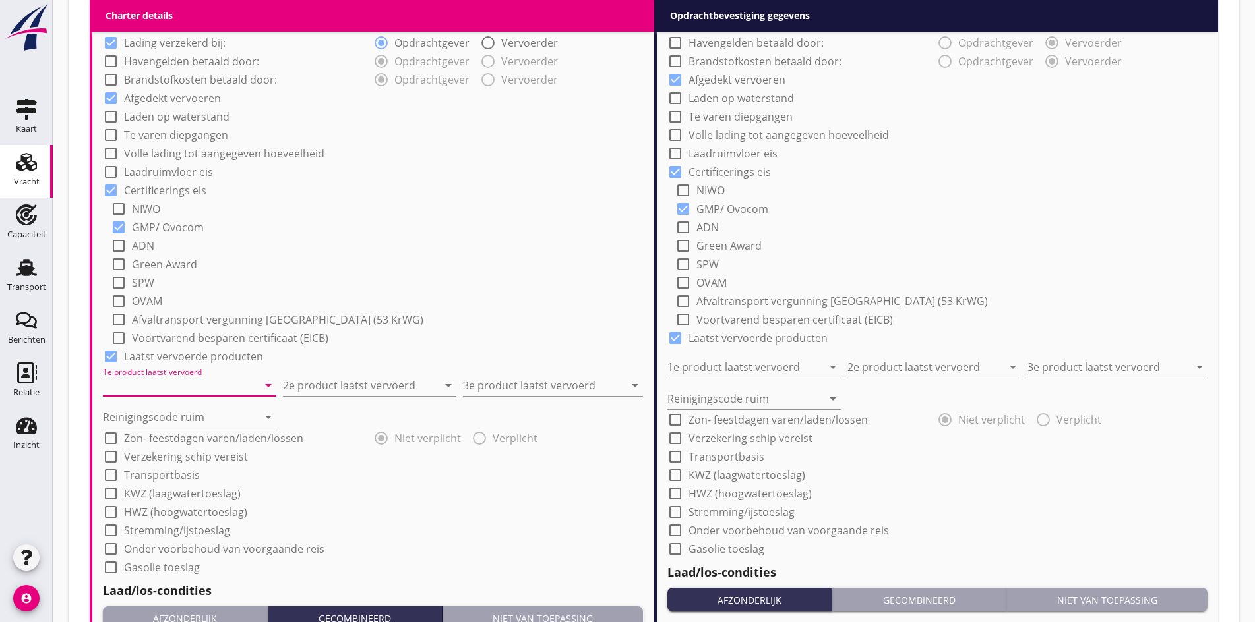
click at [157, 379] on input "1e product laatst vervoerd" at bounding box center [180, 385] width 155 height 21
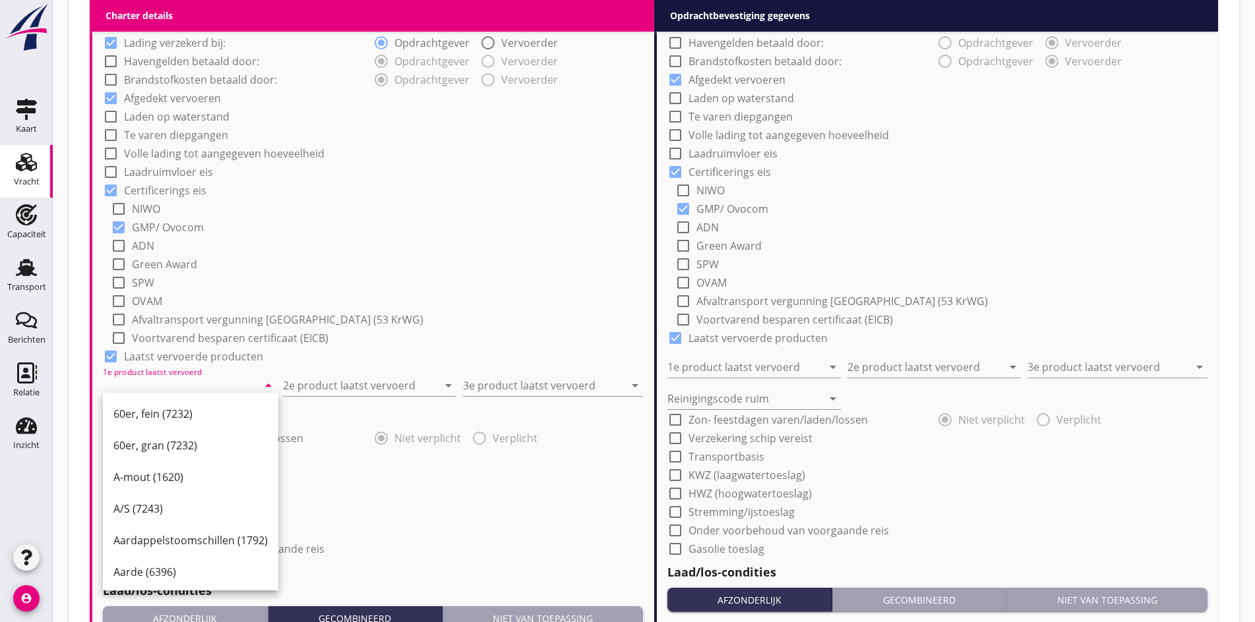
scroll to position [1006, 0]
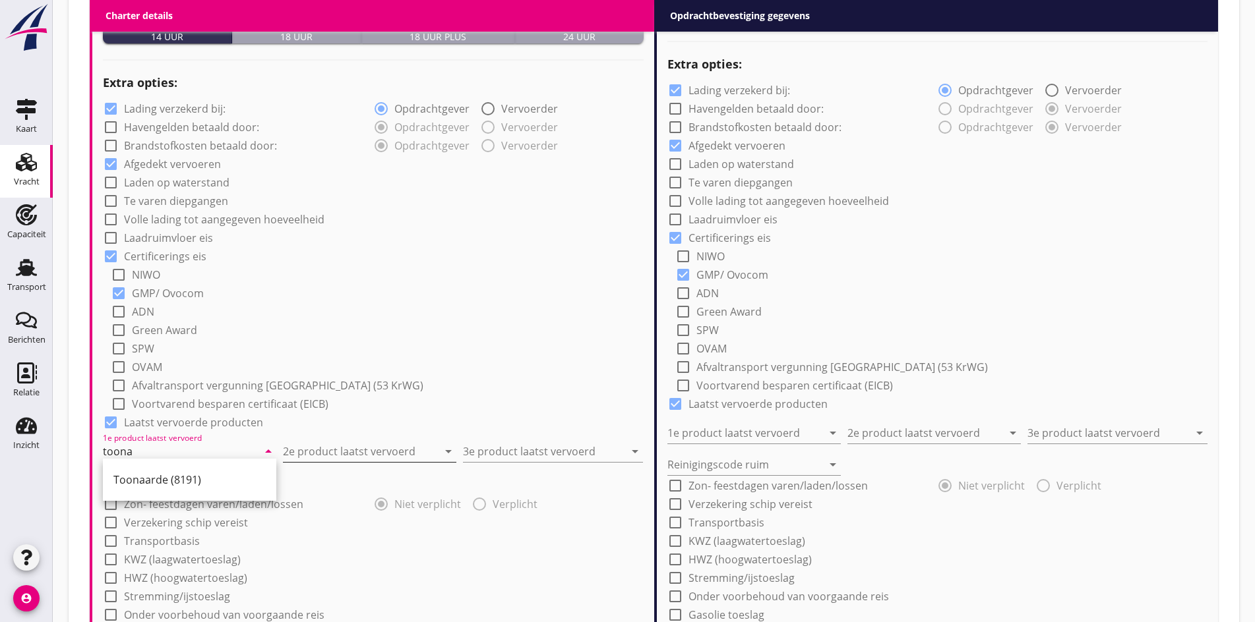
click at [170, 477] on div "Toonaarde (8191)" at bounding box center [189, 480] width 152 height 16
type input "Toonaarde (8191)"
click at [303, 442] on input "2e product laatst vervoerd" at bounding box center [360, 451] width 155 height 21
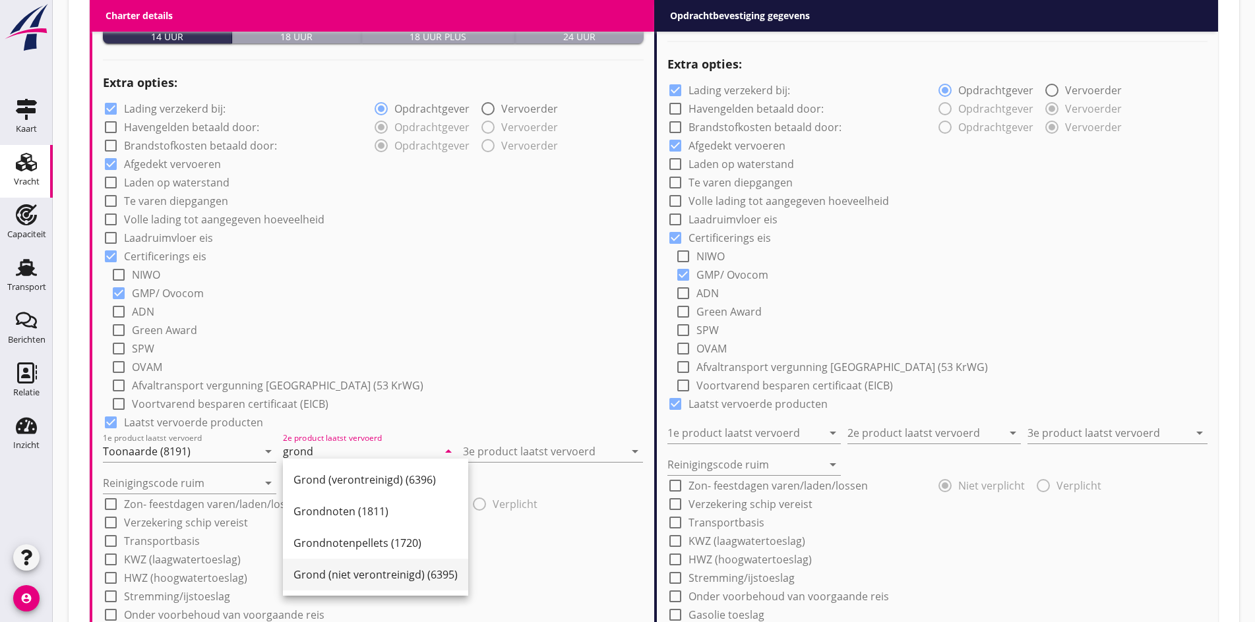
click at [347, 579] on div "Grond (niet verontreinigd) (6395)" at bounding box center [375, 575] width 164 height 16
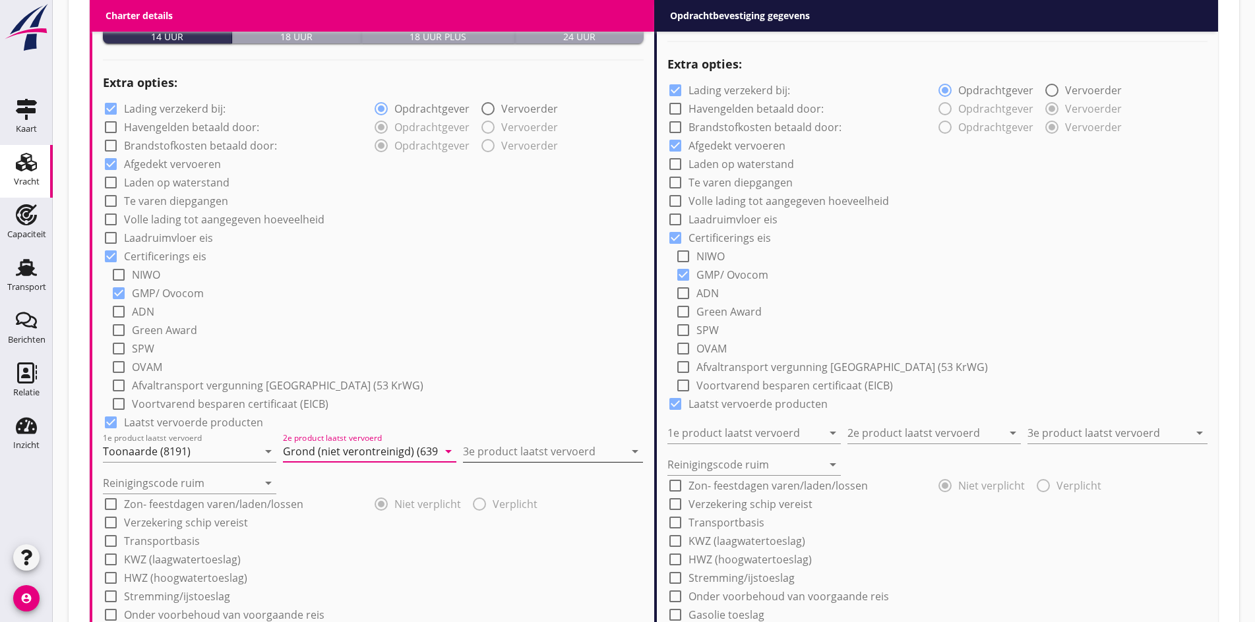
type input "Grond (niet verontreinigd) (6395)"
click at [507, 459] on div "3e product laatst vervoerd arrow_drop_down" at bounding box center [553, 451] width 180 height 21
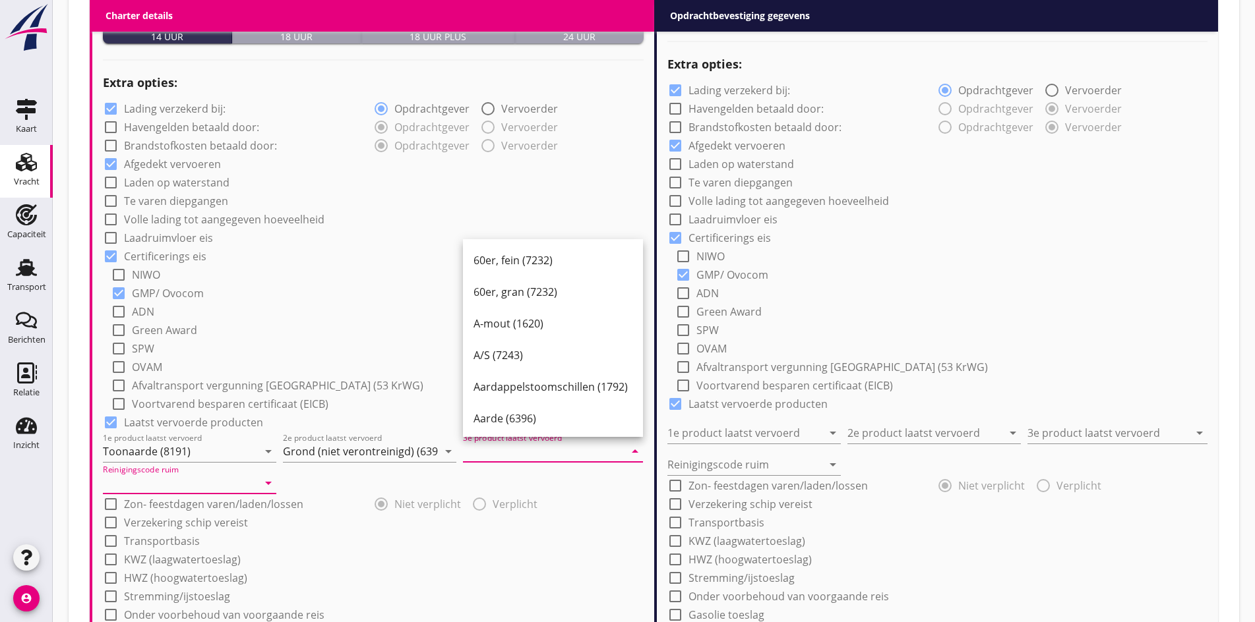
click at [125, 475] on input "Reinigingscode ruim" at bounding box center [180, 483] width 155 height 21
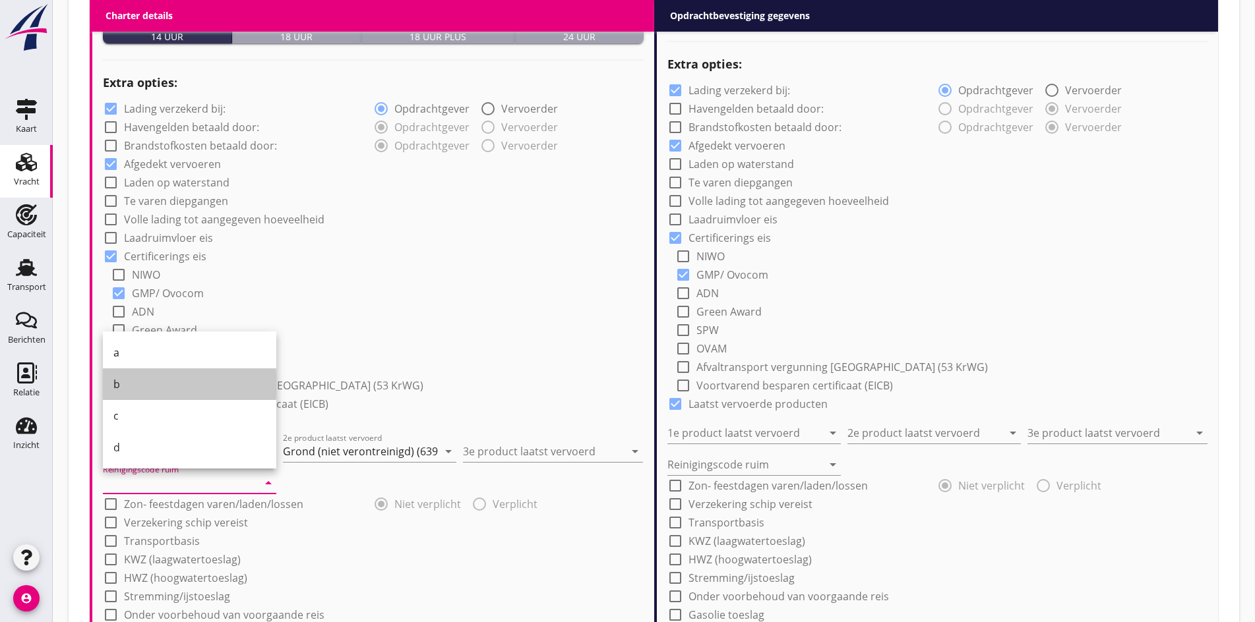
click at [113, 386] on link "b" at bounding box center [189, 385] width 173 height 32
type input "b"
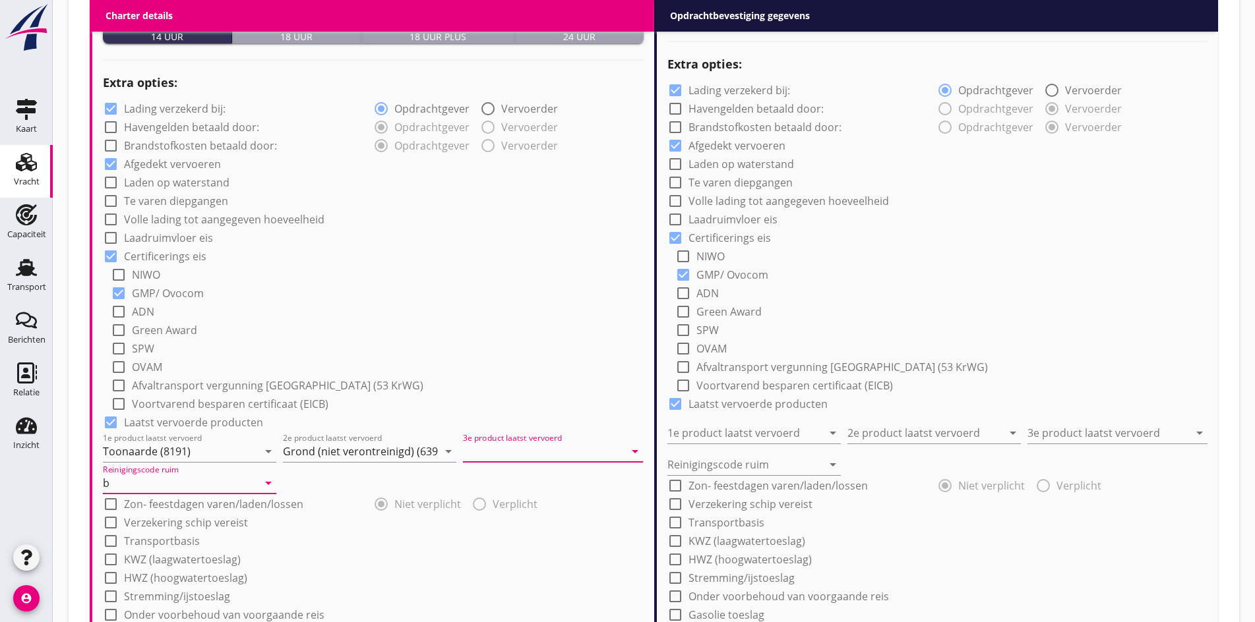
click at [482, 457] on input "3e product laatst vervoerd" at bounding box center [544, 451] width 162 height 21
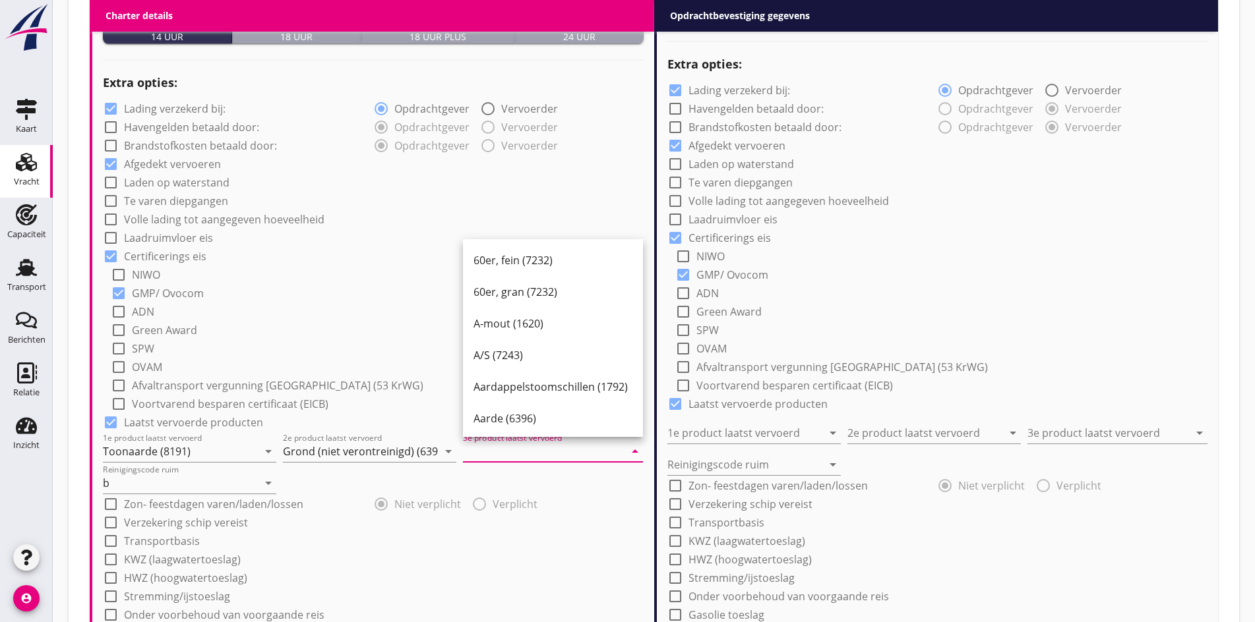
click at [479, 452] on input "3e product laatst vervoerd" at bounding box center [544, 451] width 162 height 21
click at [490, 444] on input "3e product laatst vervoerd" at bounding box center [544, 451] width 162 height 21
click at [491, 448] on input "3e product laatst vervoerd" at bounding box center [544, 451] width 162 height 21
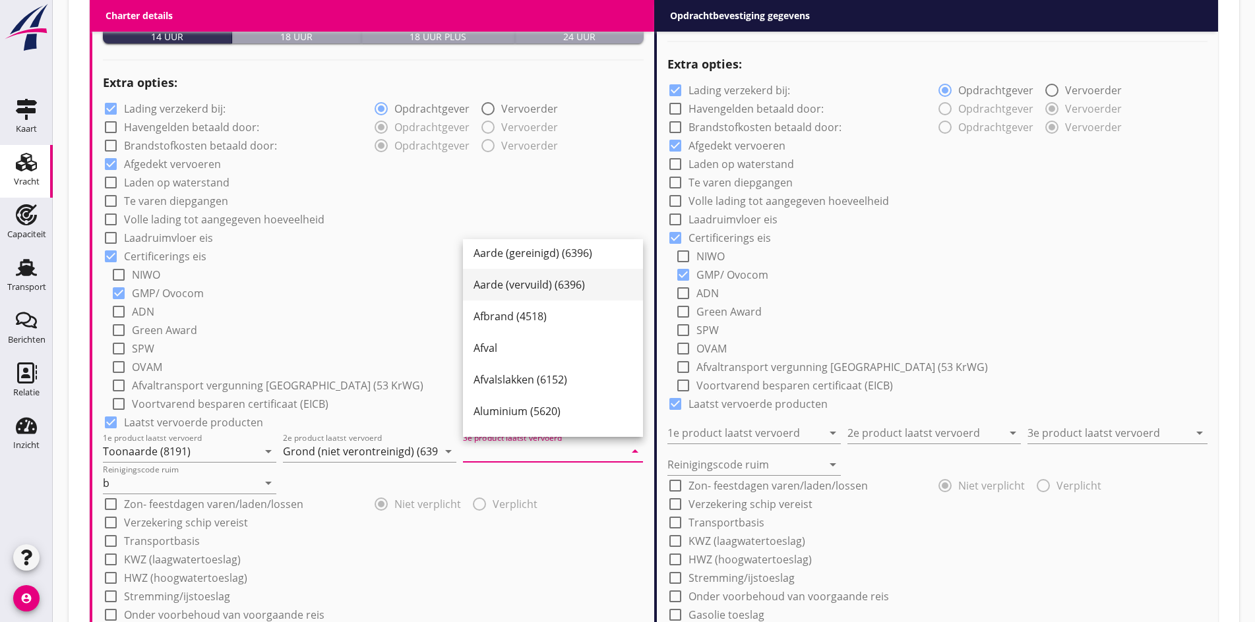
scroll to position [198, 0]
click at [487, 448] on input "3e product laatst vervoerd" at bounding box center [544, 451] width 162 height 21
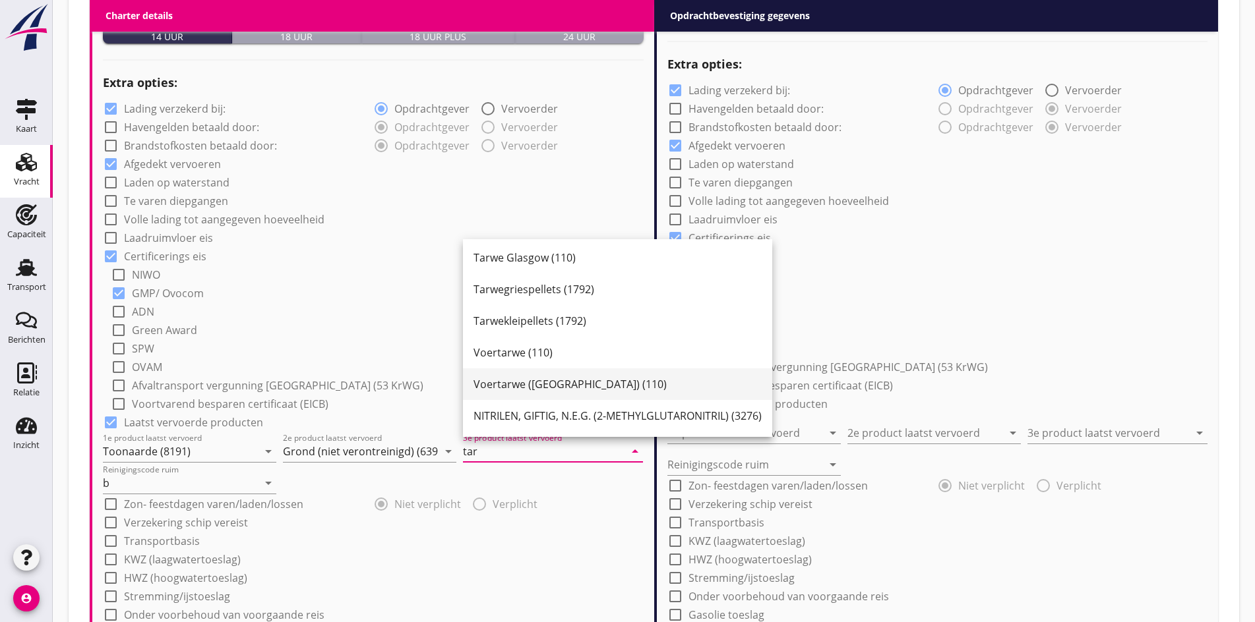
scroll to position [161, 0]
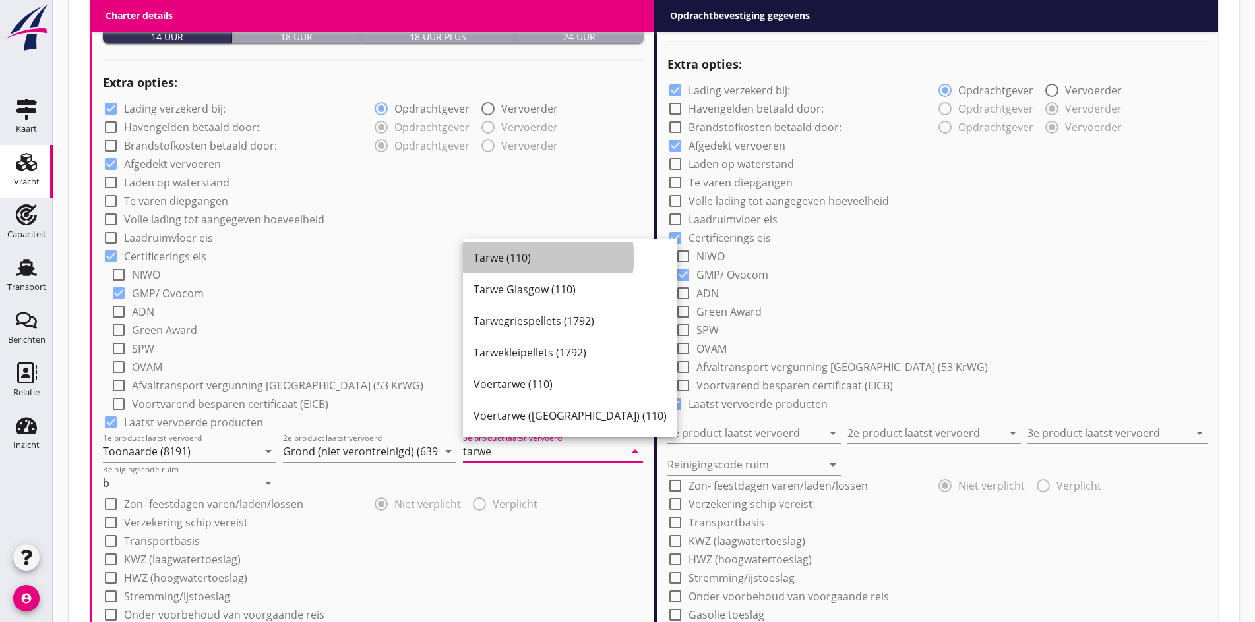
click at [535, 245] on div "Tarwe (110)" at bounding box center [569, 258] width 193 height 32
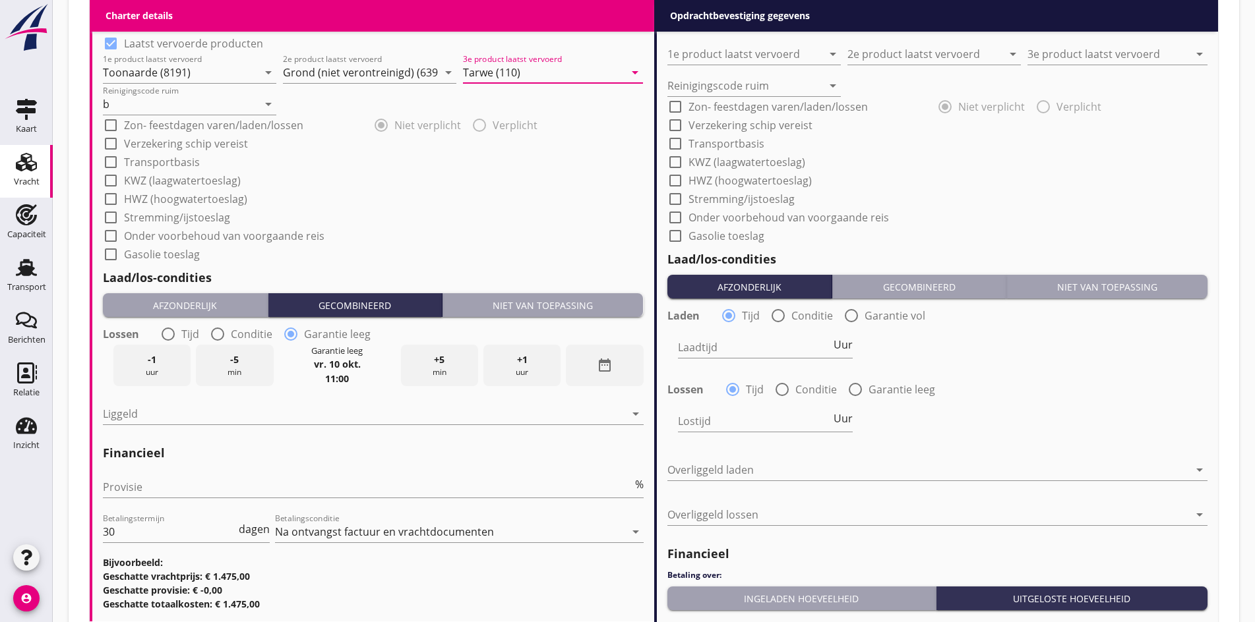
scroll to position [1402, 0]
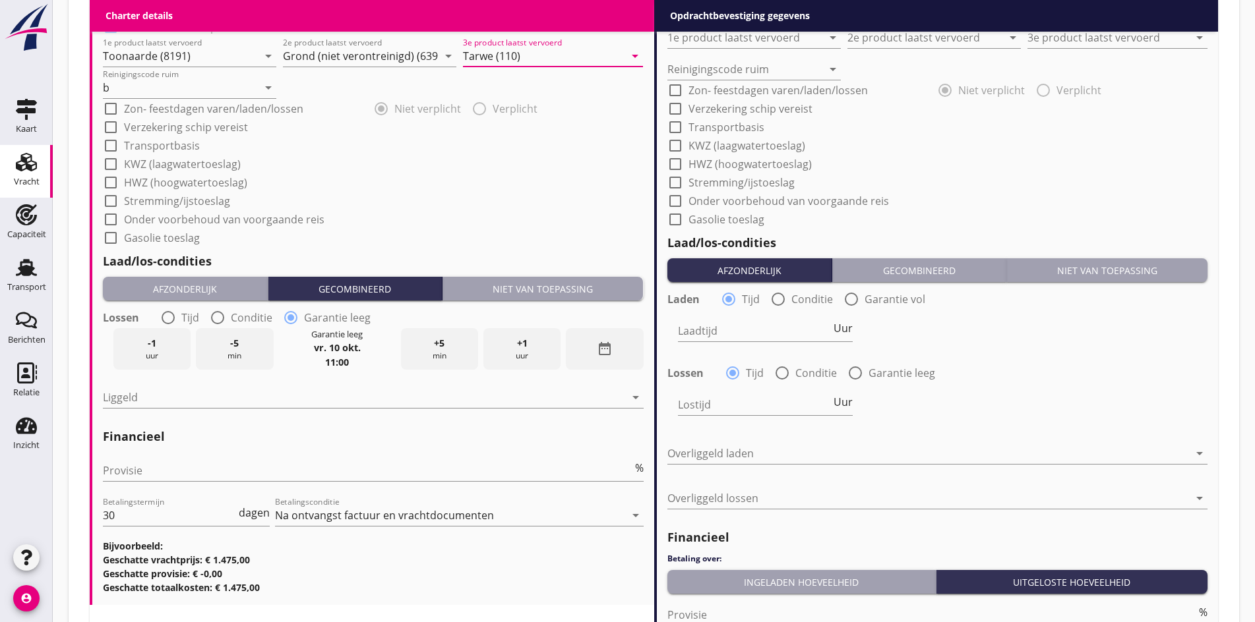
type input "Tarwe (110)"
click at [517, 286] on div "Niet van toepassing" at bounding box center [543, 289] width 191 height 14
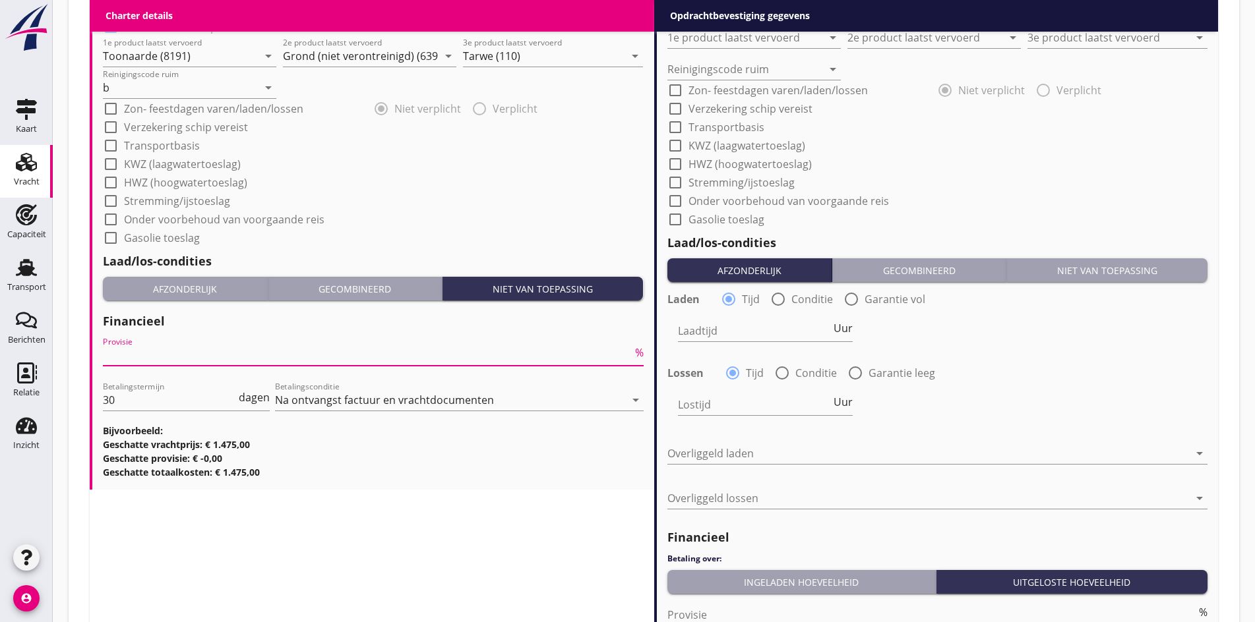
click at [167, 358] on input "Provisie" at bounding box center [367, 355] width 529 height 21
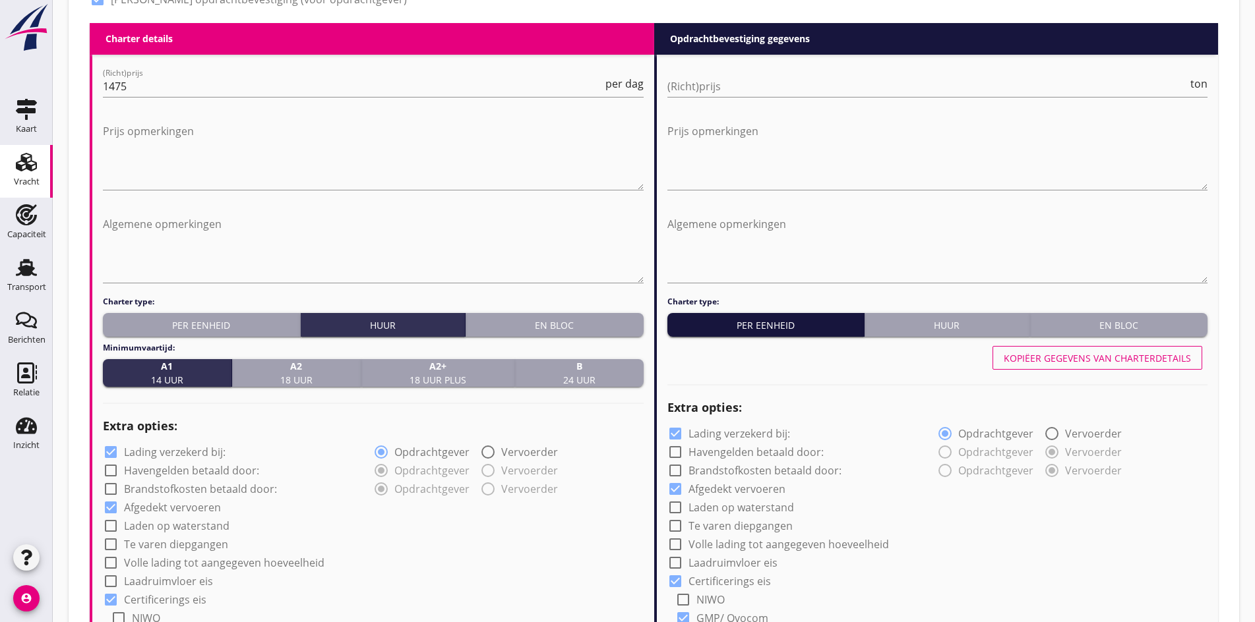
scroll to position [676, 0]
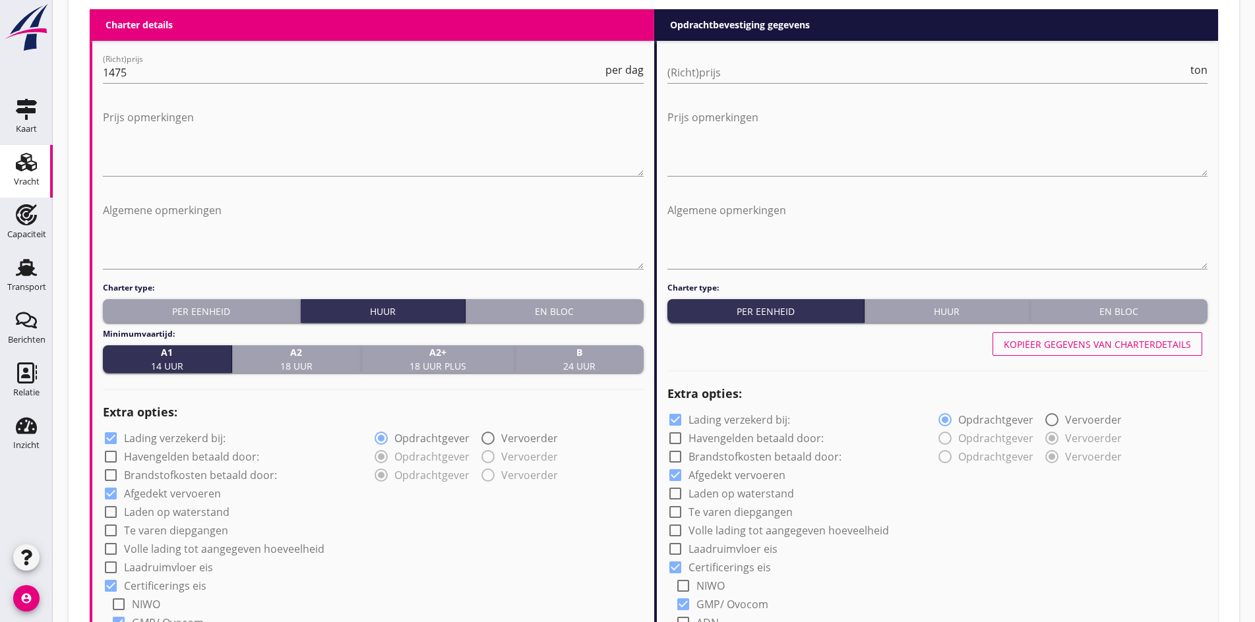
type input "0"
click at [1013, 339] on div "Kopiëer gegevens van charterdetails" at bounding box center [1096, 345] width 187 height 14
radio input "true"
type input "Toonaarde (8191)"
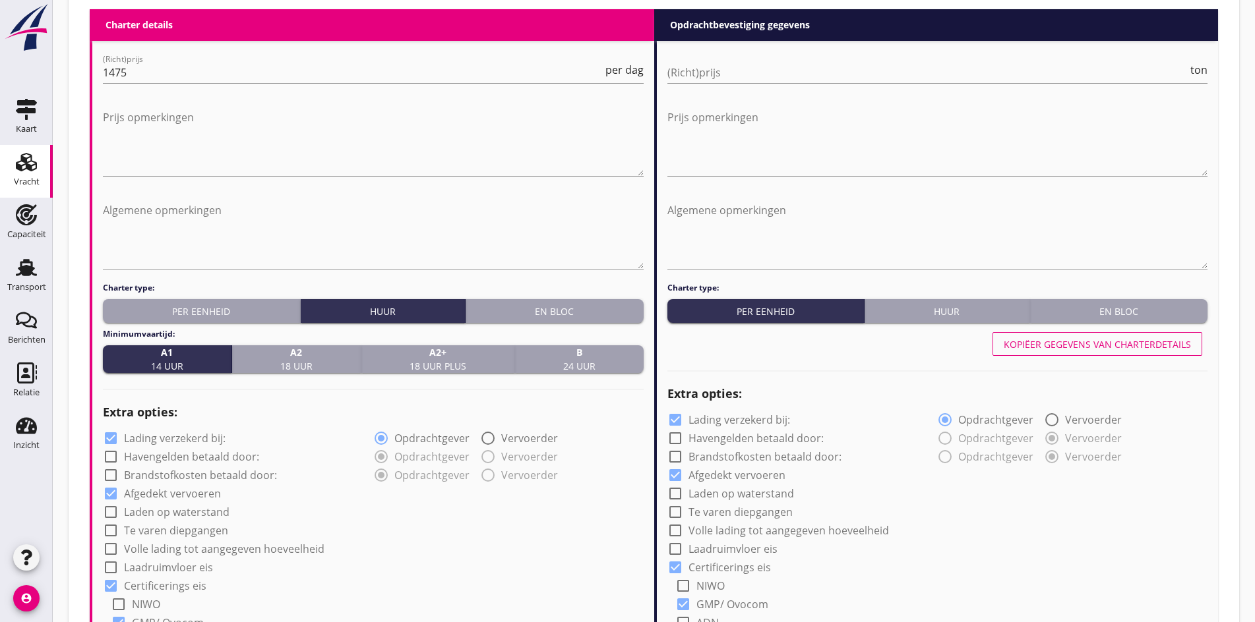
type input "Grond (niet verontreinigd) (6395)"
type input "Tarwe (110)"
type input "b"
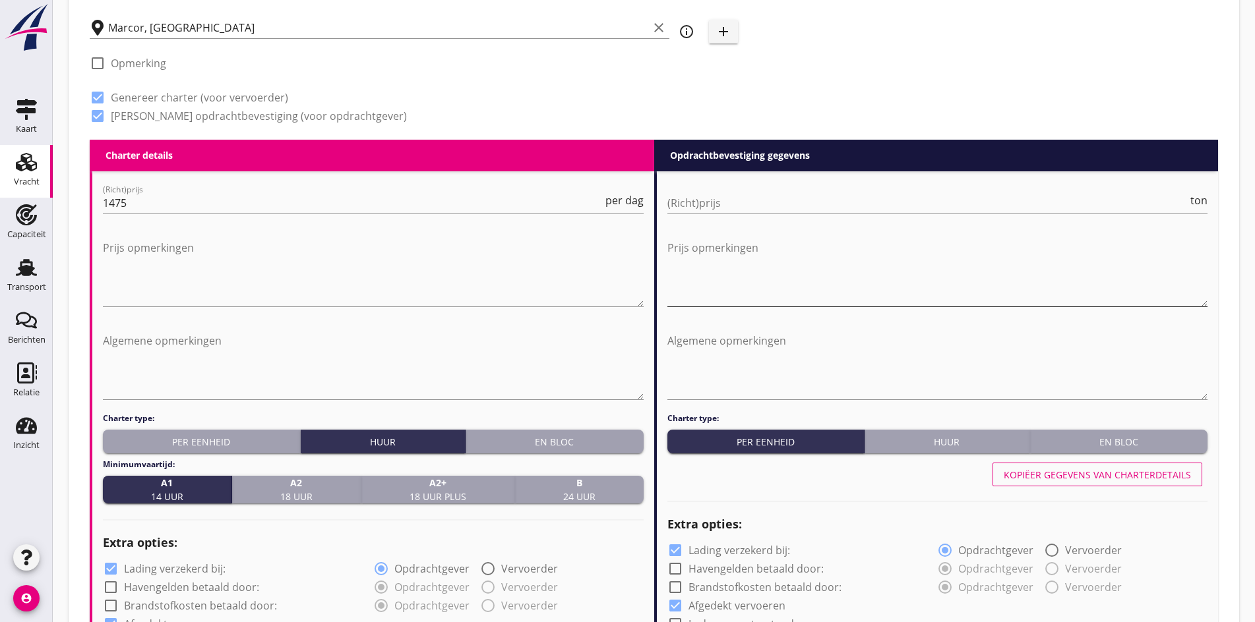
scroll to position [545, 0]
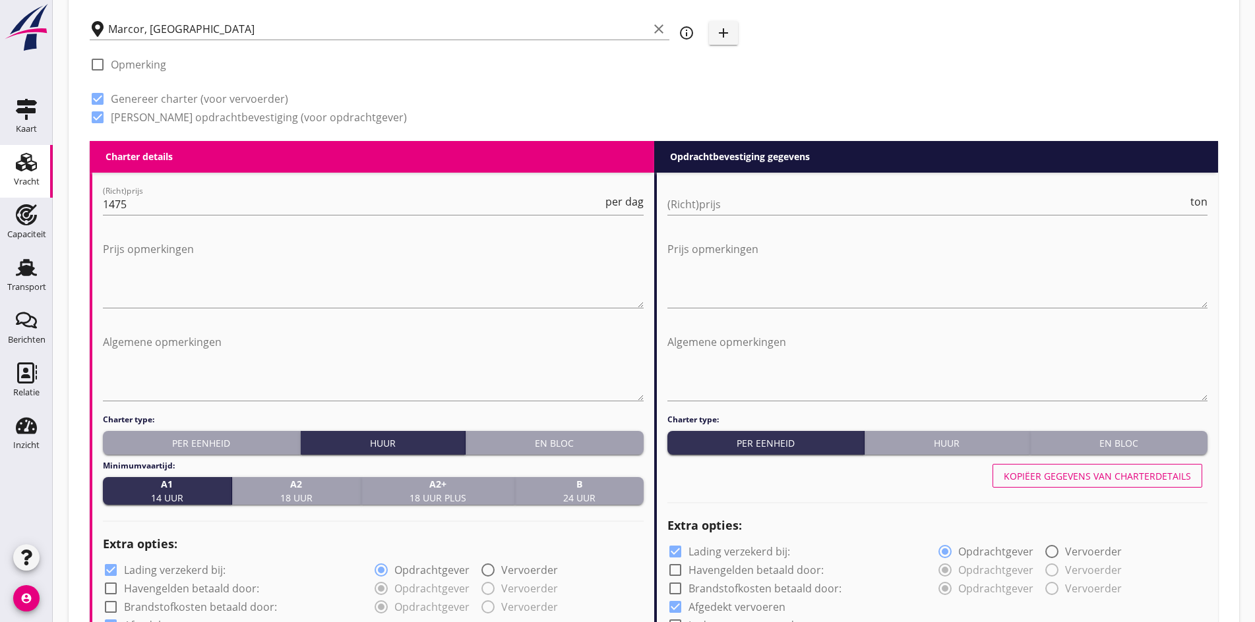
click at [776, 221] on div at bounding box center [937, 224] width 541 height 8
click at [747, 204] on input "(Richt)prijs" at bounding box center [927, 204] width 521 height 21
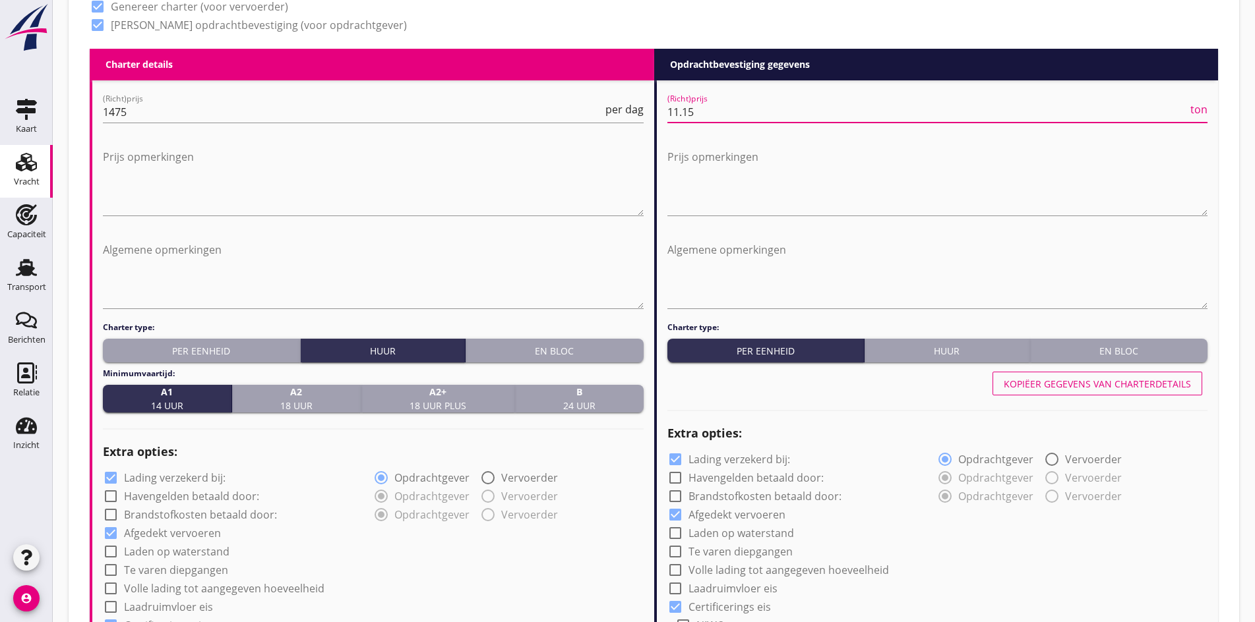
scroll to position [676, 0]
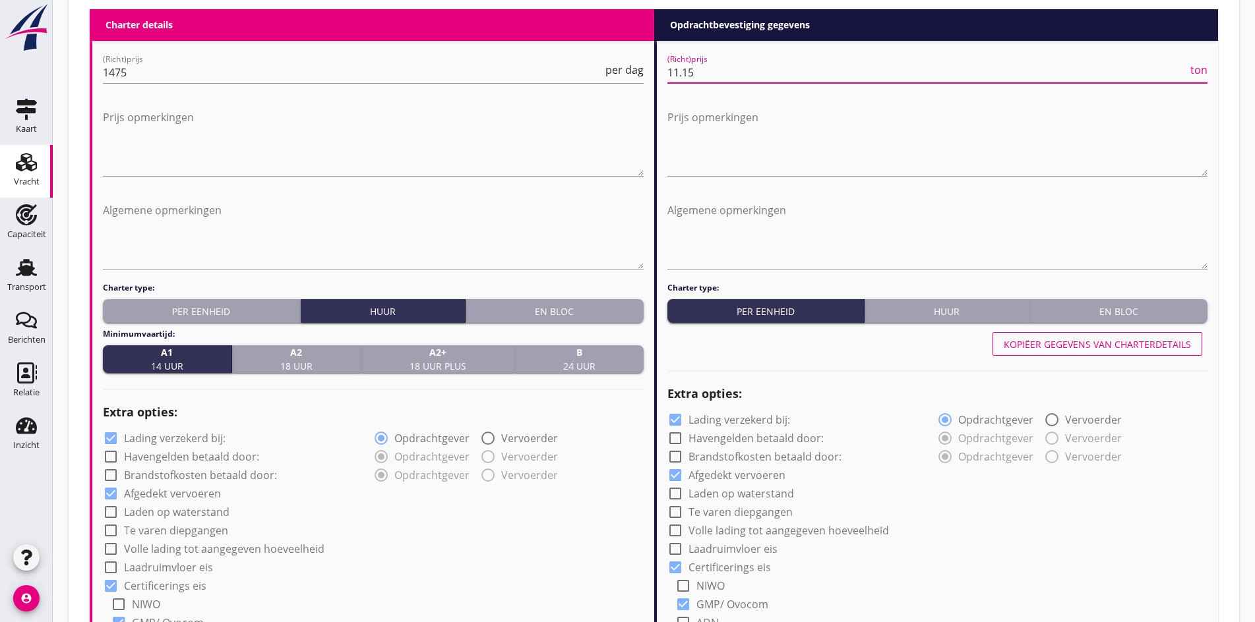
type input "11.15"
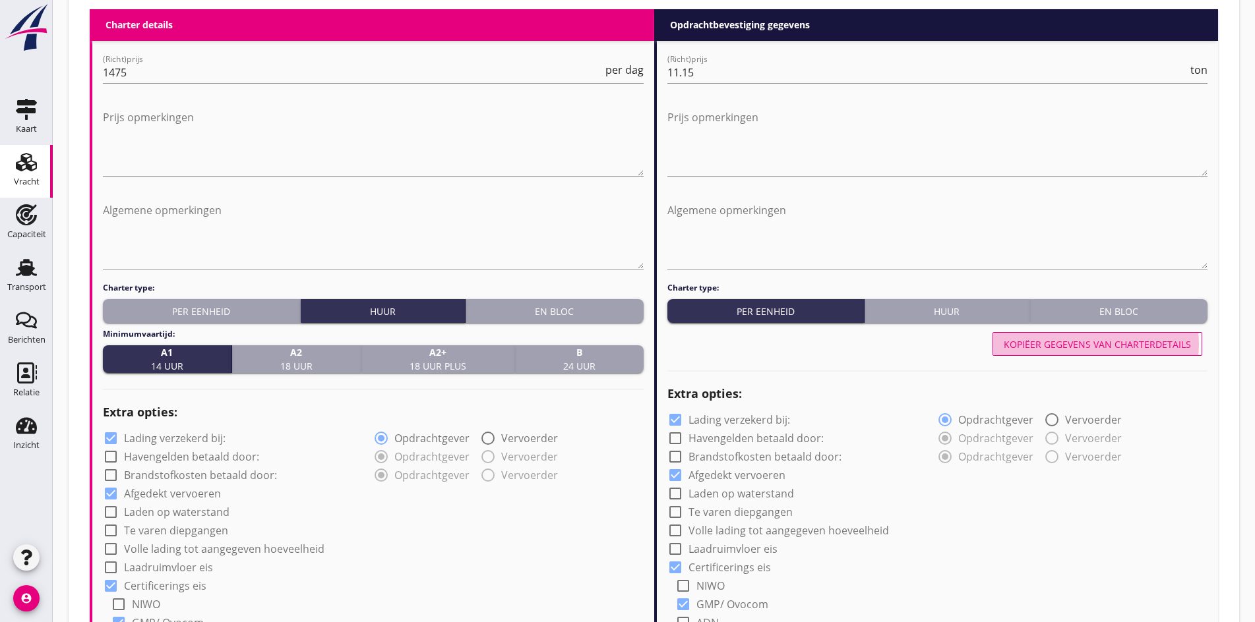
click at [1044, 342] on div "Kopiëer gegevens van charterdetails" at bounding box center [1096, 345] width 187 height 14
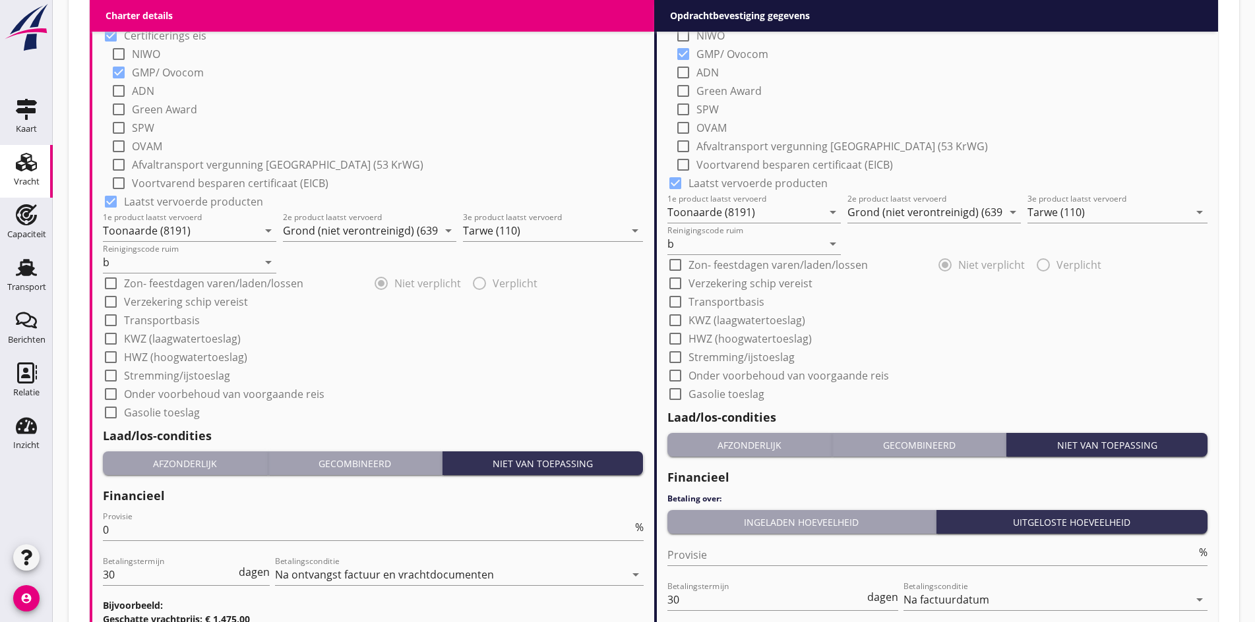
scroll to position [1381, 0]
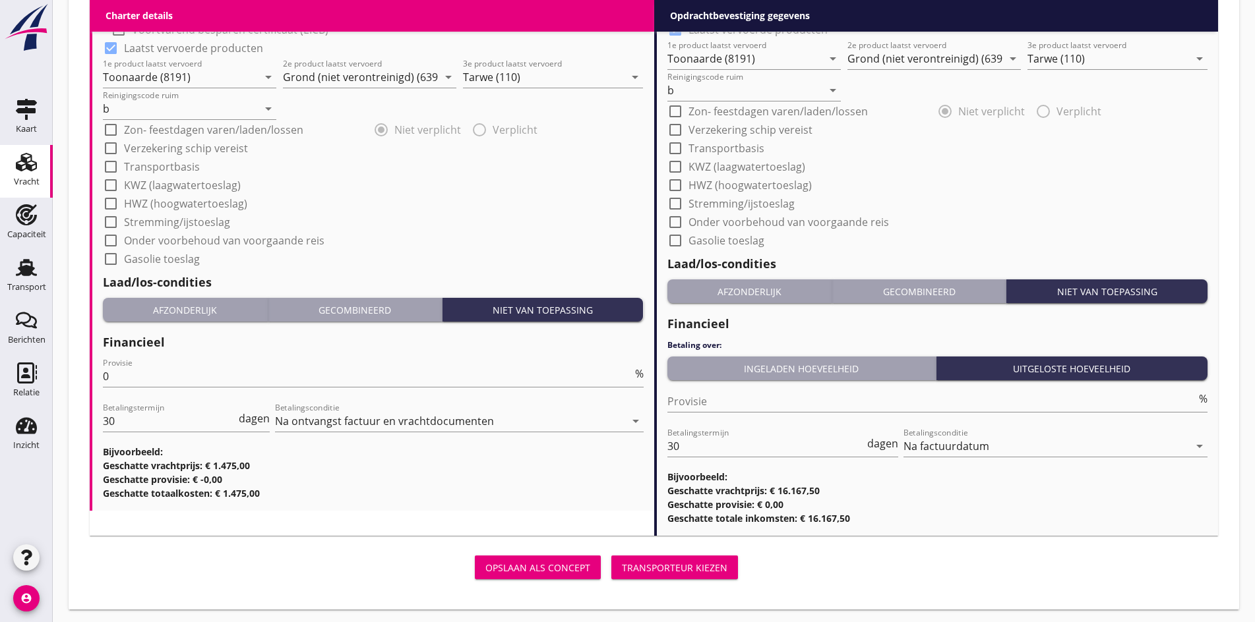
click at [774, 288] on div "Afzonderlijk" at bounding box center [749, 292] width 154 height 14
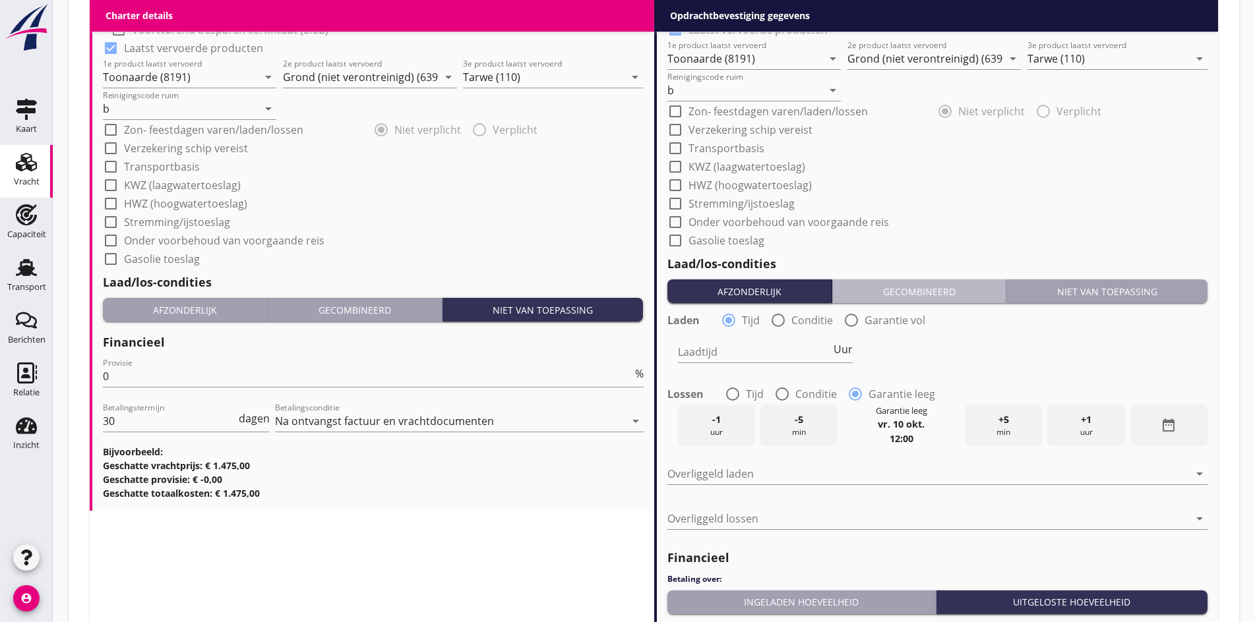
click at [875, 288] on div "Gecombineerd" at bounding box center [918, 292] width 163 height 14
radio input "false"
radio input "true"
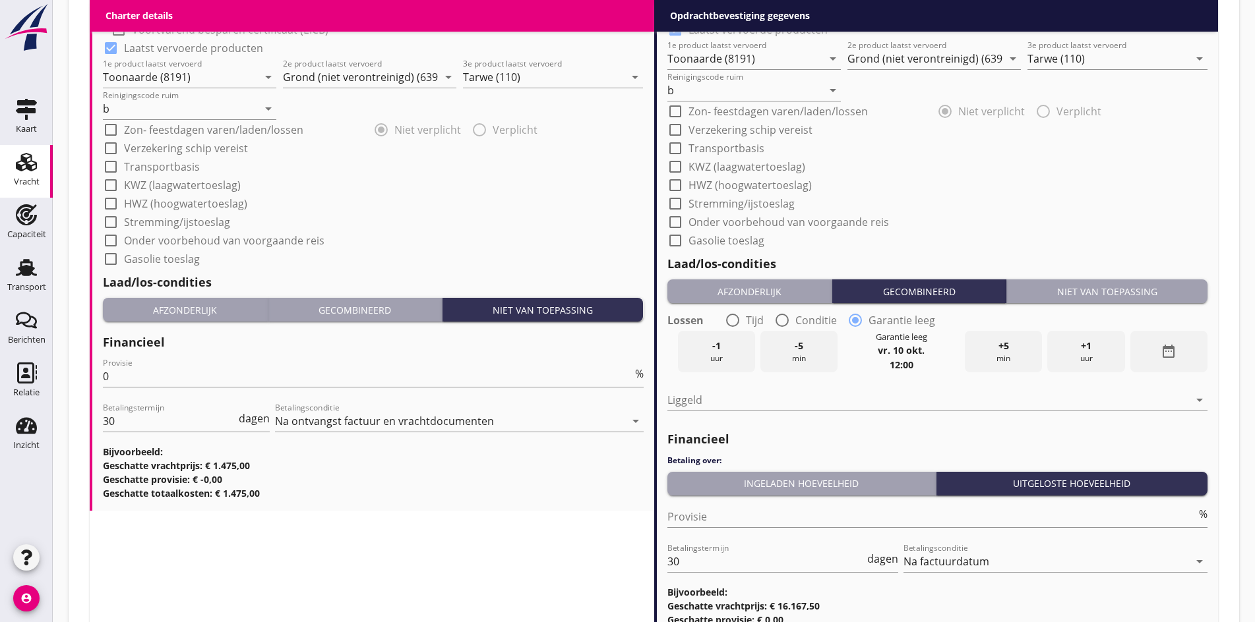
click at [732, 287] on div "Afzonderlijk" at bounding box center [749, 292] width 154 height 14
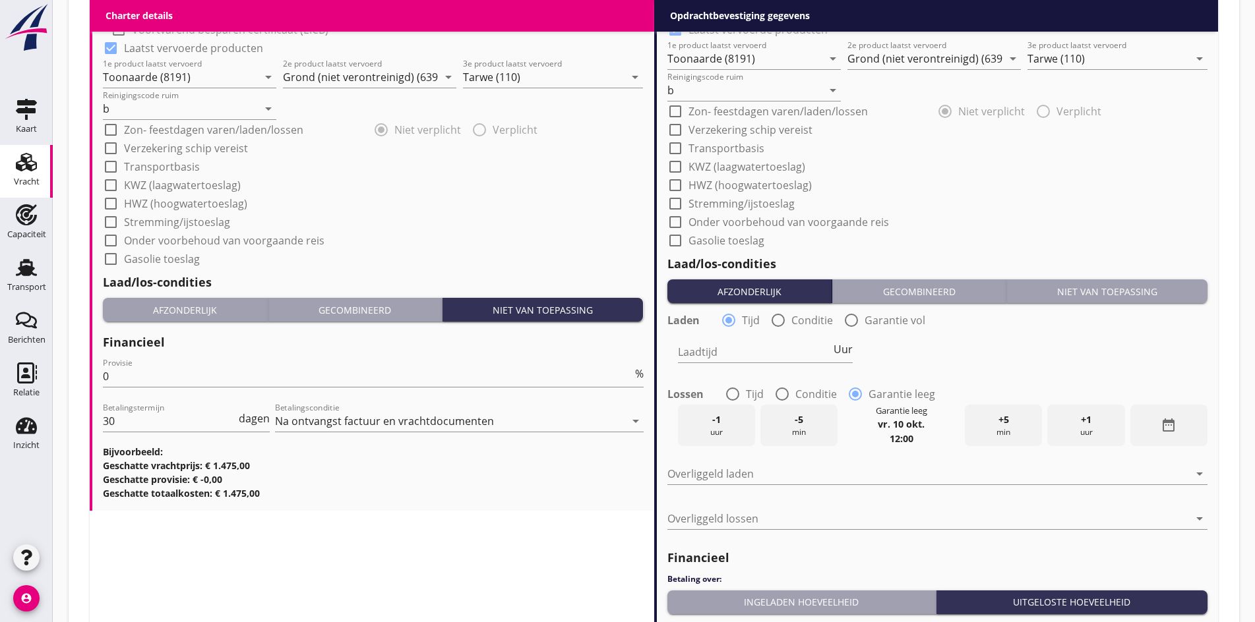
click at [780, 316] on div at bounding box center [778, 320] width 22 height 22
radio input "false"
radio input "true"
click at [758, 349] on div at bounding box center [800, 352] width 245 height 21
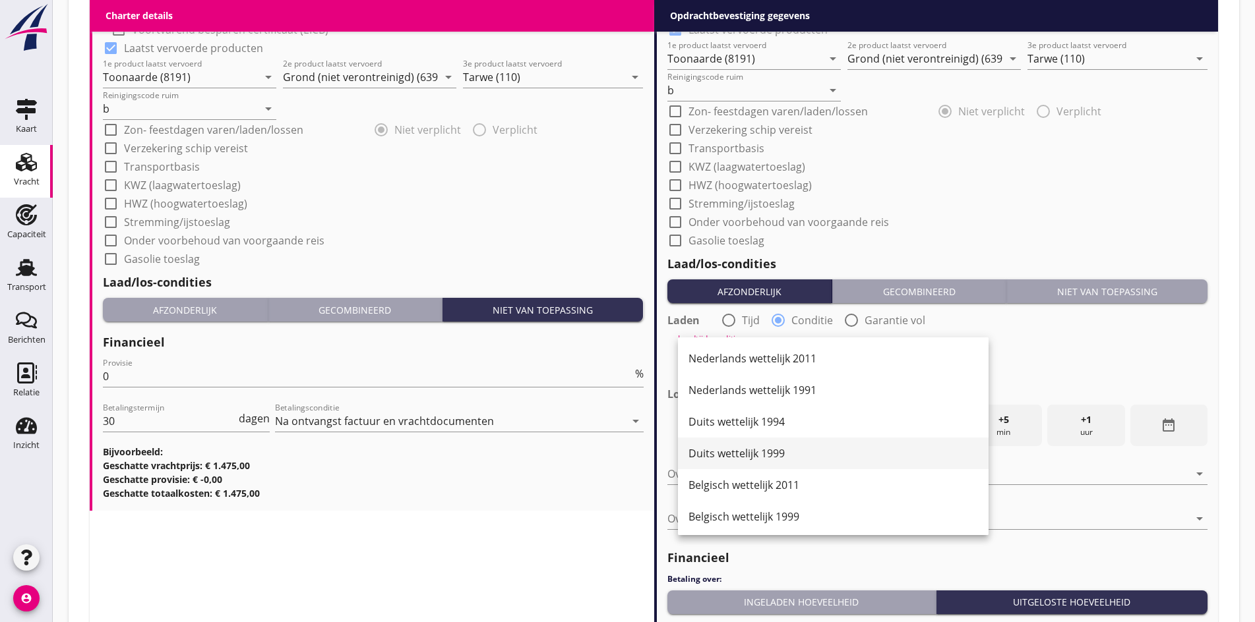
click at [761, 458] on div "Duits wettelijk 1999" at bounding box center [832, 454] width 289 height 16
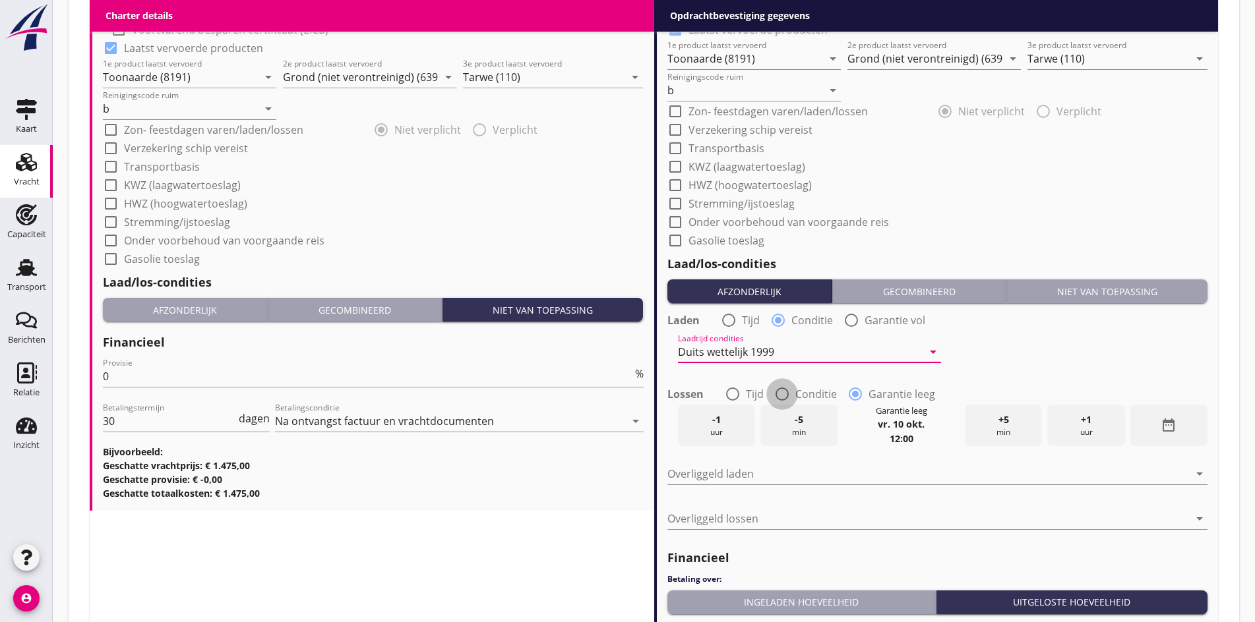
click at [783, 394] on div at bounding box center [782, 394] width 22 height 22
radio input "true"
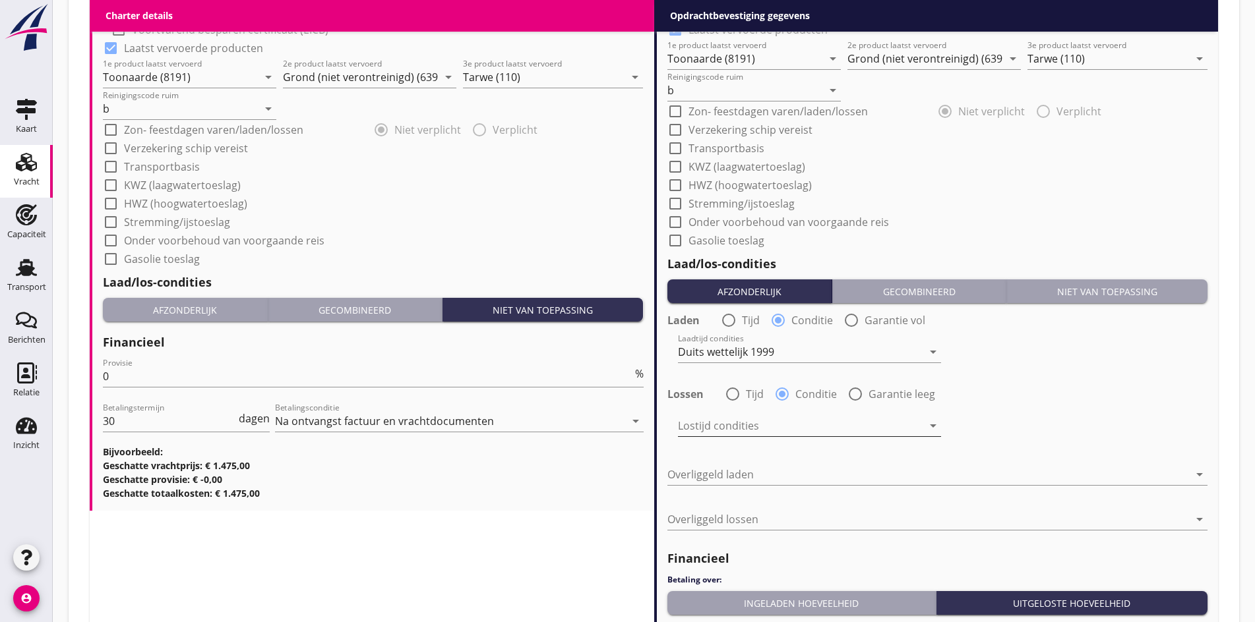
click at [770, 428] on div at bounding box center [800, 425] width 245 height 21
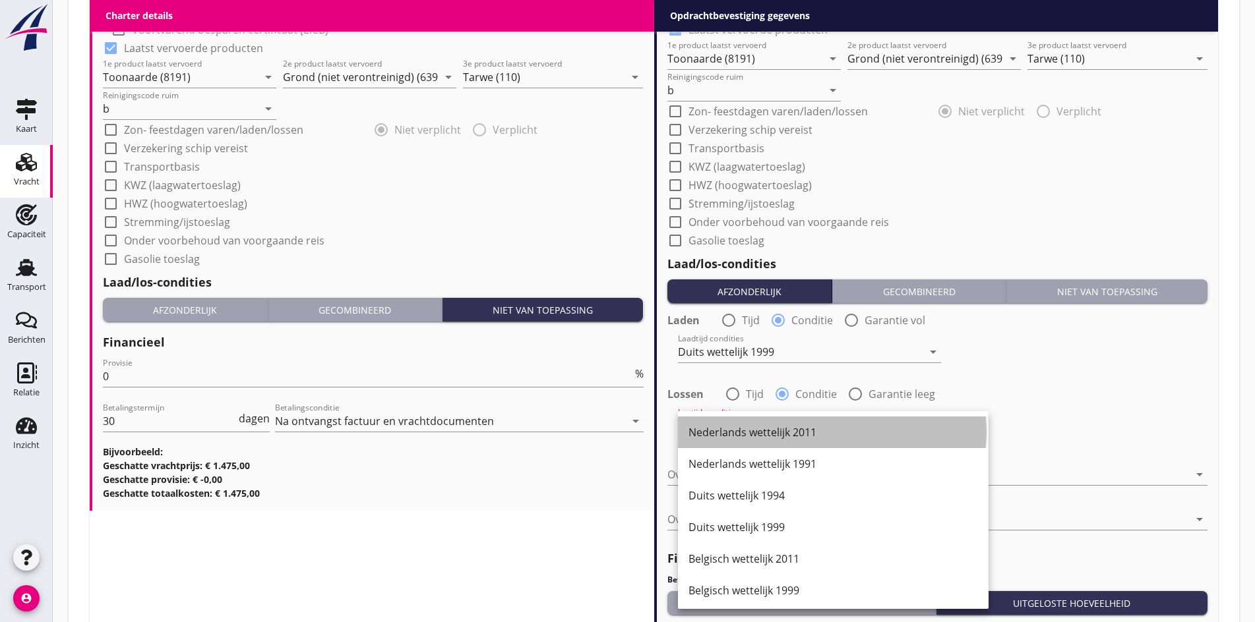
click at [742, 435] on div "Nederlands wettelijk 2011" at bounding box center [832, 433] width 289 height 16
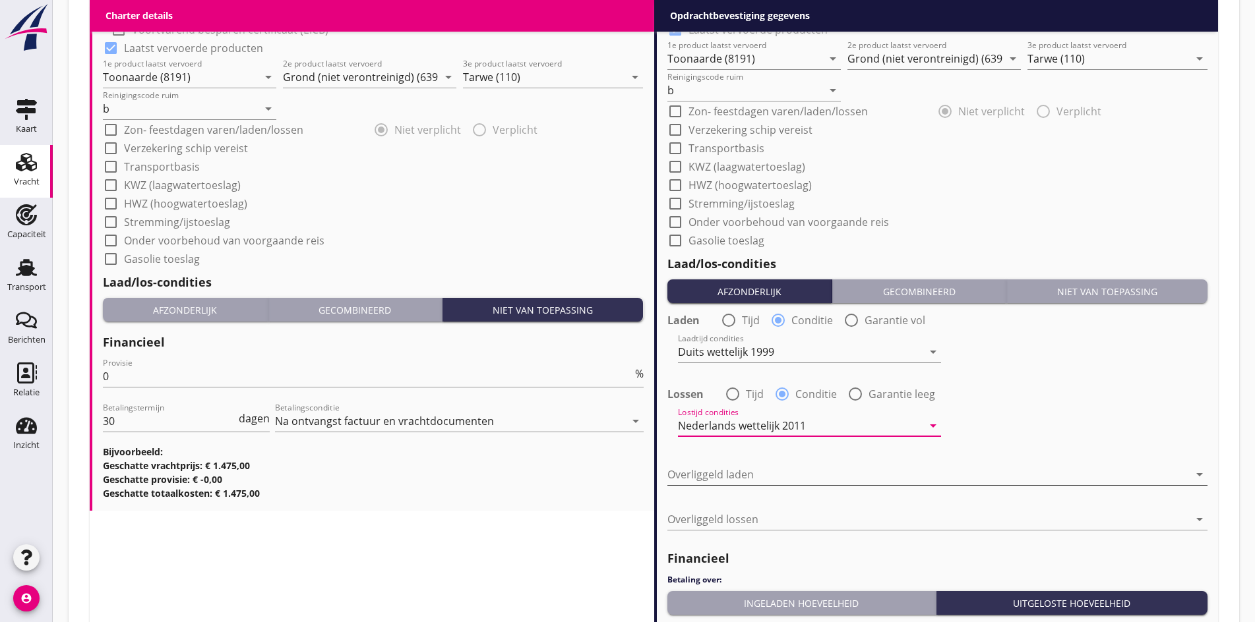
click at [697, 473] on div at bounding box center [928, 474] width 522 height 21
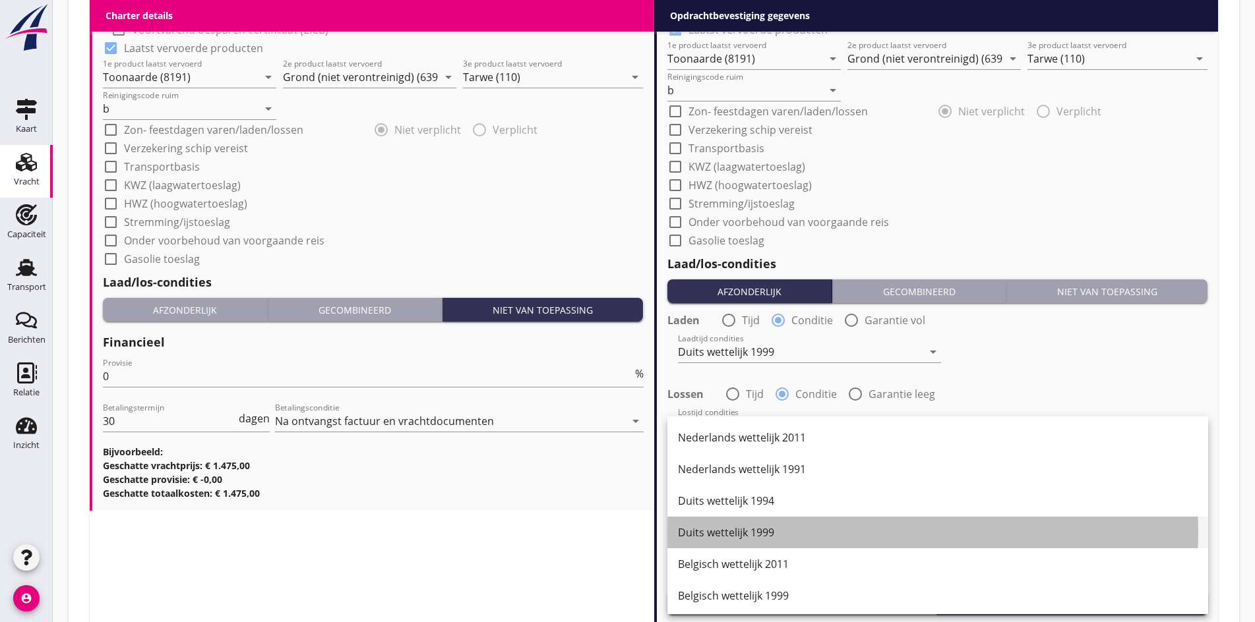
click at [703, 527] on div "Duits wettelijk 1999" at bounding box center [938, 533] width 520 height 16
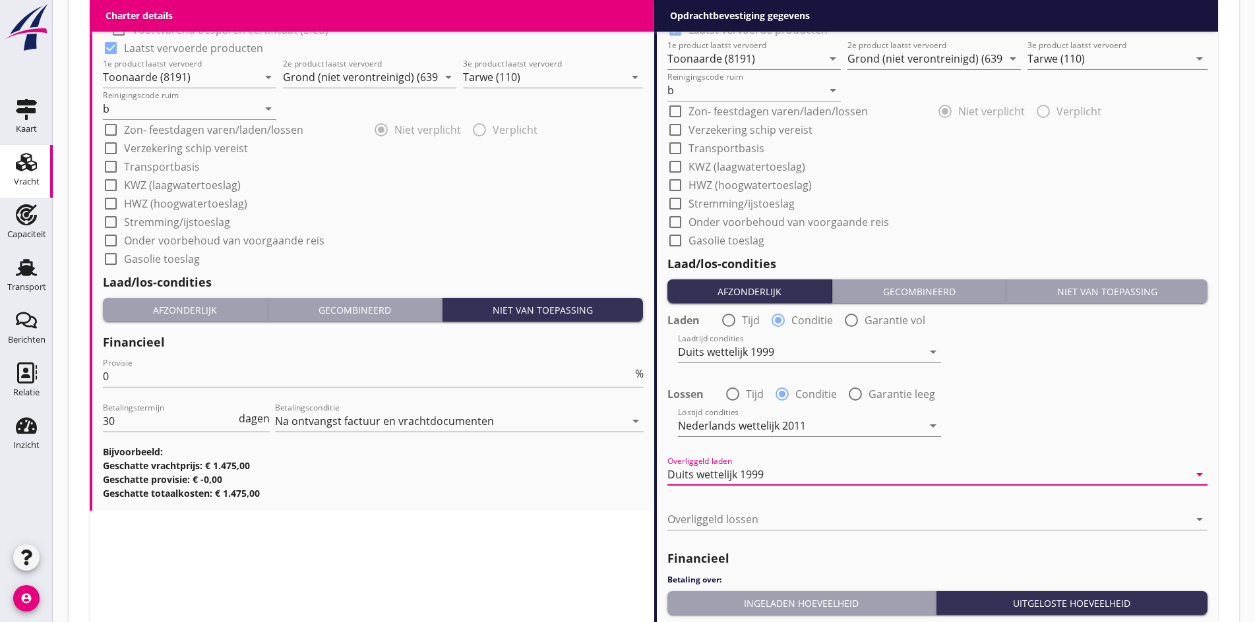
click at [709, 504] on div "Overliggeld lossen arrow_drop_down" at bounding box center [937, 522] width 541 height 42
click at [704, 520] on div at bounding box center [928, 519] width 522 height 21
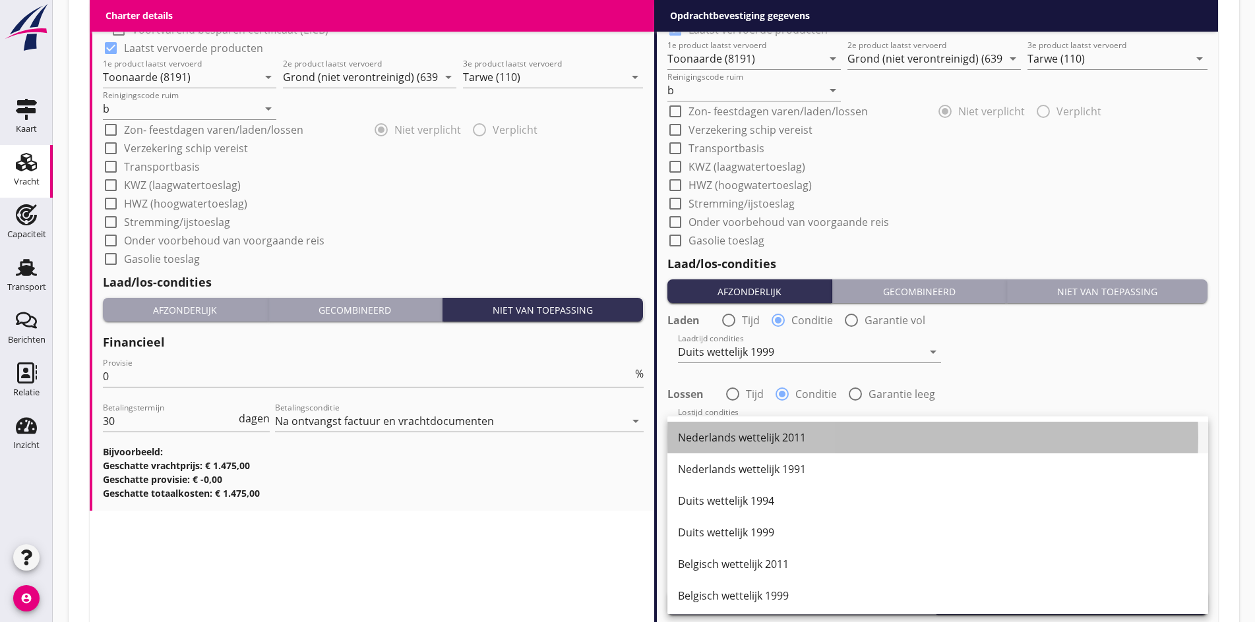
click at [739, 445] on div "Nederlands wettelijk 2011" at bounding box center [938, 438] width 520 height 16
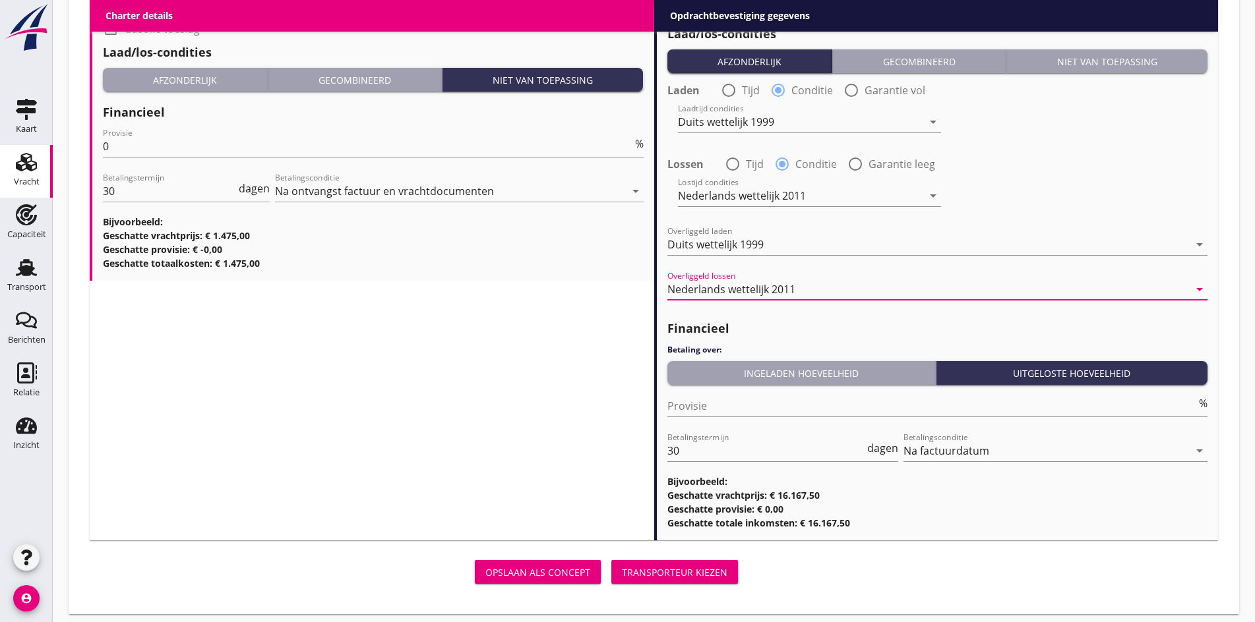
scroll to position [1615, 0]
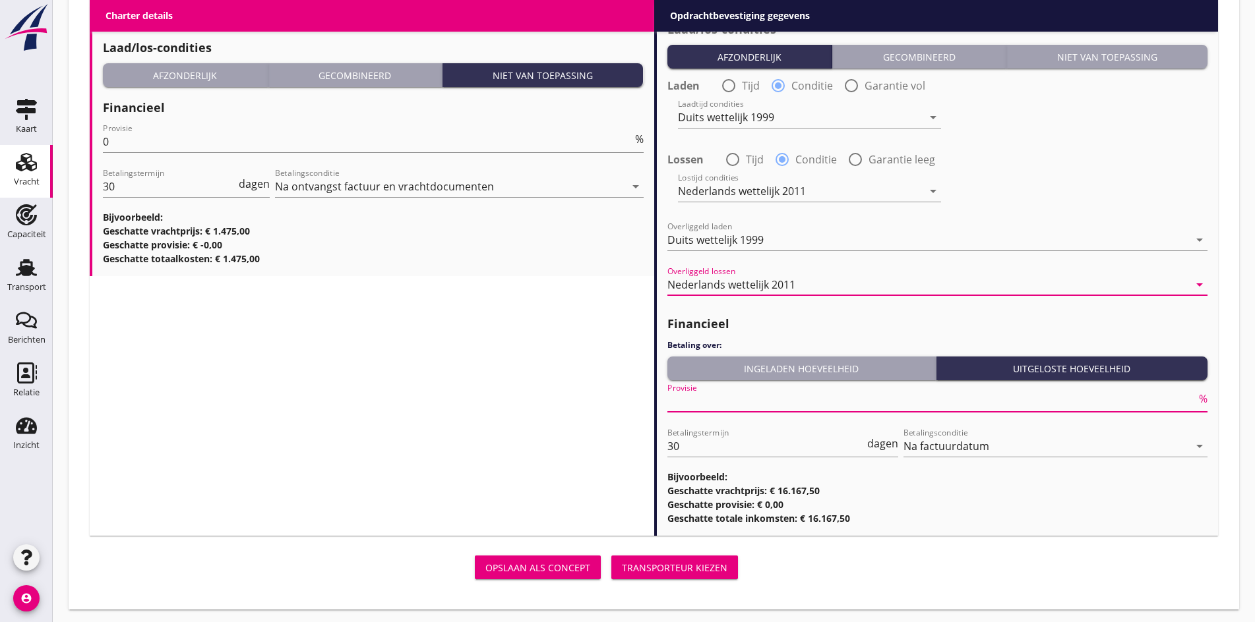
click at [667, 408] on input "Provisie" at bounding box center [931, 401] width 529 height 21
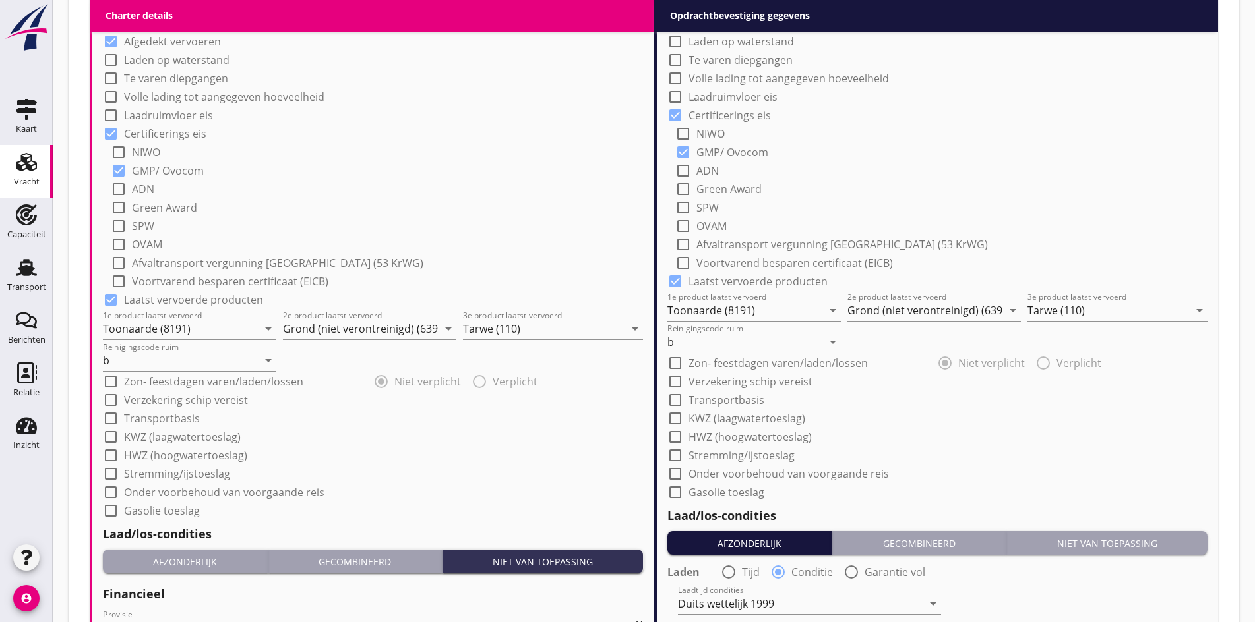
scroll to position [1352, 0]
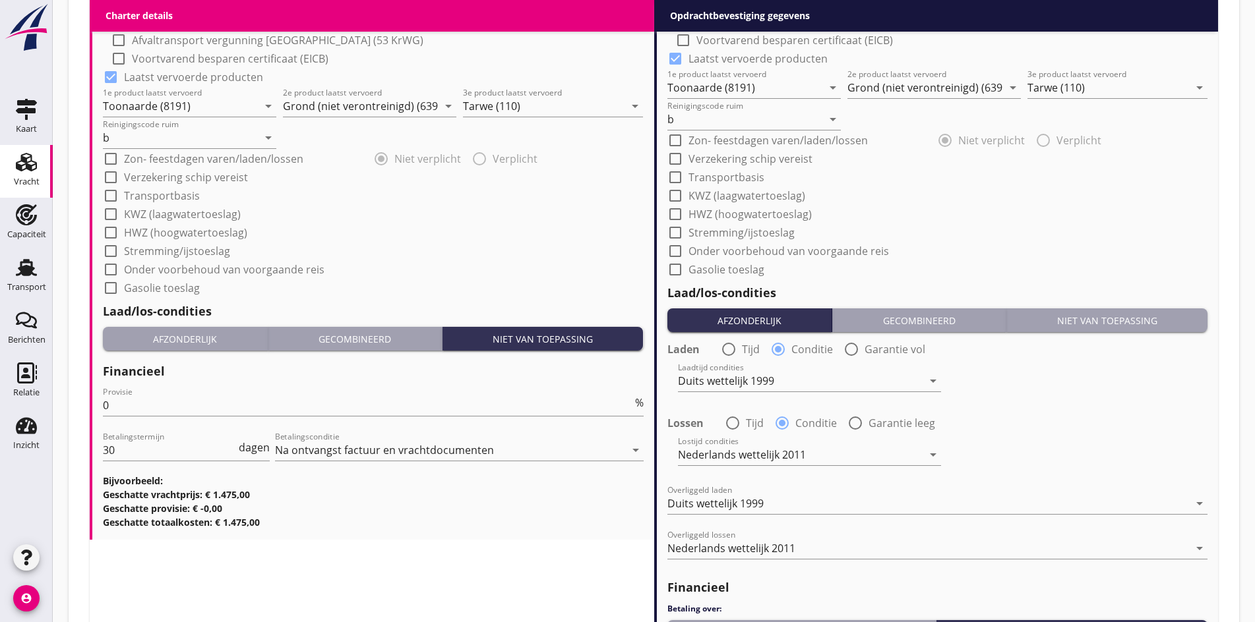
type input "0"
click at [670, 270] on div at bounding box center [675, 269] width 22 height 22
checkbox input "true"
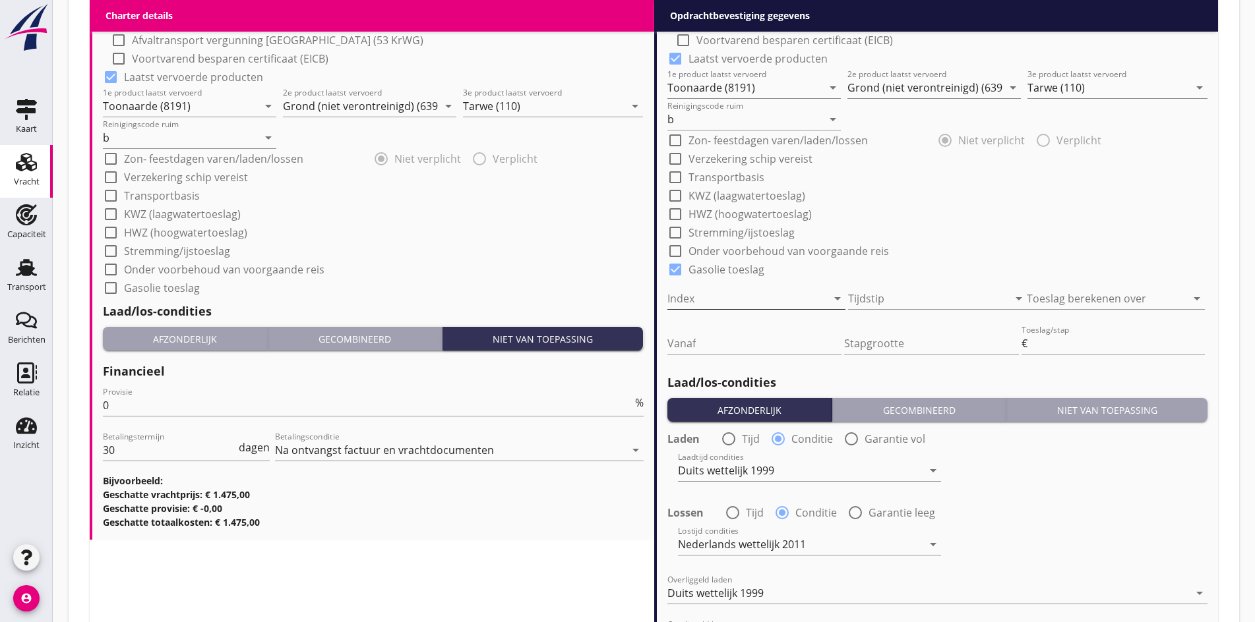
click at [727, 297] on div at bounding box center [738, 298] width 142 height 21
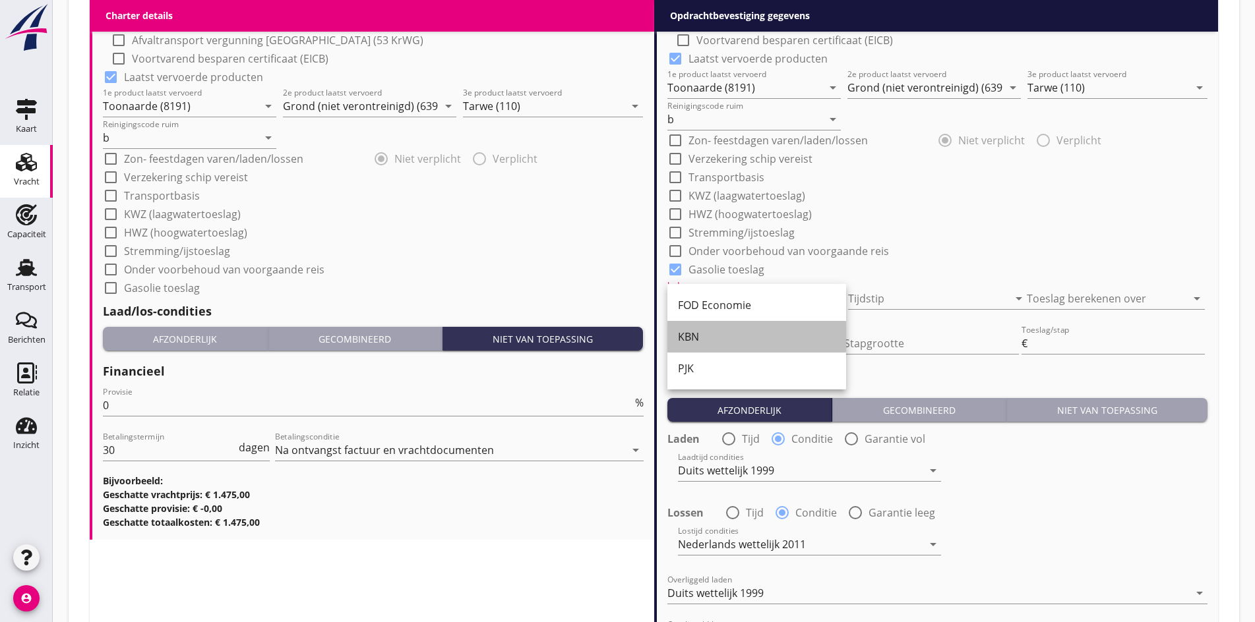
click at [722, 328] on div "KBN" at bounding box center [757, 337] width 158 height 32
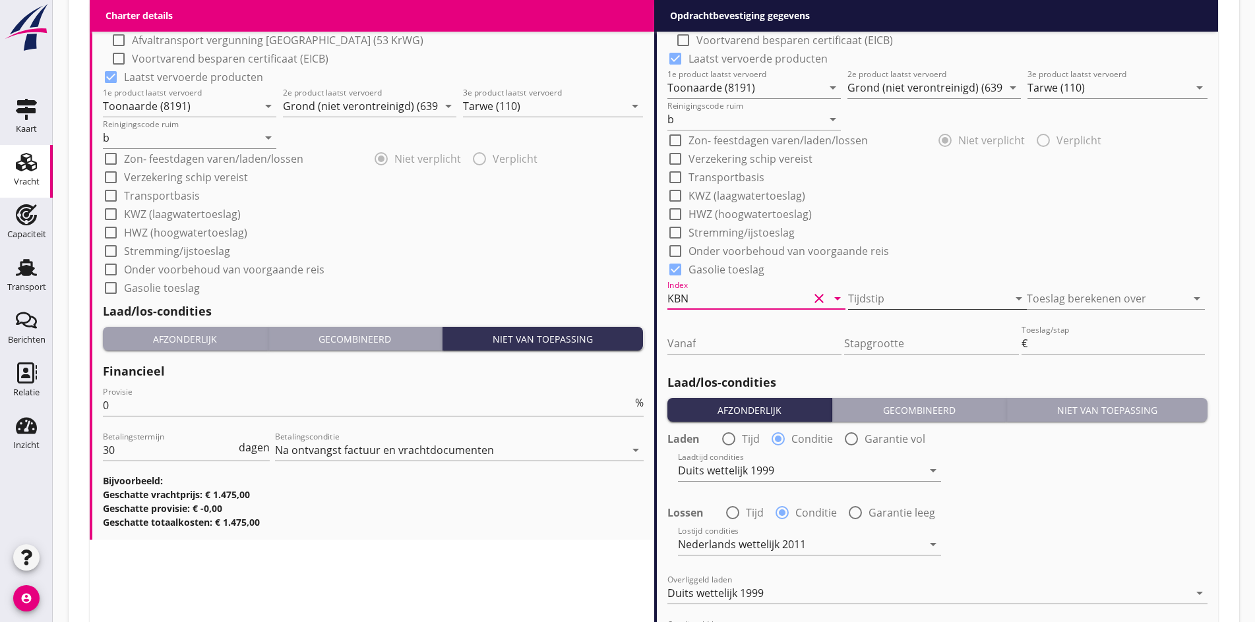
click at [923, 295] on div at bounding box center [919, 298] width 142 height 21
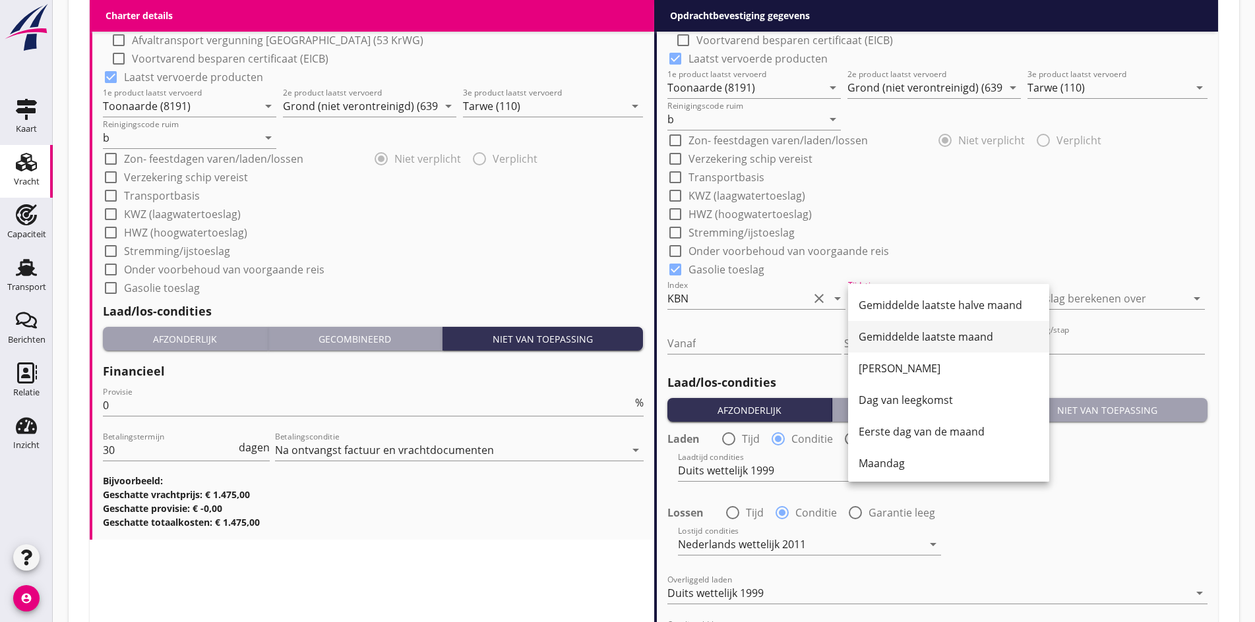
click at [912, 343] on div "Gemiddelde laatste maand" at bounding box center [948, 337] width 180 height 16
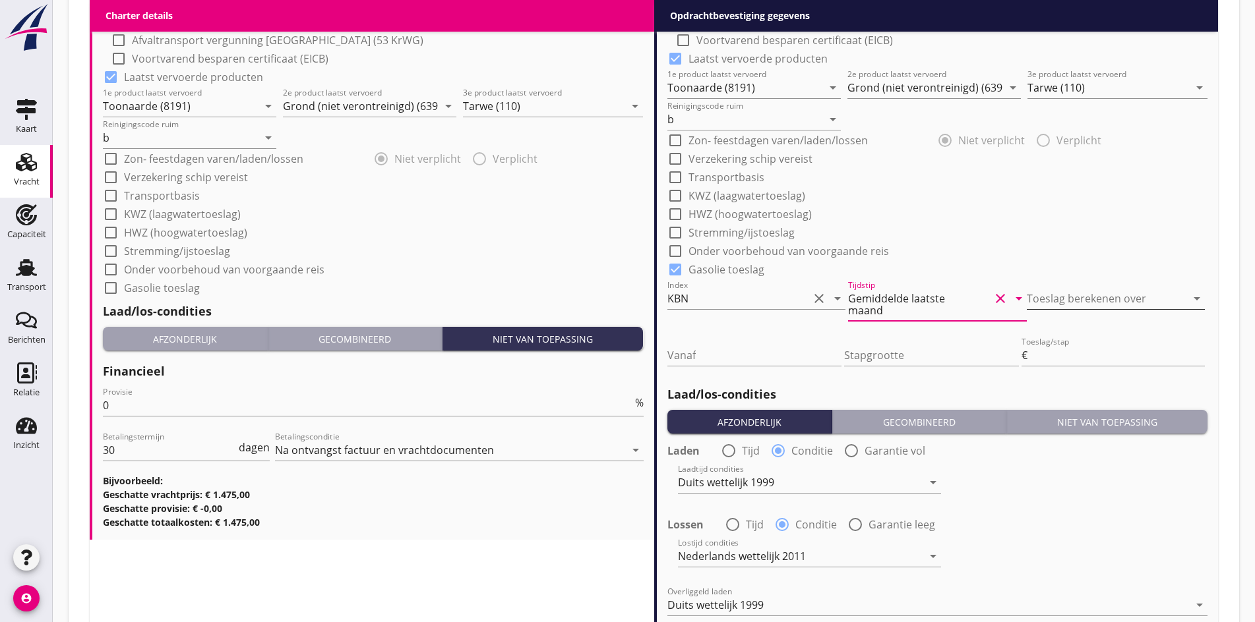
click at [1057, 301] on div at bounding box center [1098, 298] width 142 height 21
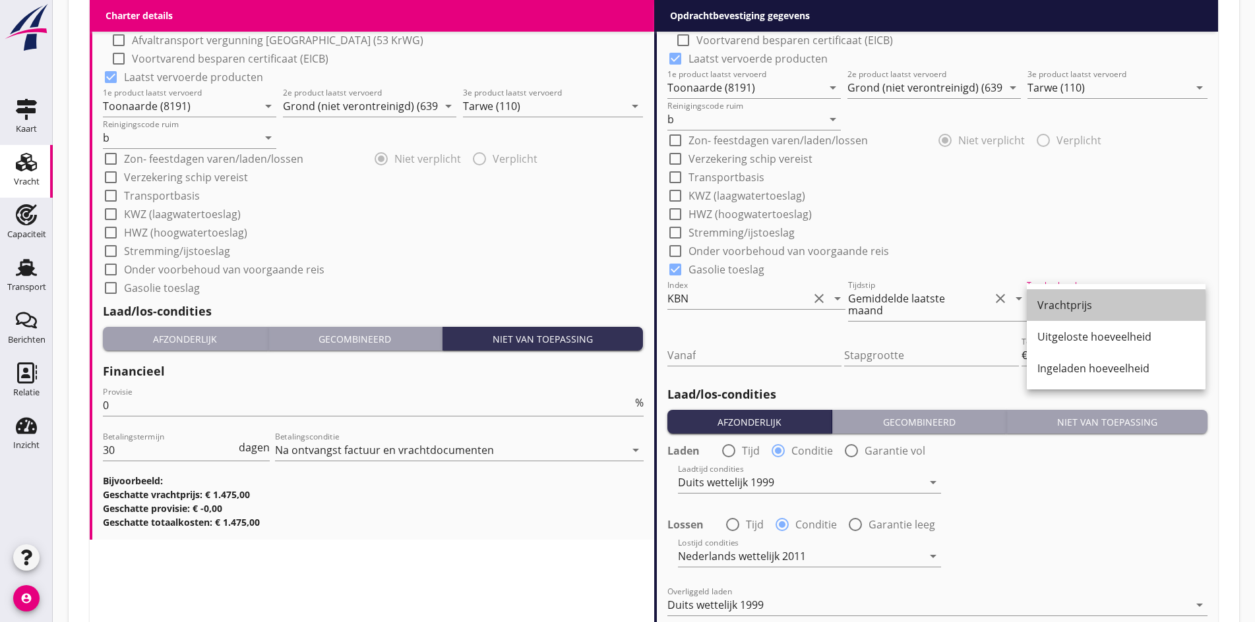
click at [1057, 301] on div "Vrachtprijs" at bounding box center [1116, 305] width 158 height 16
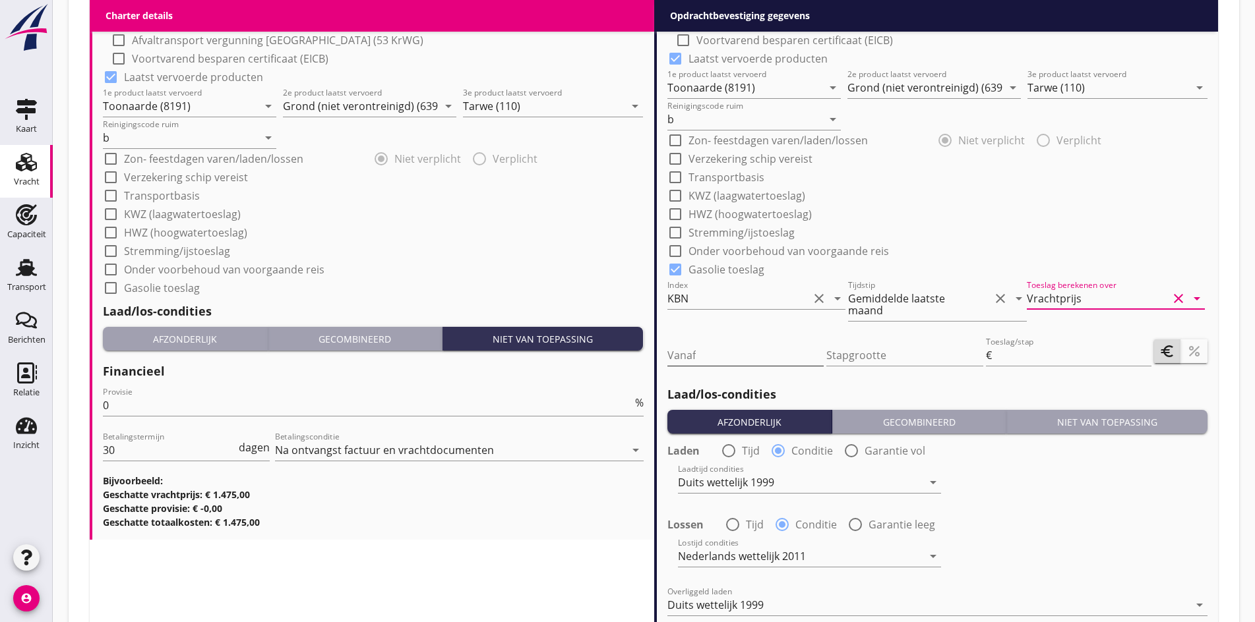
click at [758, 355] on input "Vanaf" at bounding box center [745, 355] width 157 height 21
type input "95"
click at [829, 357] on input "Stapgrootte" at bounding box center [904, 355] width 157 height 21
type input "0.5"
click at [1057, 345] on input "Toeslag/stap" at bounding box center [1072, 355] width 157 height 21
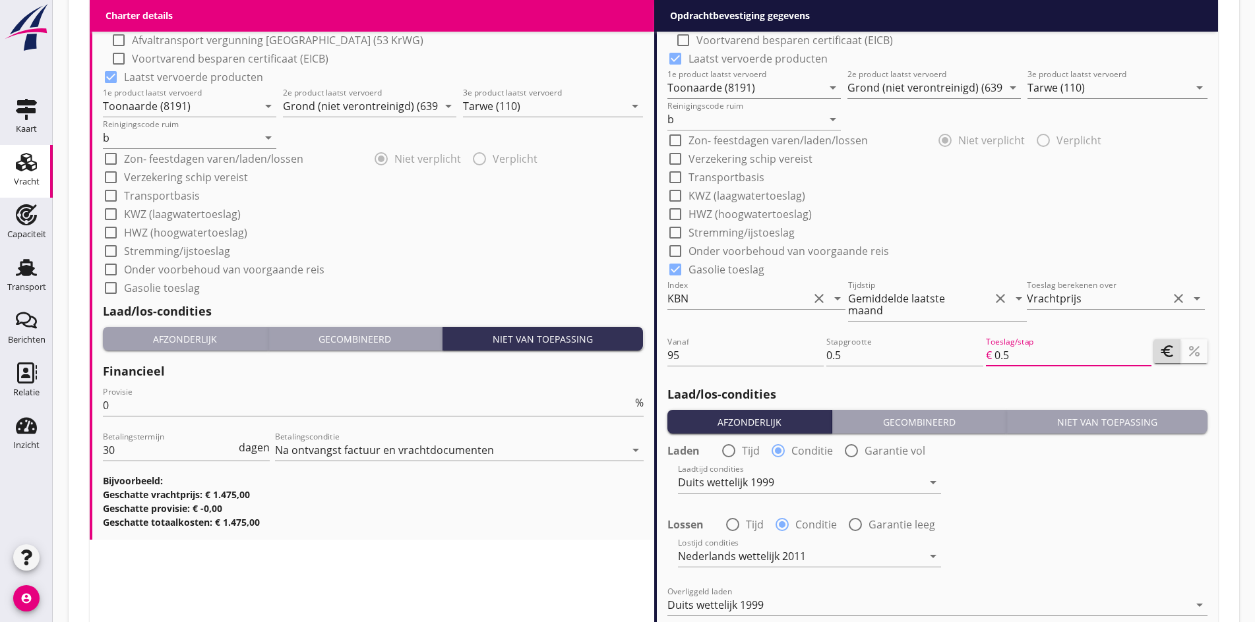
type input "0.5"
click at [1191, 352] on icon "percent" at bounding box center [1194, 351] width 16 height 16
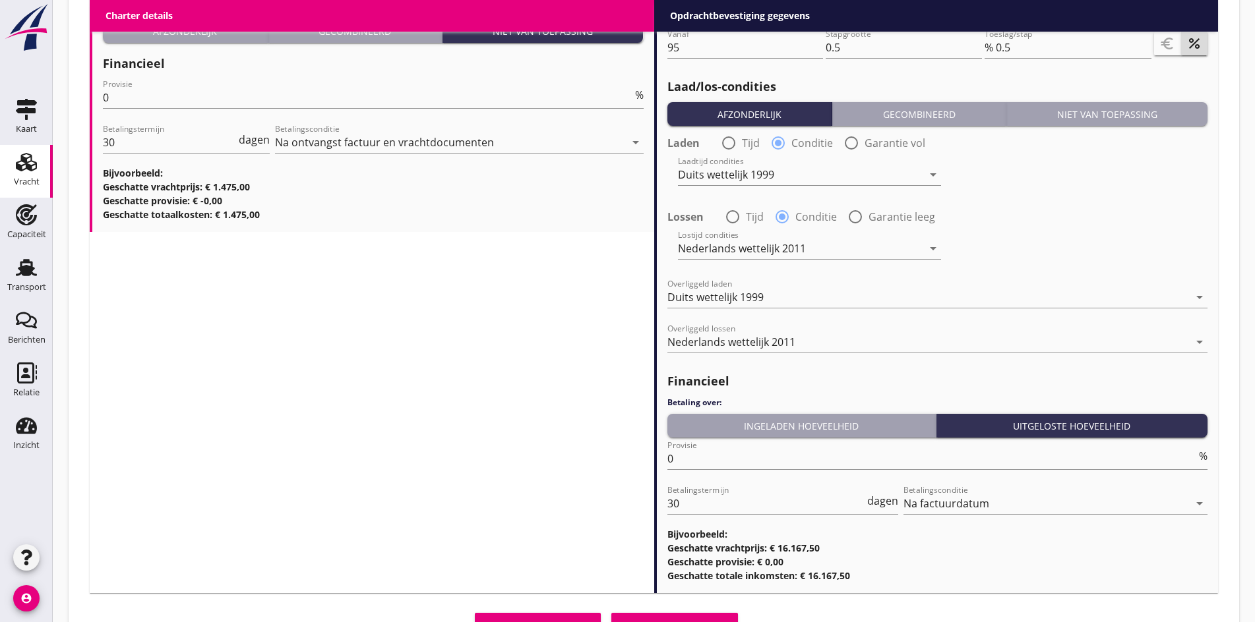
scroll to position [1681, 0]
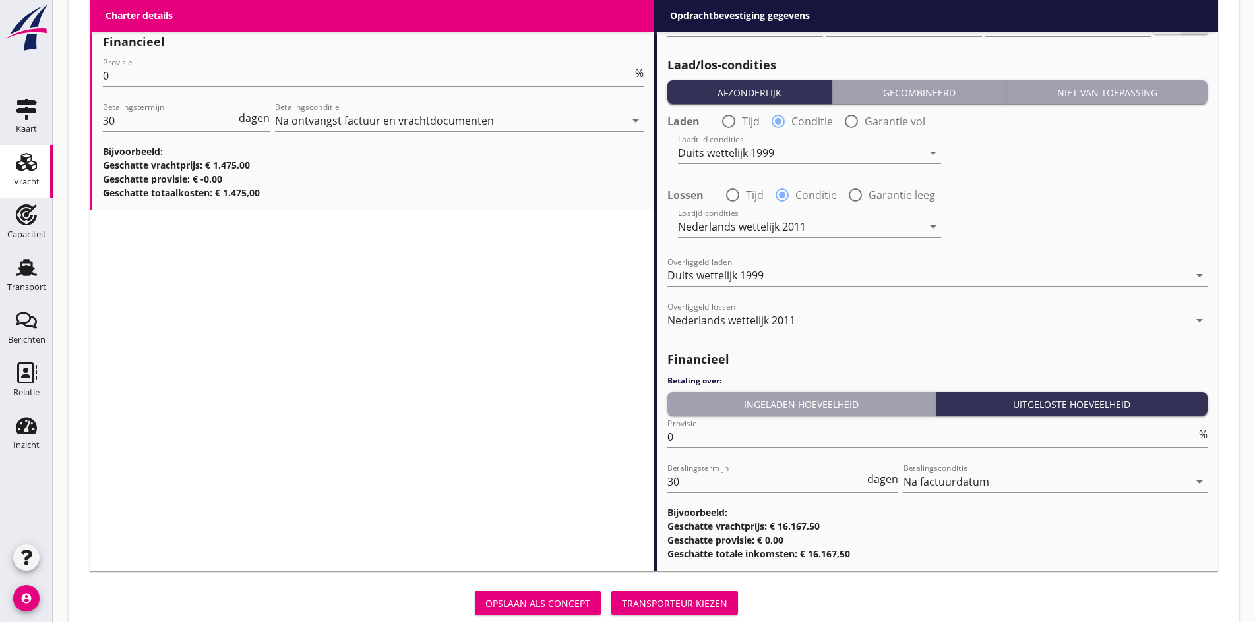
click at [622, 603] on div "Transporteur kiezen" at bounding box center [674, 604] width 105 height 14
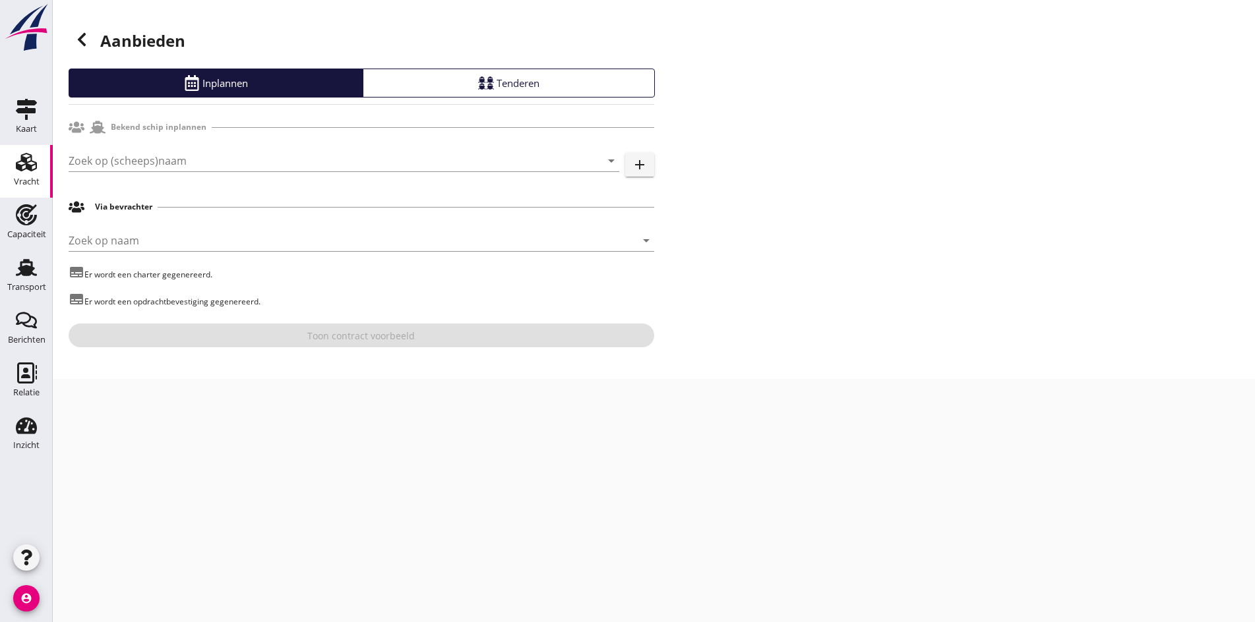
click at [165, 148] on div "Zoek op (scheeps)naam arrow_drop_down add" at bounding box center [361, 163] width 585 height 42
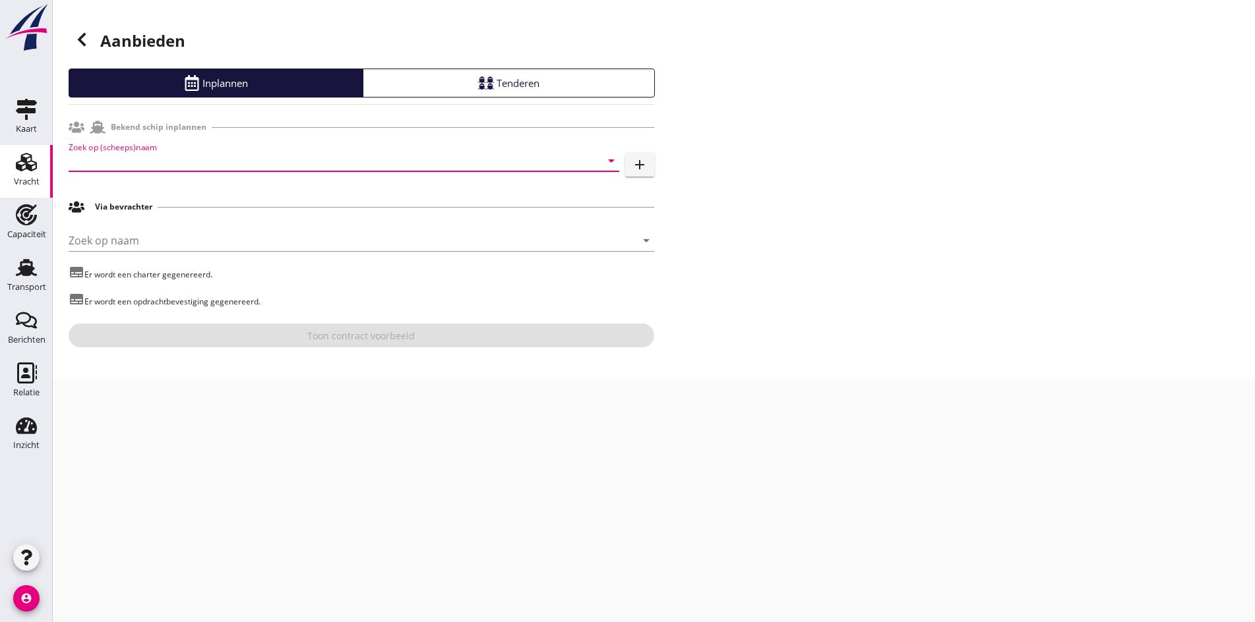
click at [153, 160] on input "Zoek op (scheeps)naam" at bounding box center [326, 160] width 514 height 21
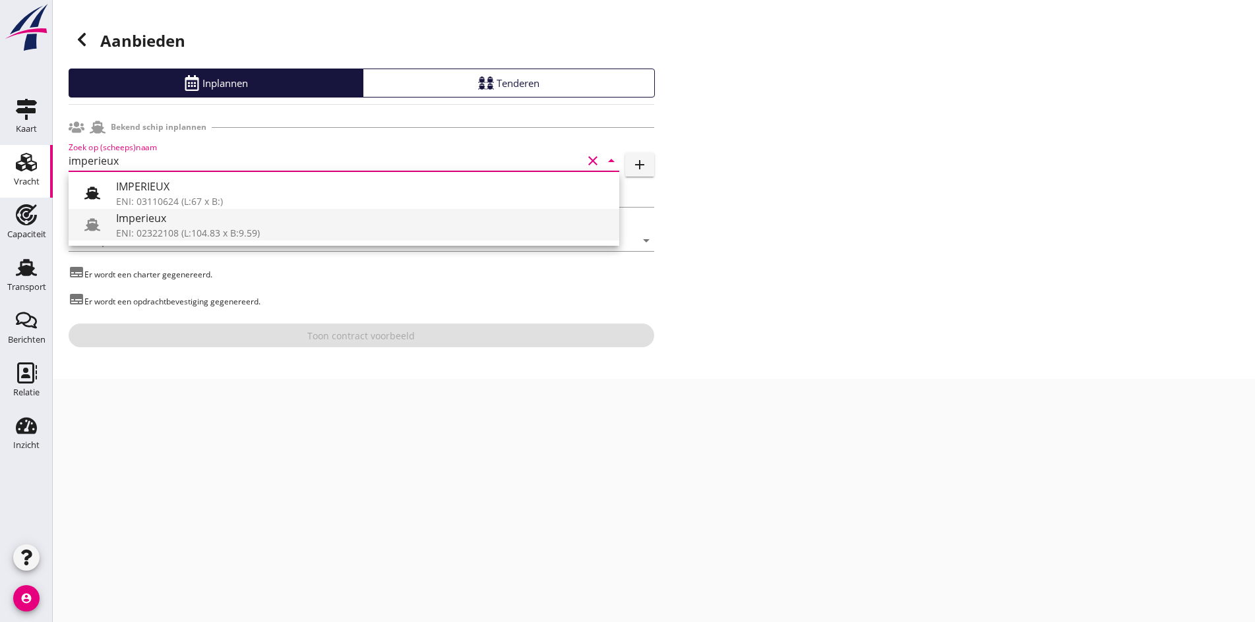
click at [209, 229] on div "ENI: 02322108 (L:104.83 x B:9.59)" at bounding box center [362, 233] width 492 height 14
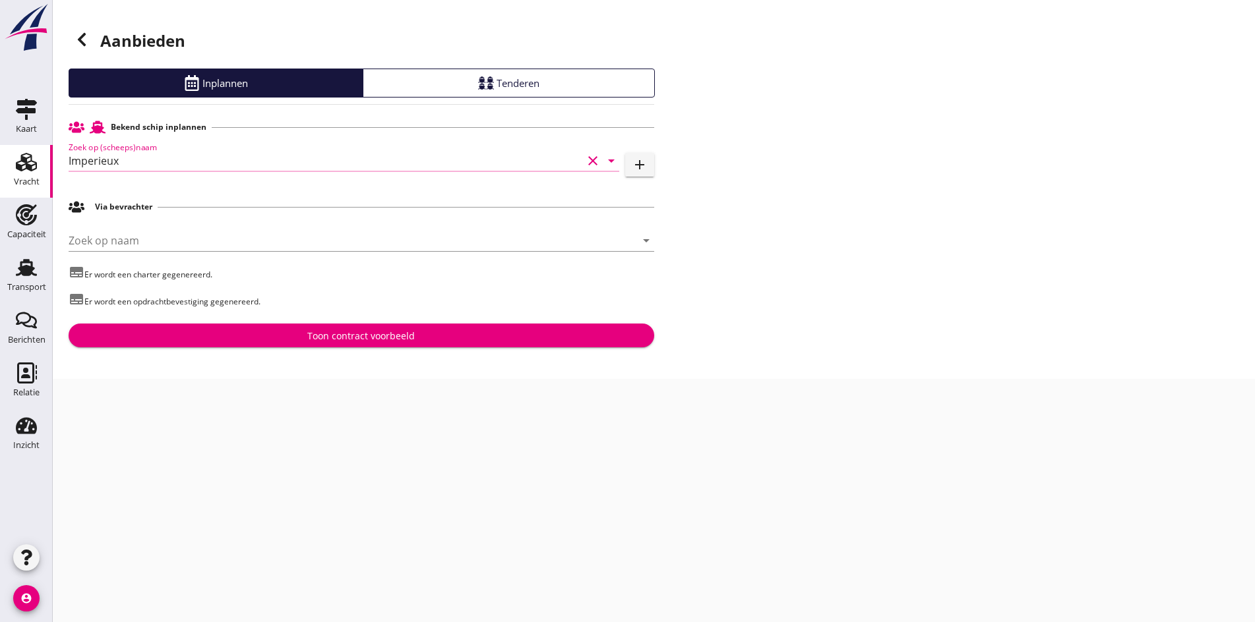
type input "Imperieux"
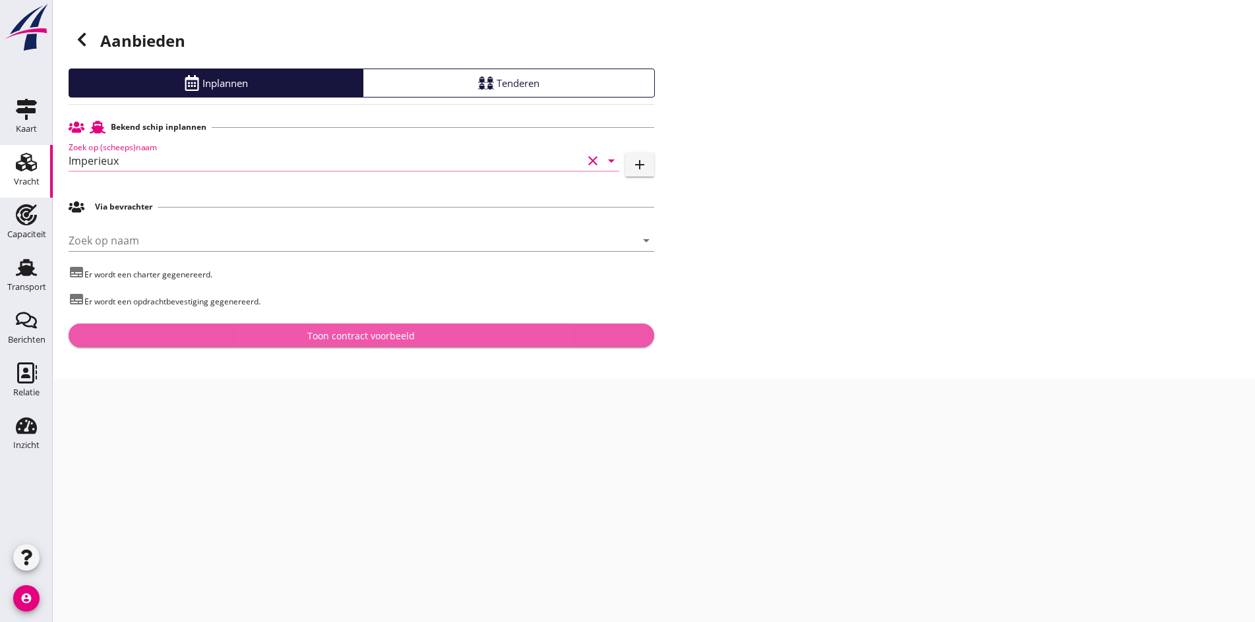
click at [337, 326] on button "Toon contract voorbeeld" at bounding box center [361, 336] width 585 height 24
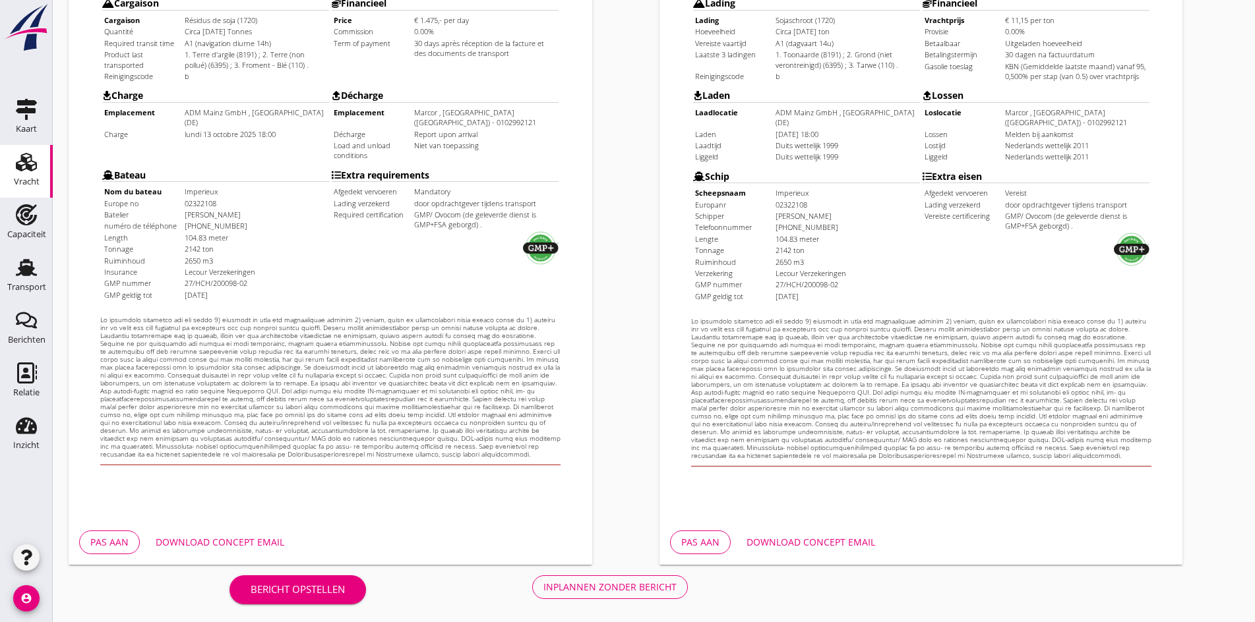
scroll to position [354, 0]
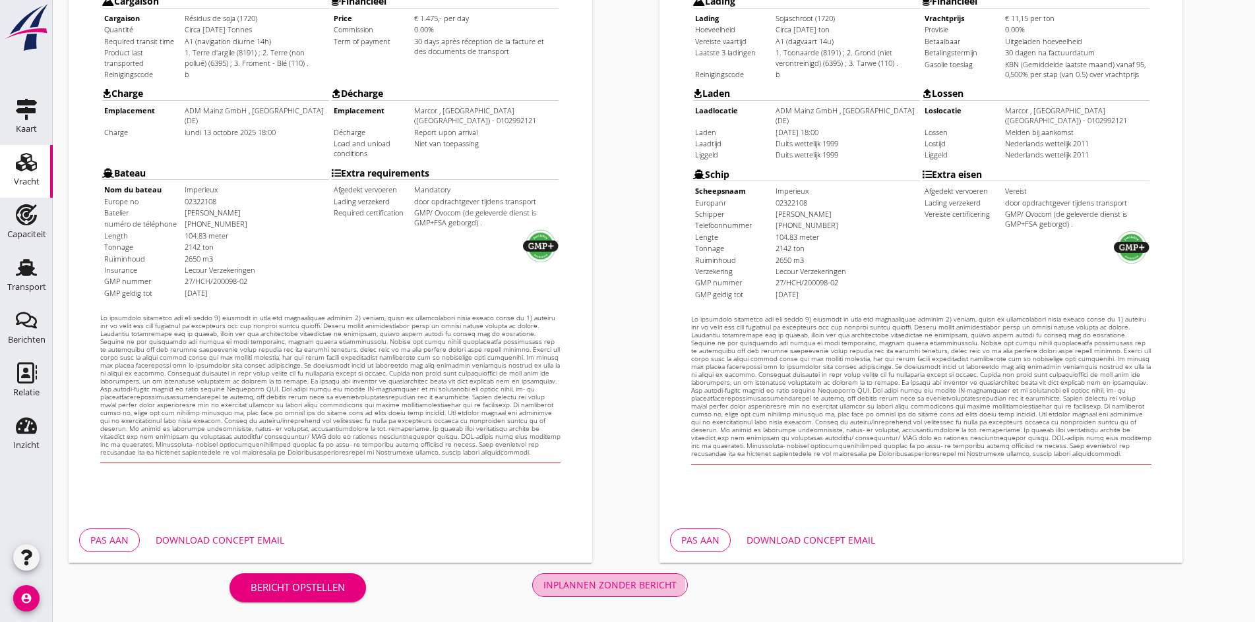
click at [543, 580] on div "Inplannen zonder bericht" at bounding box center [609, 585] width 133 height 14
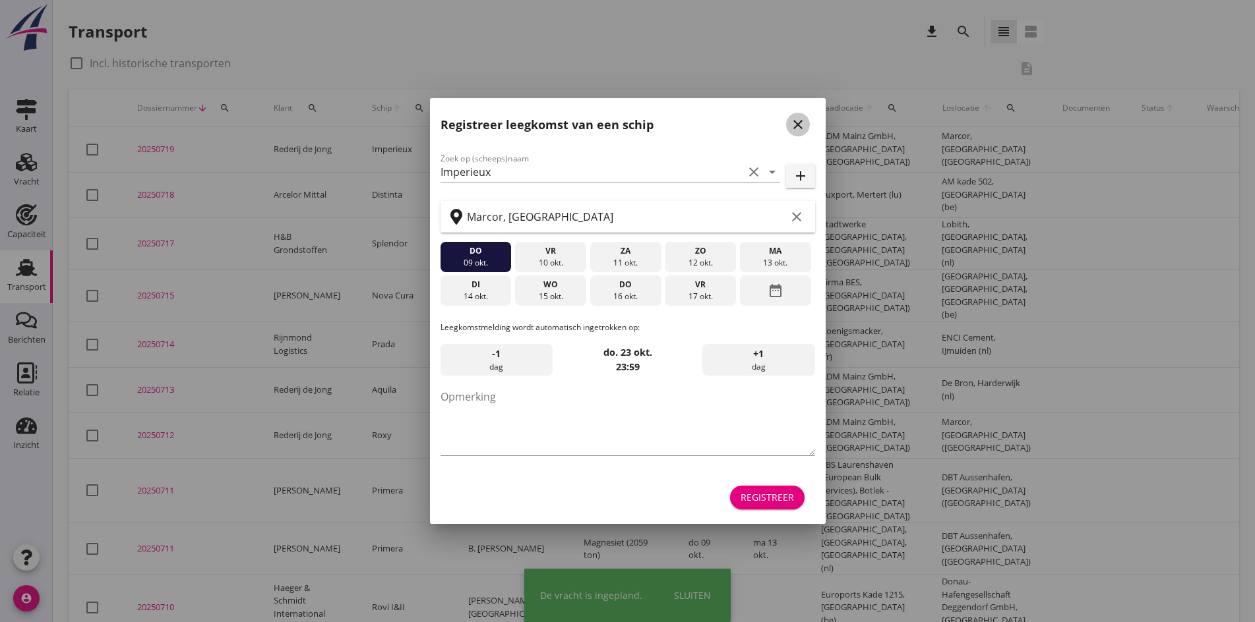
click at [802, 121] on icon "close" at bounding box center [798, 125] width 16 height 16
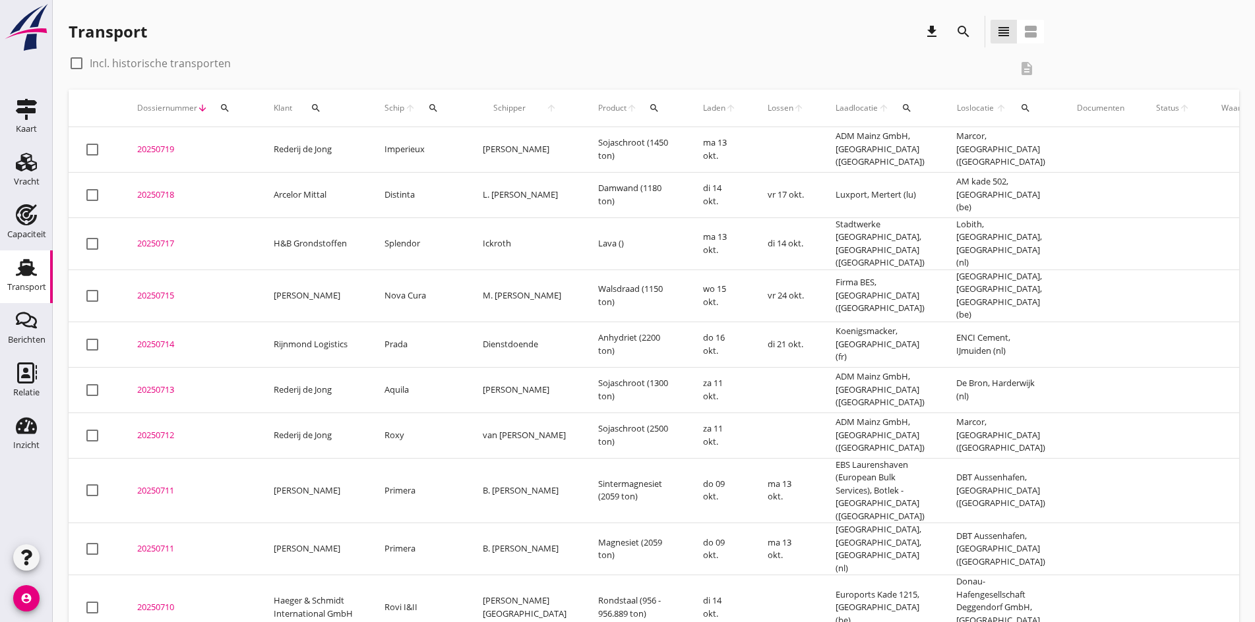
click at [164, 152] on div "20250719" at bounding box center [189, 149] width 105 height 13
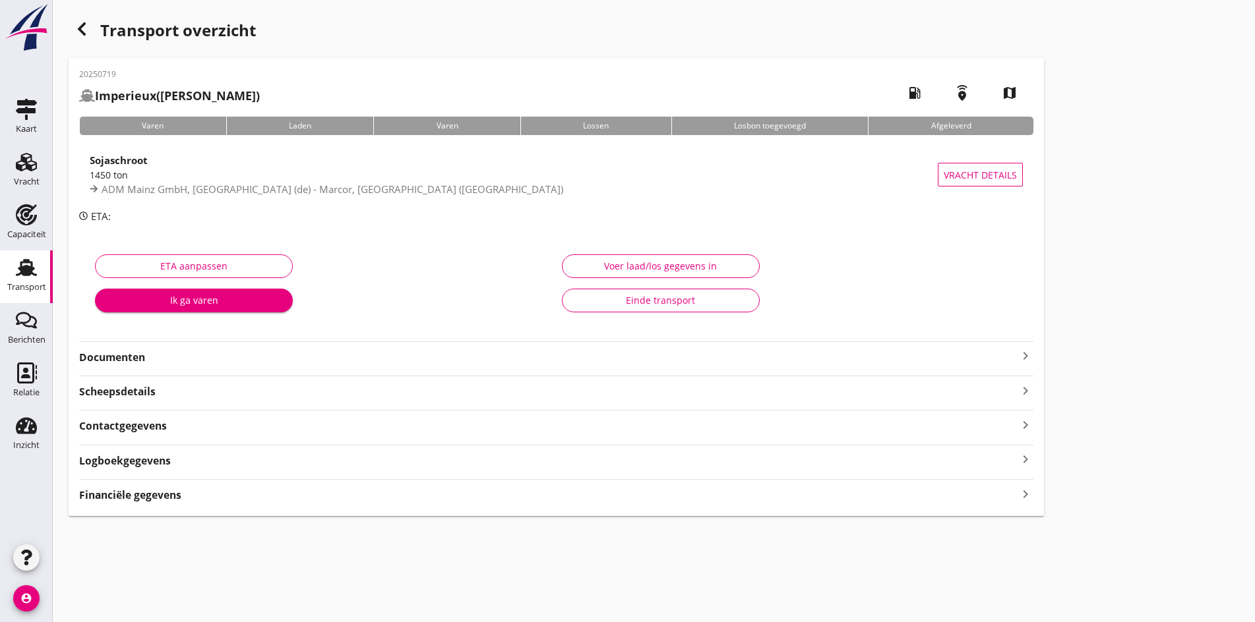
click at [1017, 351] on icon "keyboard_arrow_right" at bounding box center [1025, 356] width 16 height 16
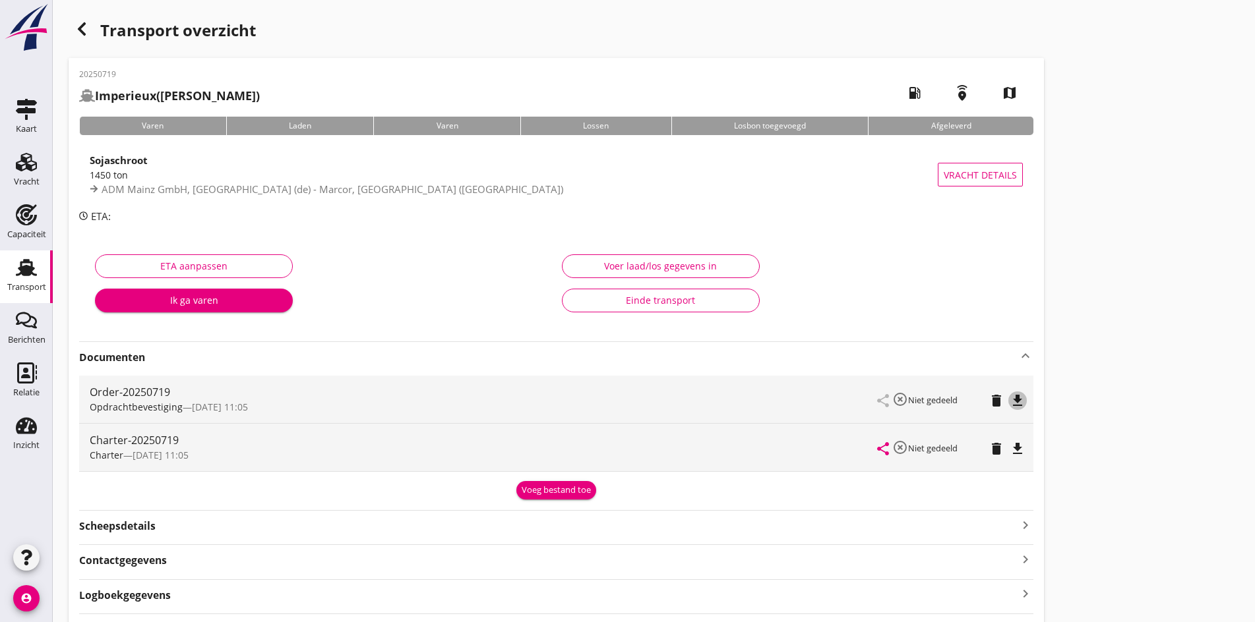
click at [1009, 407] on icon "file_download" at bounding box center [1017, 401] width 16 height 16
click at [1009, 450] on icon "file_download" at bounding box center [1017, 449] width 16 height 16
